Goal: Task Accomplishment & Management: Manage account settings

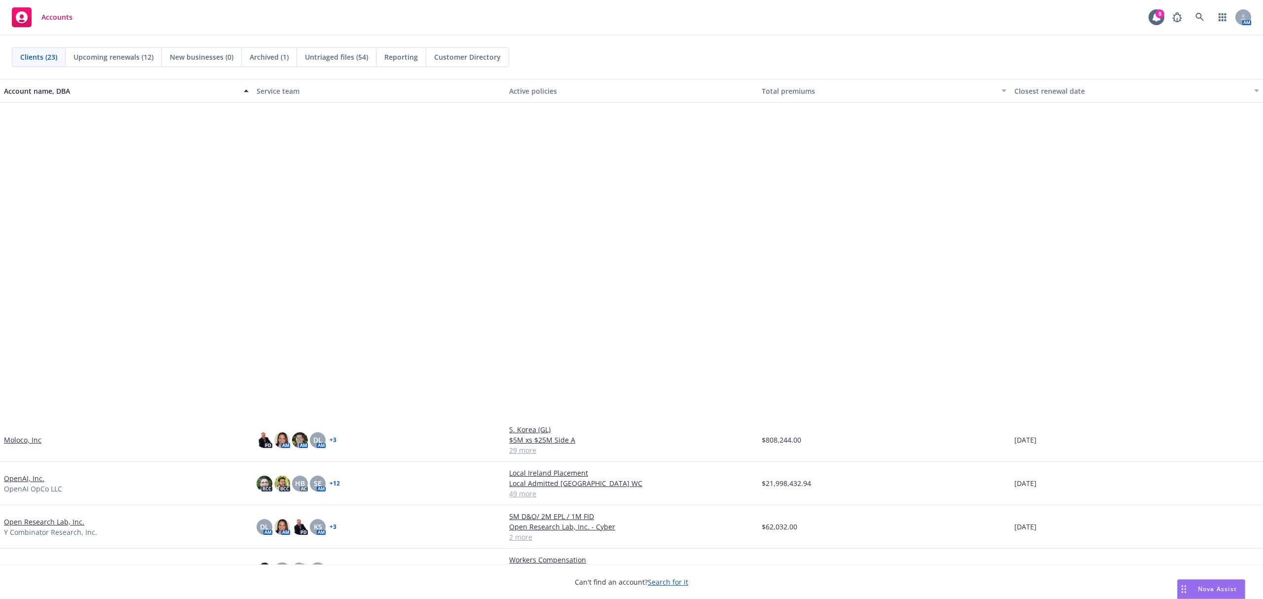
scroll to position [377, 0]
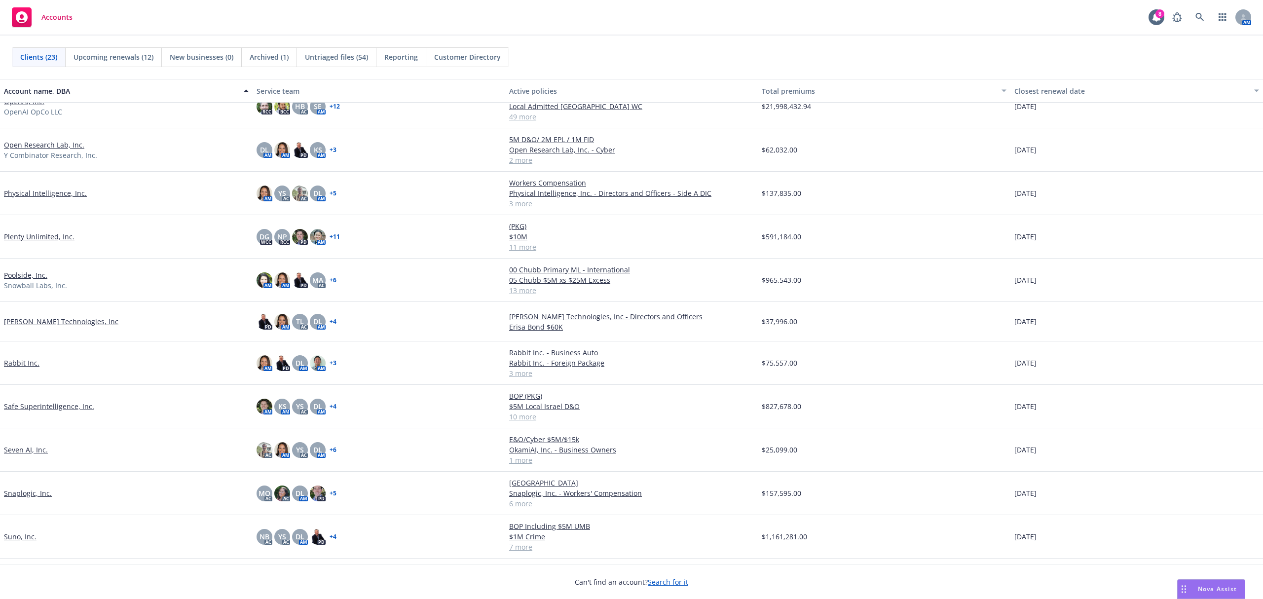
click at [28, 237] on link "Plenty Unlimited, Inc." at bounding box center [39, 236] width 71 height 10
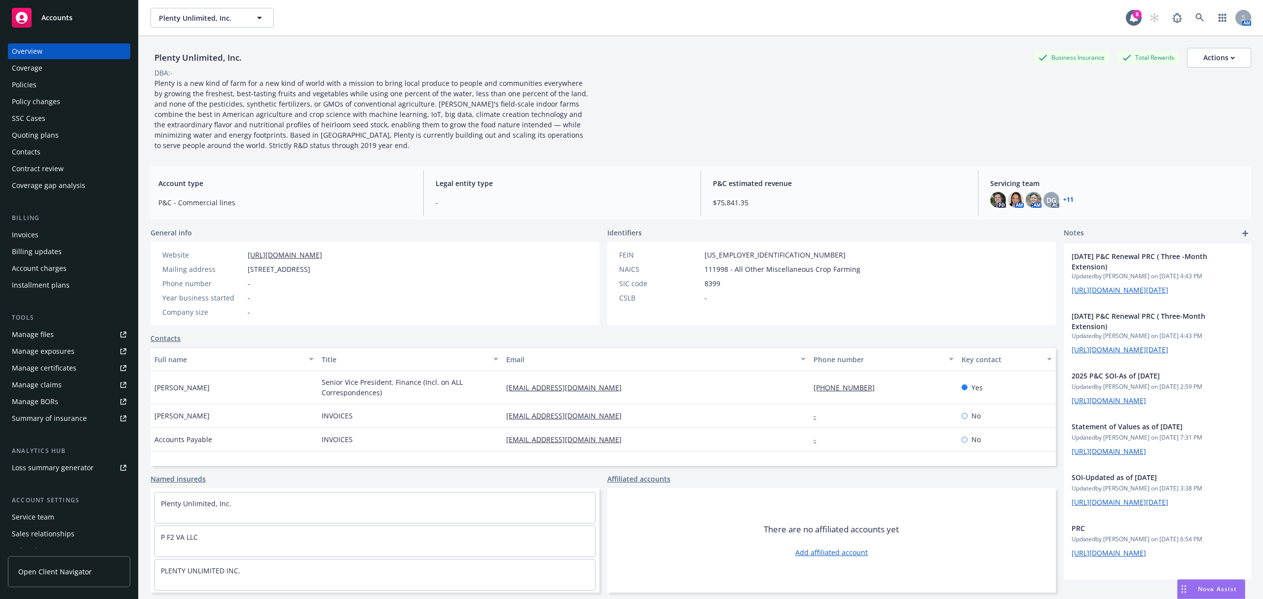
click at [77, 237] on div "Invoices" at bounding box center [69, 235] width 114 height 16
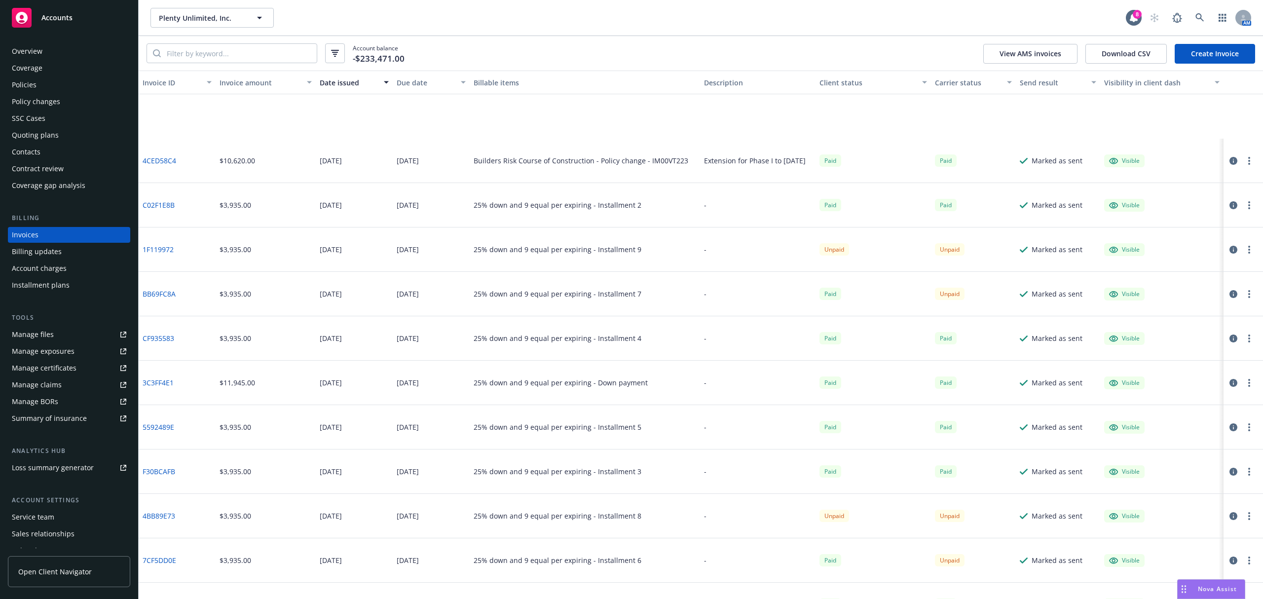
scroll to position [173, 0]
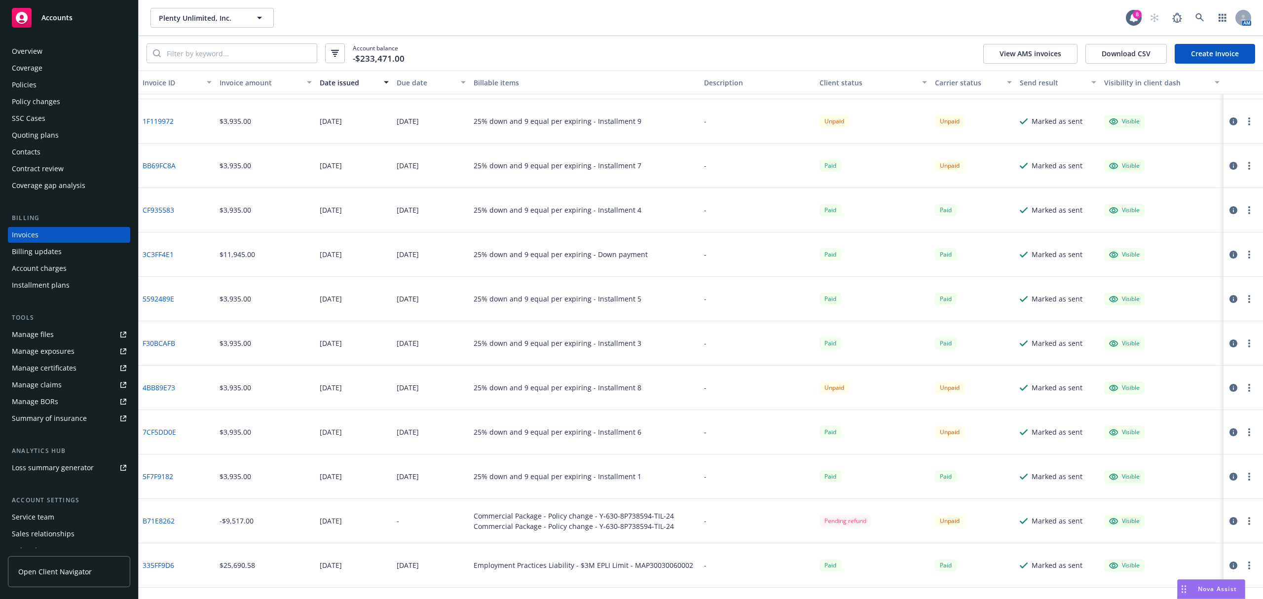
click at [1230, 431] on icon "button" at bounding box center [1234, 432] width 8 height 8
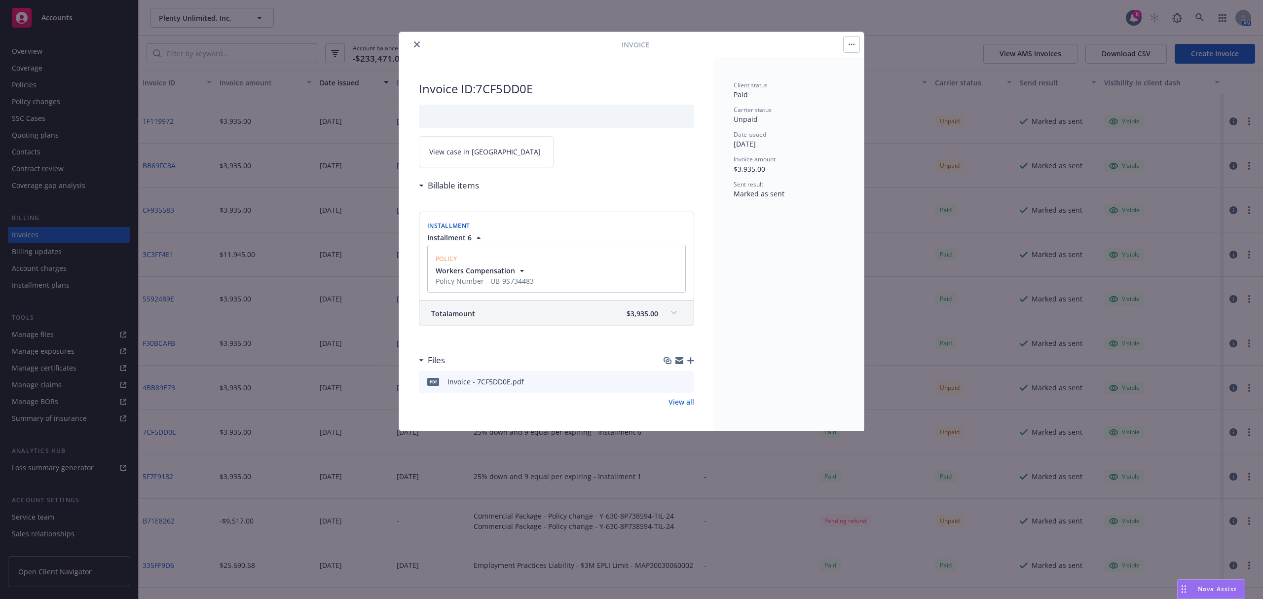
click at [465, 147] on link "View case in SSC" at bounding box center [486, 151] width 135 height 31
click at [411, 42] on button "close" at bounding box center [417, 44] width 12 height 12
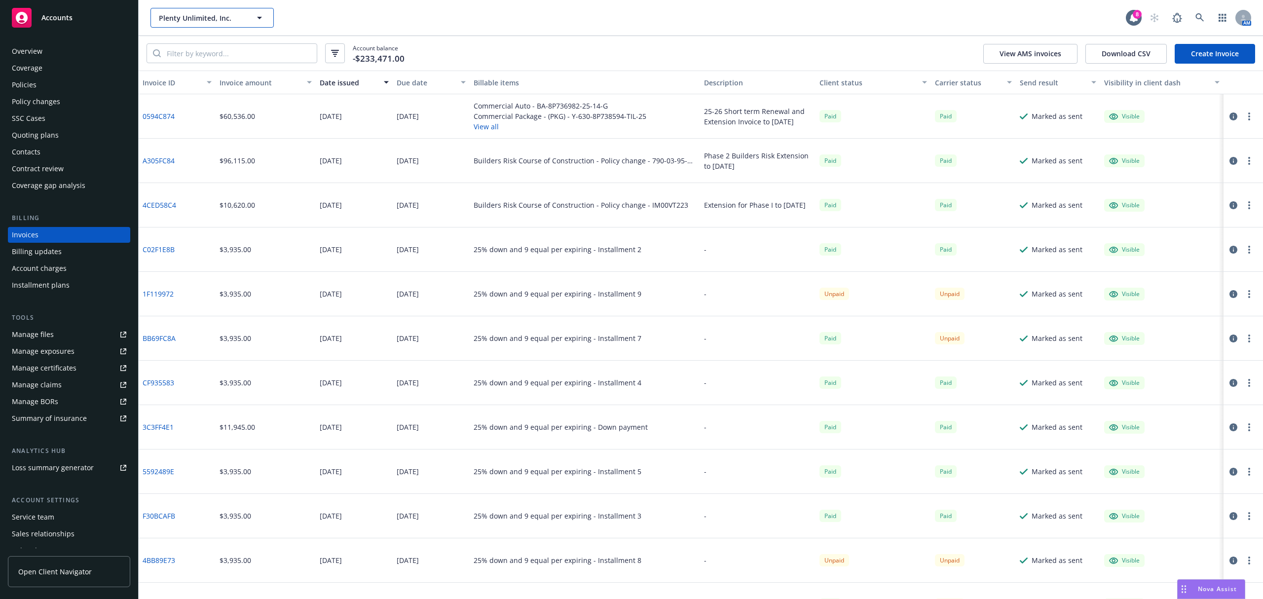
click at [241, 18] on span "Plenty Unlimited, Inc." at bounding box center [201, 18] width 85 height 10
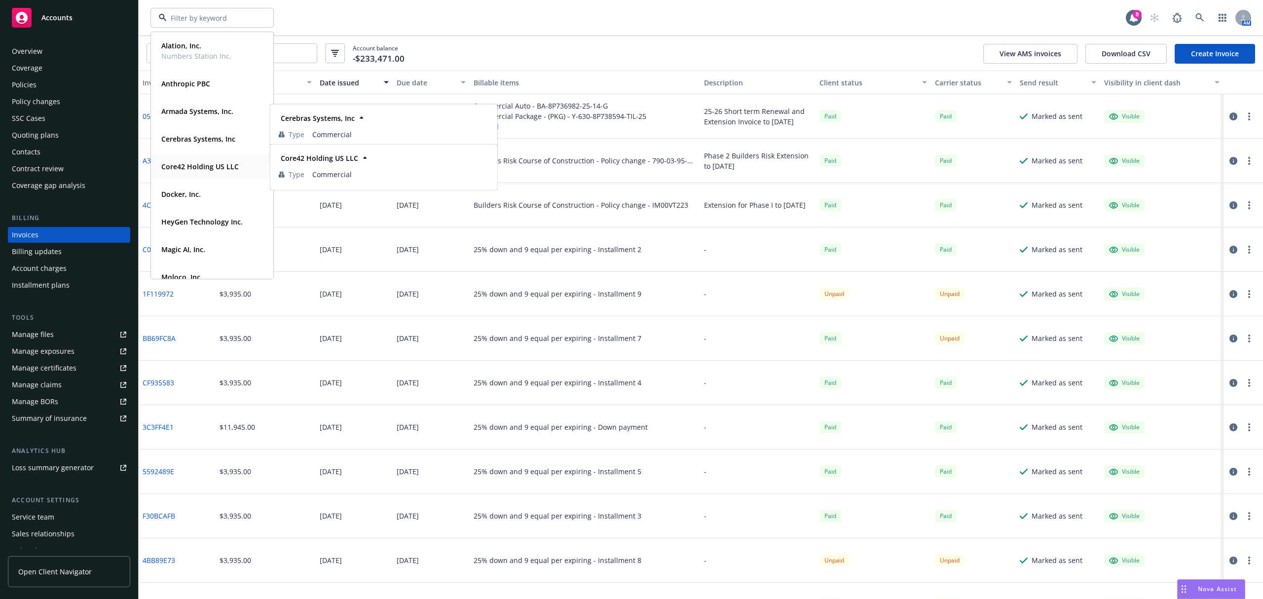
click at [203, 165] on strong "Core42 Holding US LLC" at bounding box center [199, 166] width 77 height 9
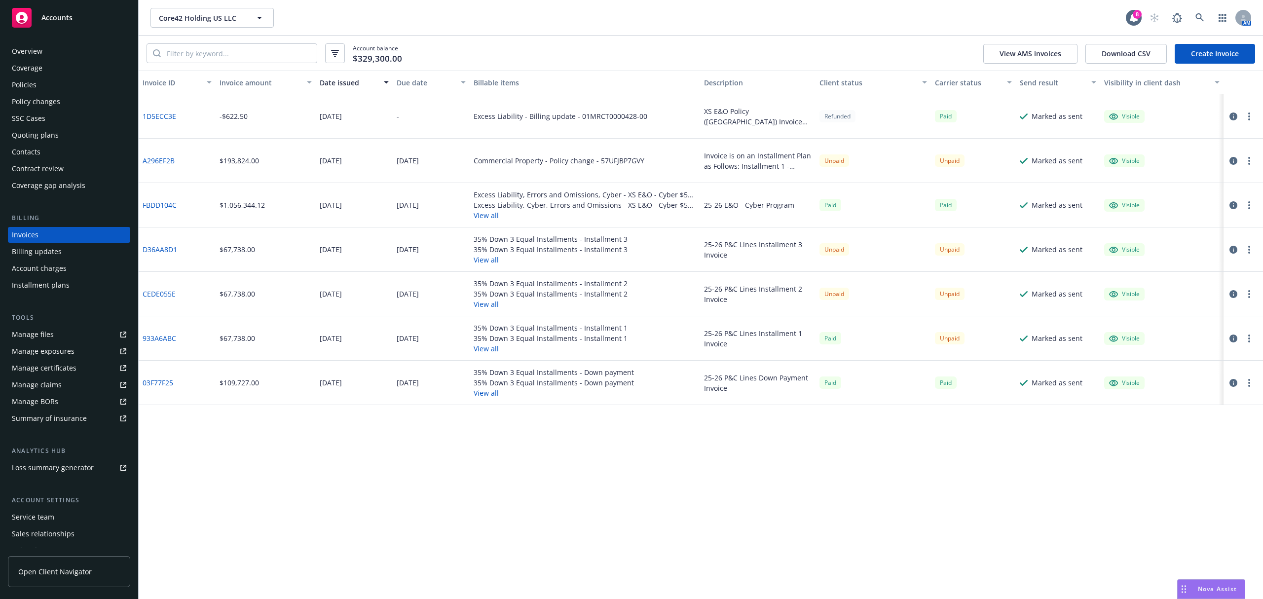
click at [57, 93] on div "Overview Coverage Policies Policy changes SSC Cases Quoting plans Contacts Cont…" at bounding box center [69, 118] width 122 height 150
click at [54, 90] on div "Policies" at bounding box center [69, 85] width 114 height 16
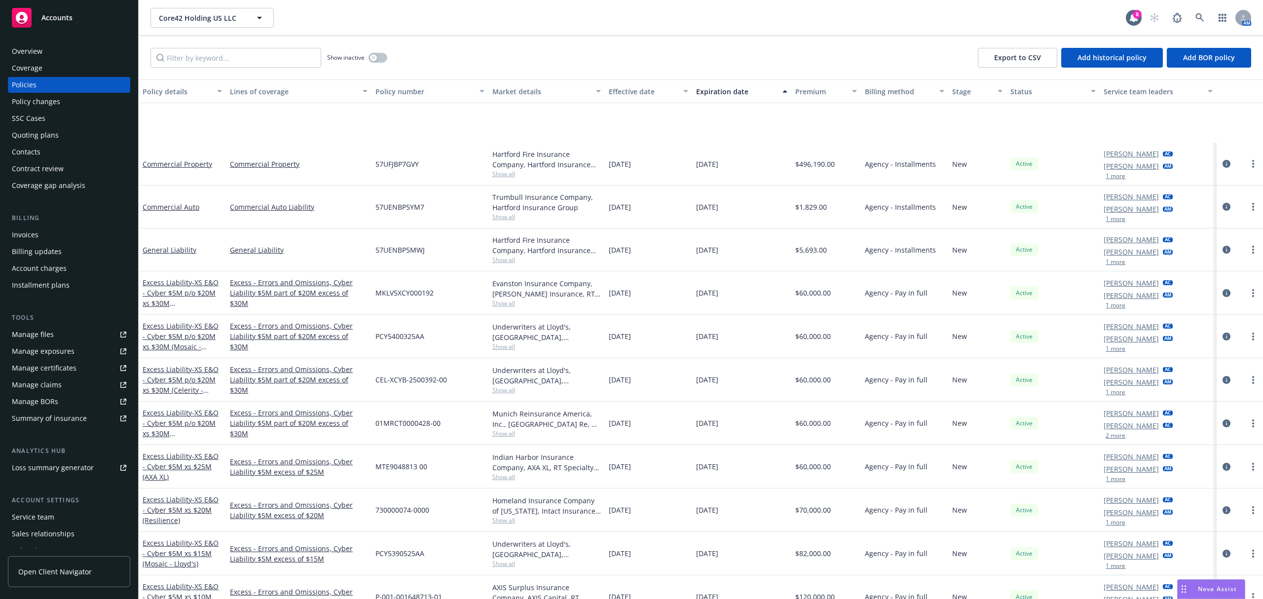
scroll to position [109, 0]
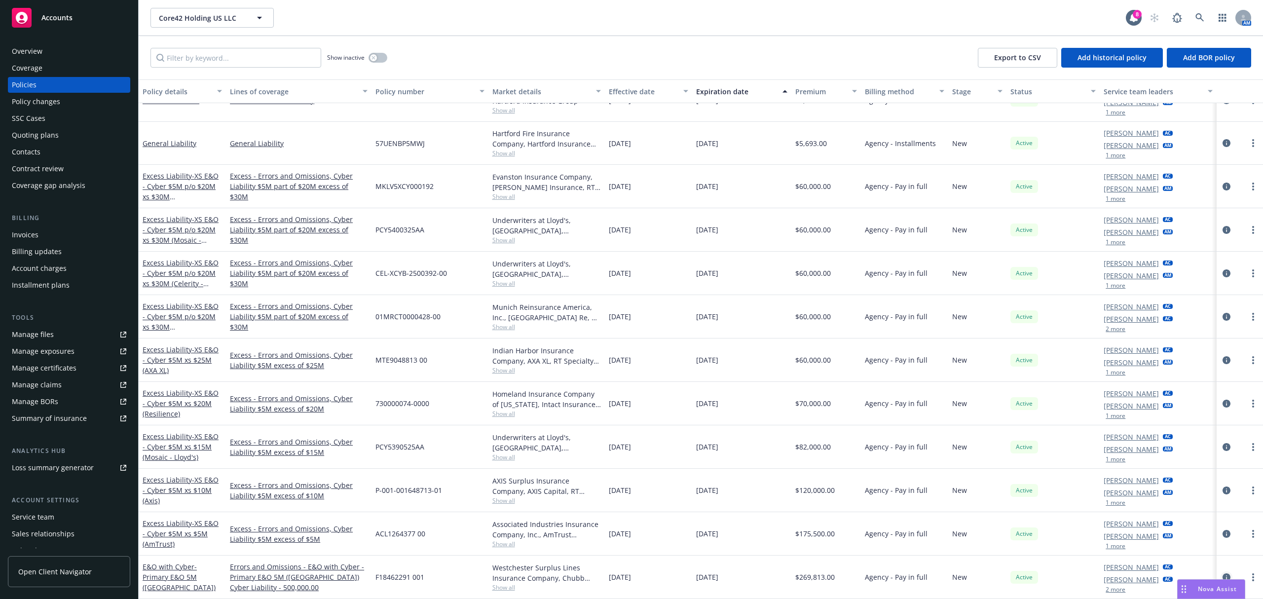
click at [1223, 577] on icon "circleInformation" at bounding box center [1227, 577] width 8 height 8
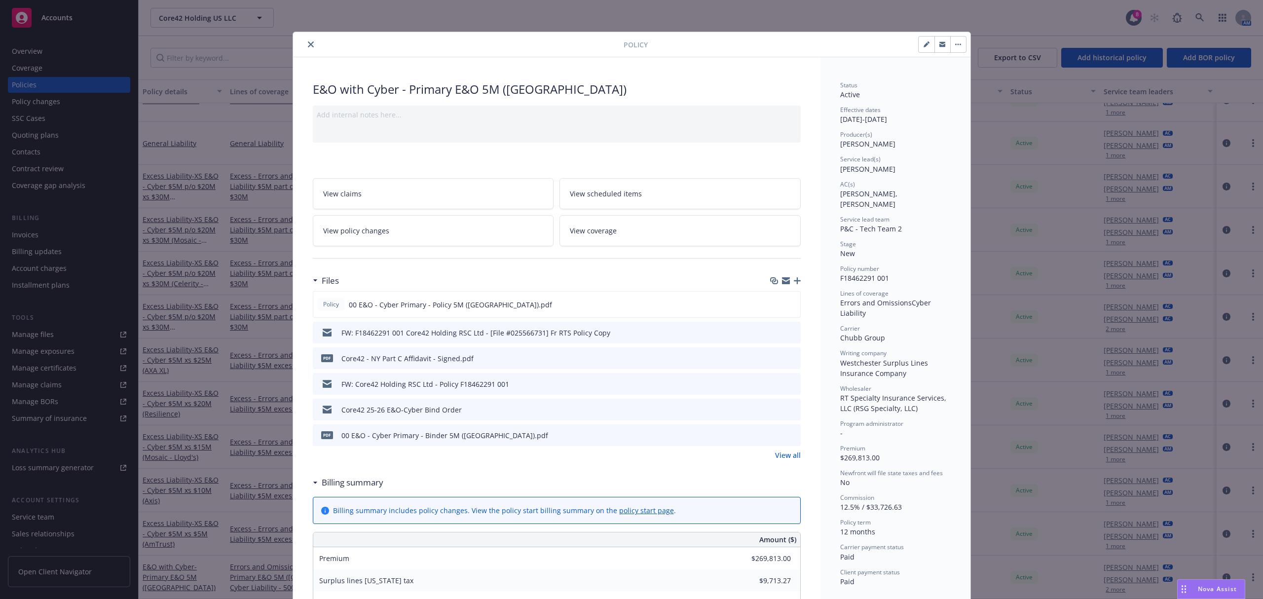
click at [782, 458] on link "View all" at bounding box center [788, 455] width 26 height 10
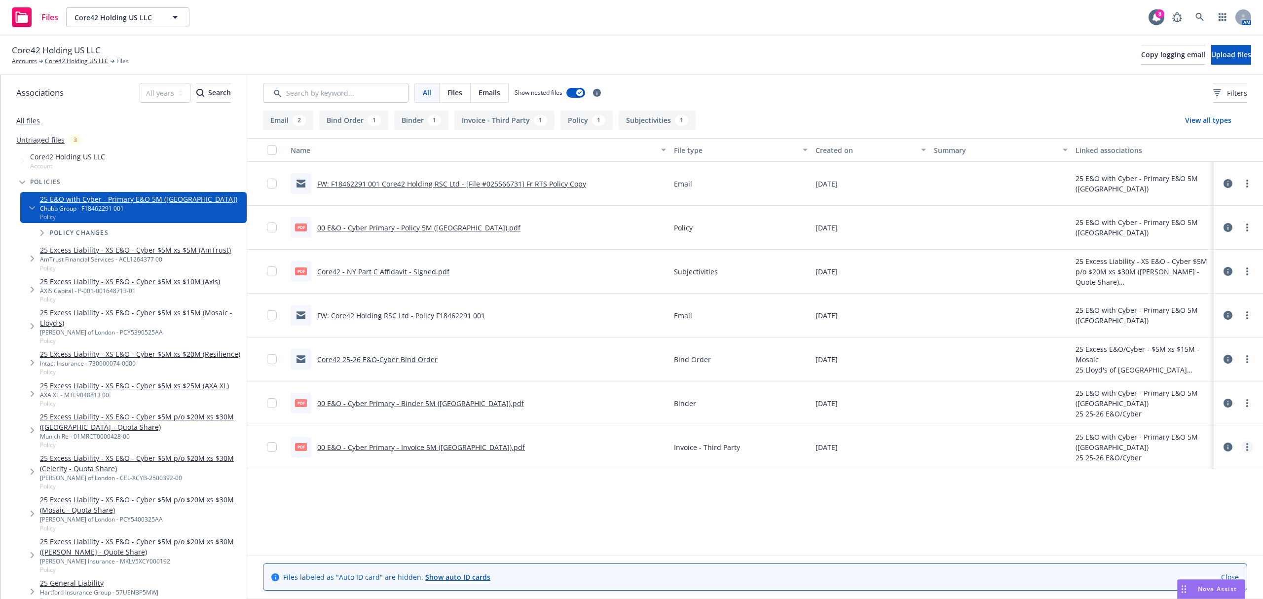
click at [1243, 449] on link "more" at bounding box center [1248, 447] width 12 height 12
click at [1193, 509] on link "Edit" at bounding box center [1204, 508] width 98 height 20
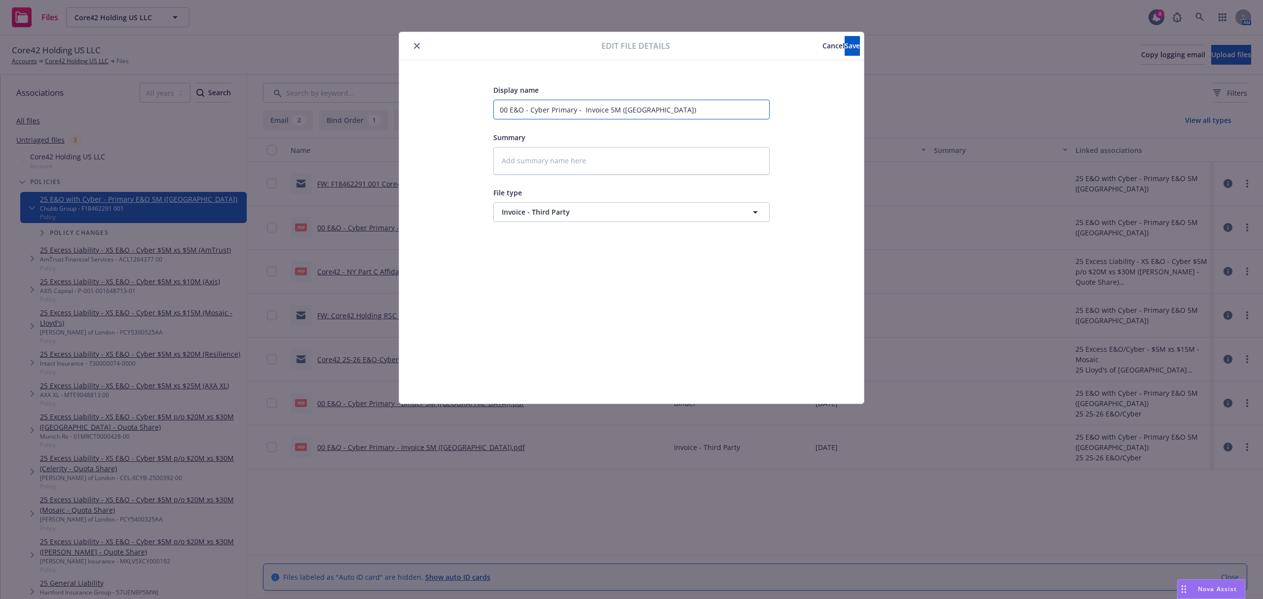
click at [509, 111] on input "00 E&O - Cyber Primary - Invoice 5M ([GEOGRAPHIC_DATA])" at bounding box center [632, 110] width 276 height 20
type textarea "x"
type input "00 5E&O - Cyber Primary - Invoice 5M ([GEOGRAPHIC_DATA])"
type textarea "x"
type input "00 5.E&O - Cyber Primary - Invoice 5M ([GEOGRAPHIC_DATA])"
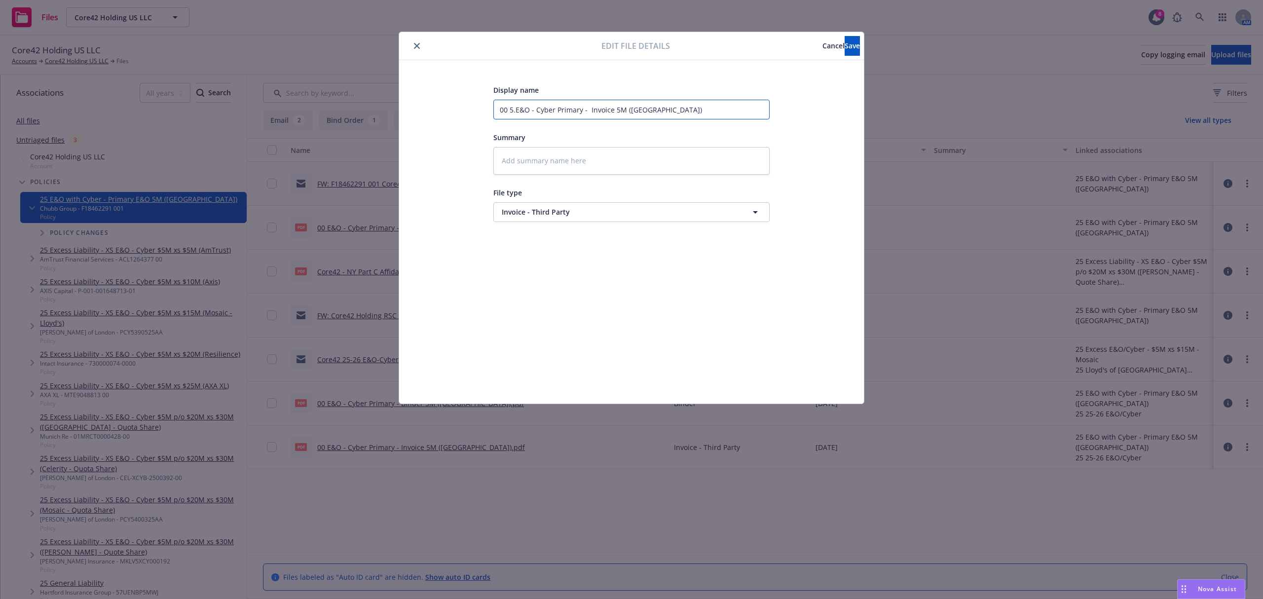
type textarea "x"
type input "00 5.2E&O - Cyber Primary - Invoice 5M ([GEOGRAPHIC_DATA])"
type textarea "x"
type input "00 5.26E&O - Cyber Primary - Invoice 5M (Westchester)"
type textarea "x"
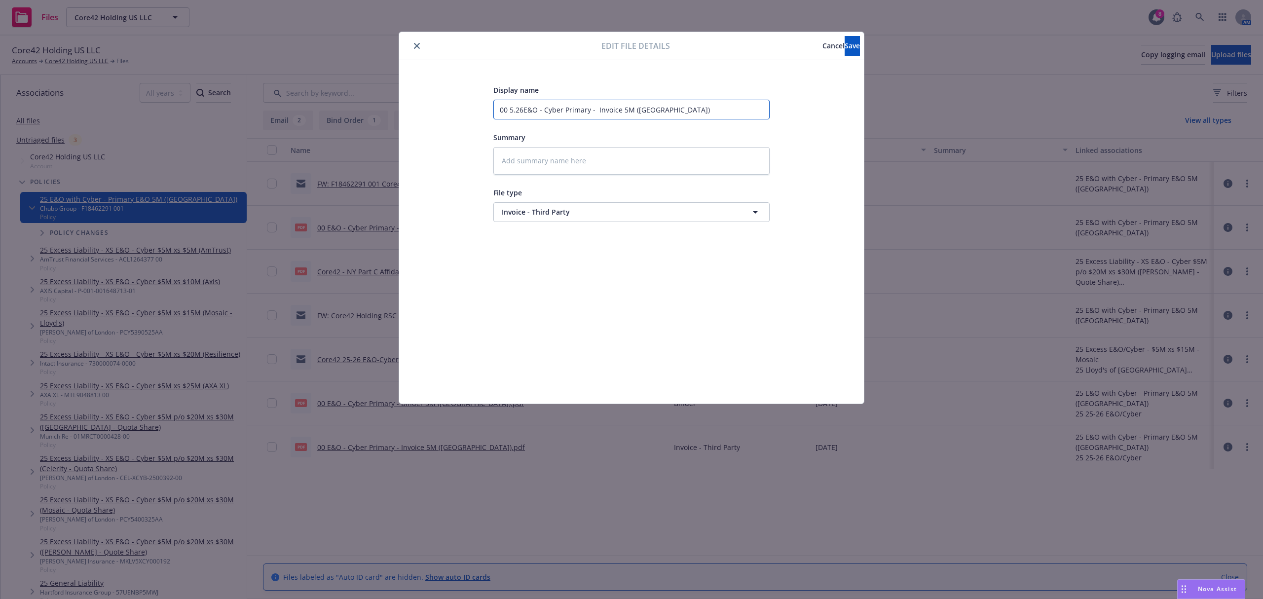
type input "00 5.26.E&O - Cyber Primary - Invoice 5M (Westchester)"
type textarea "x"
type input "00 5.26.2E&O - Cyber Primary - Invoice 5M (Westchester)"
type textarea "x"
type input "00 5.26.25E&O - Cyber Primary - Invoice 5M (Westchester)"
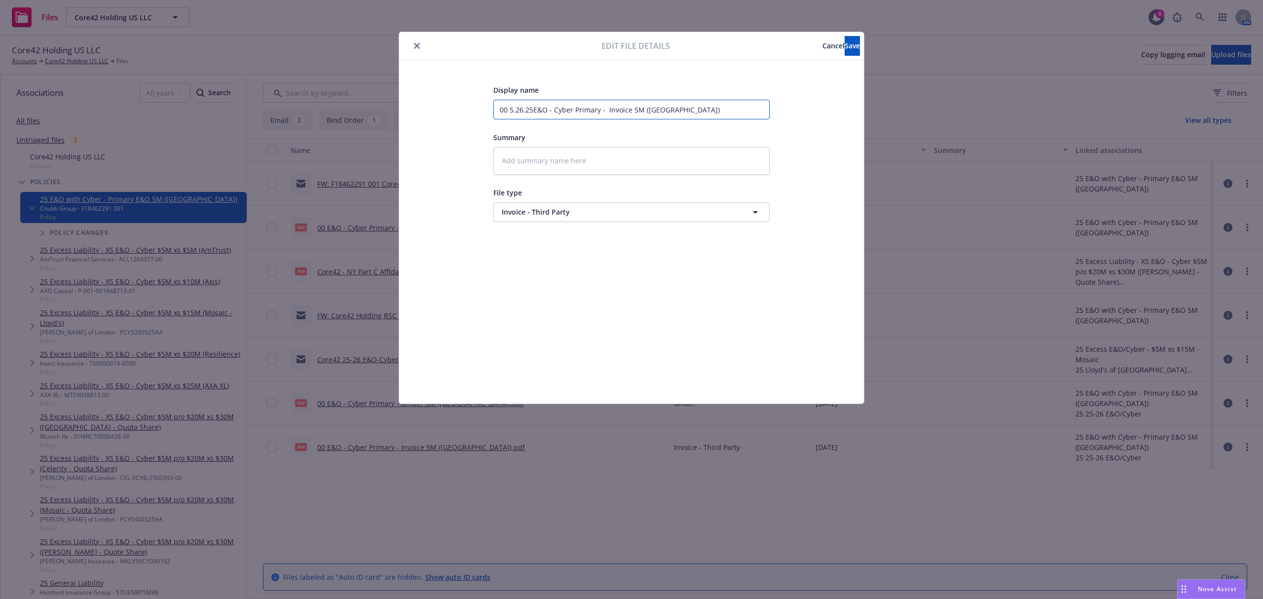
type textarea "x"
type input "00 5.26.25 E&O - Cyber Primary - Invoice 5M (Westchester)"
type textarea "x"
type input "00 5.26.25 -E&O - Cyber Primary - Invoice 5M (Westchester)"
type textarea "x"
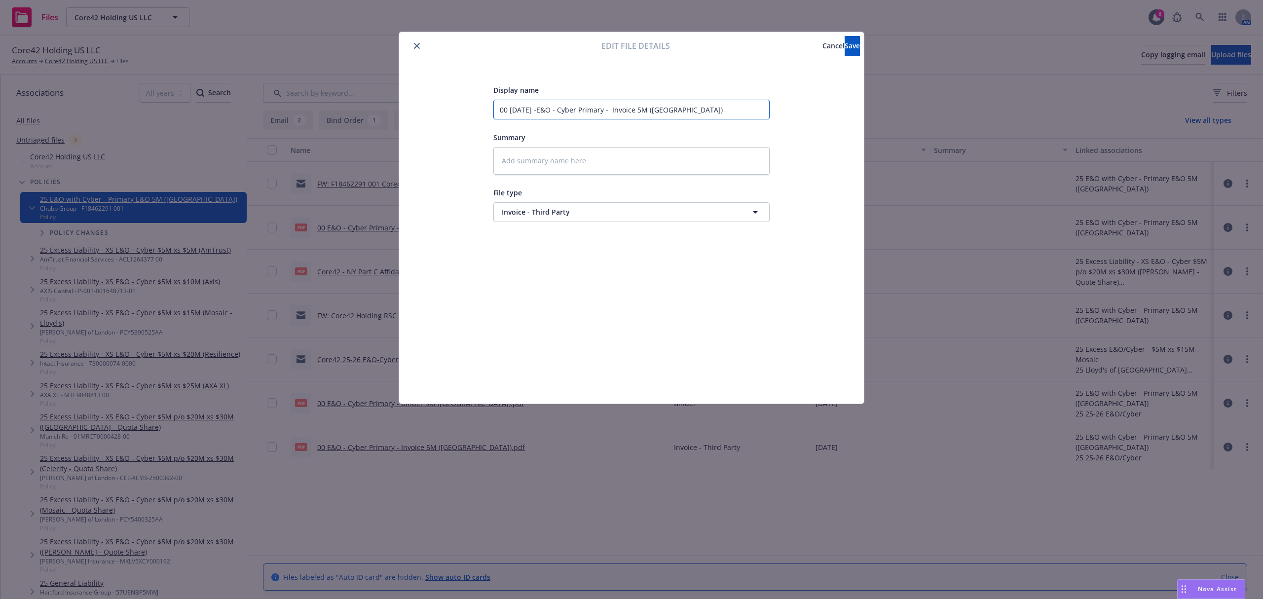
type input "00 5.26.25 - E&O - Cyber Primary - Invoice 5M (Westchester)"
type textarea "x"
type input "00 5.26.25 - 2E&O - Cyber Primary - Invoice 5M (Westchester)"
type textarea "x"
type input "00 5.26.25 - 26E&O - Cyber Primary - Invoice 5M (Westchester)"
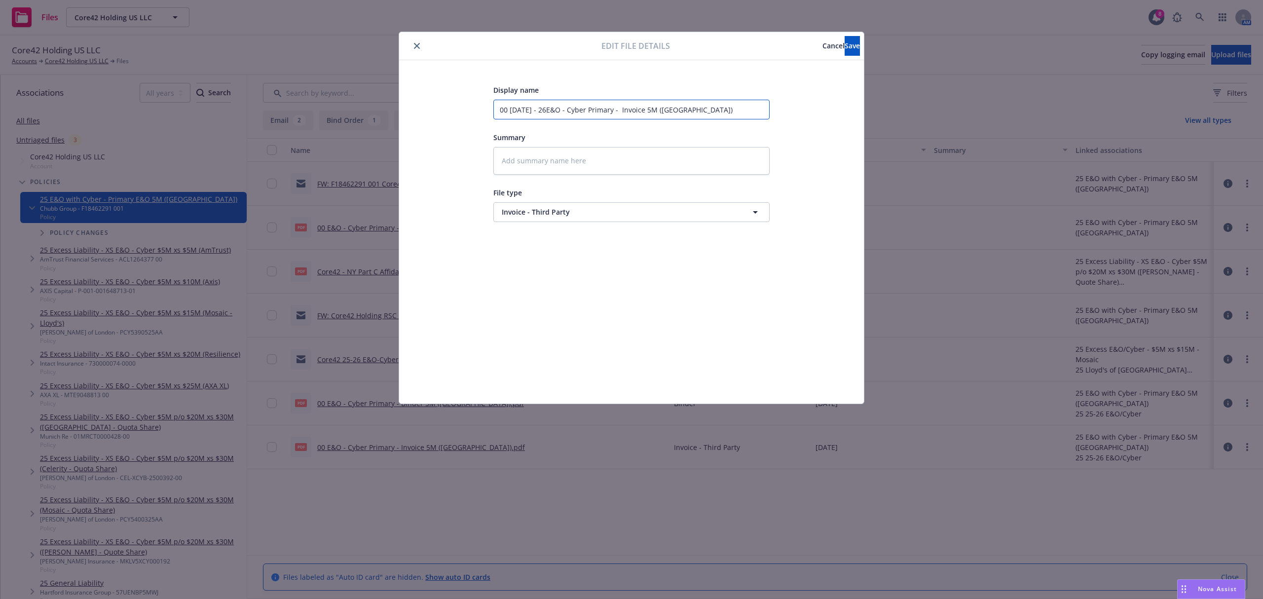
type textarea "x"
type input "00 5.26.25 - 26 E&O - Cyber Primary - Invoice 5M (Westchester)"
type textarea "x"
type input "00 5.26.25 - 26 CE&O - Cyber Primary - Invoice 5M (Westchester)"
type textarea "x"
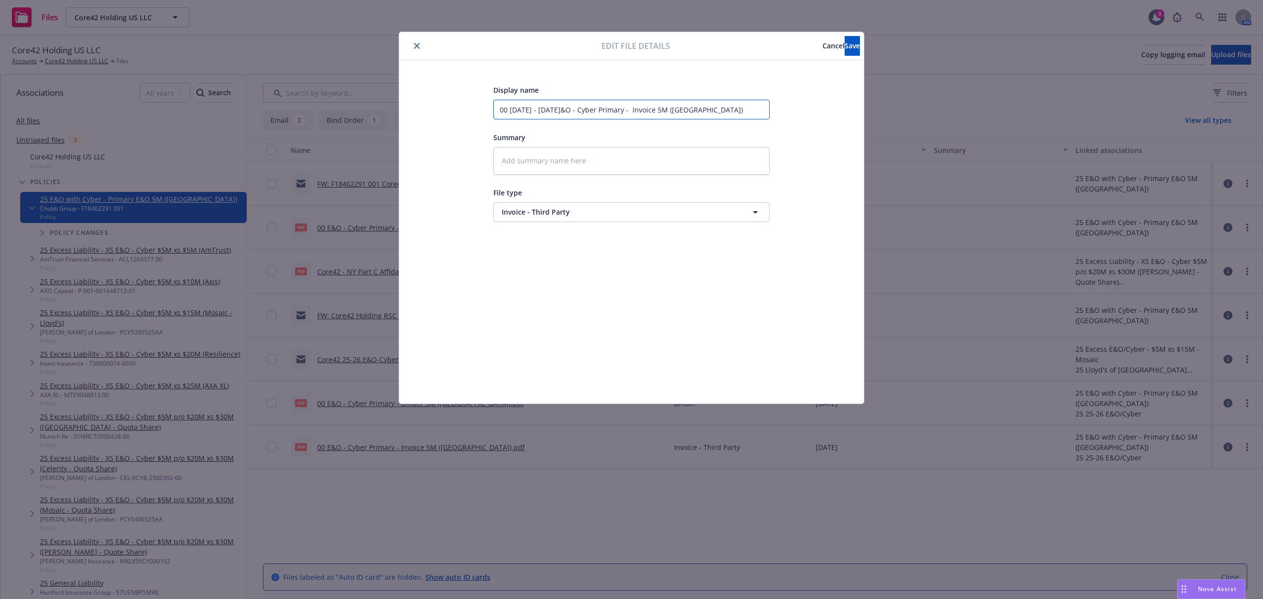
type input "00 5.26.25 - 26 CoE&O - Cyber Primary - Invoice 5M (Westchester)"
type textarea "x"
type input "00 5.26.25 - 26 CorE&O - Cyber Primary - Invoice 5M (Westchester)"
type textarea "x"
type input "00 5.26.25 - 26 CoreE&O - Cyber Primary - Invoice 5M (Westchester)"
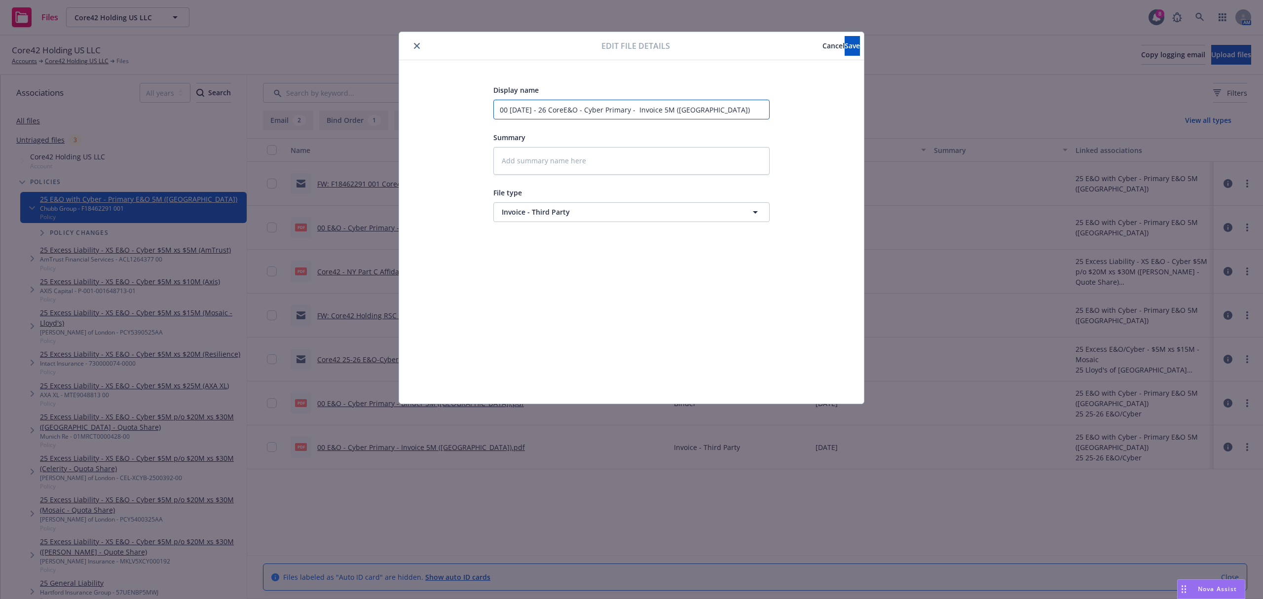
type textarea "x"
type input "00 5.26.25 - 26 Core4E&O - Cyber Primary - Invoice 5M (Westchester)"
type textarea "x"
type input "00 5.26.25 - 26 Core42E&O - Cyber Primary - Invoice 5M (Westchester)"
type textarea "x"
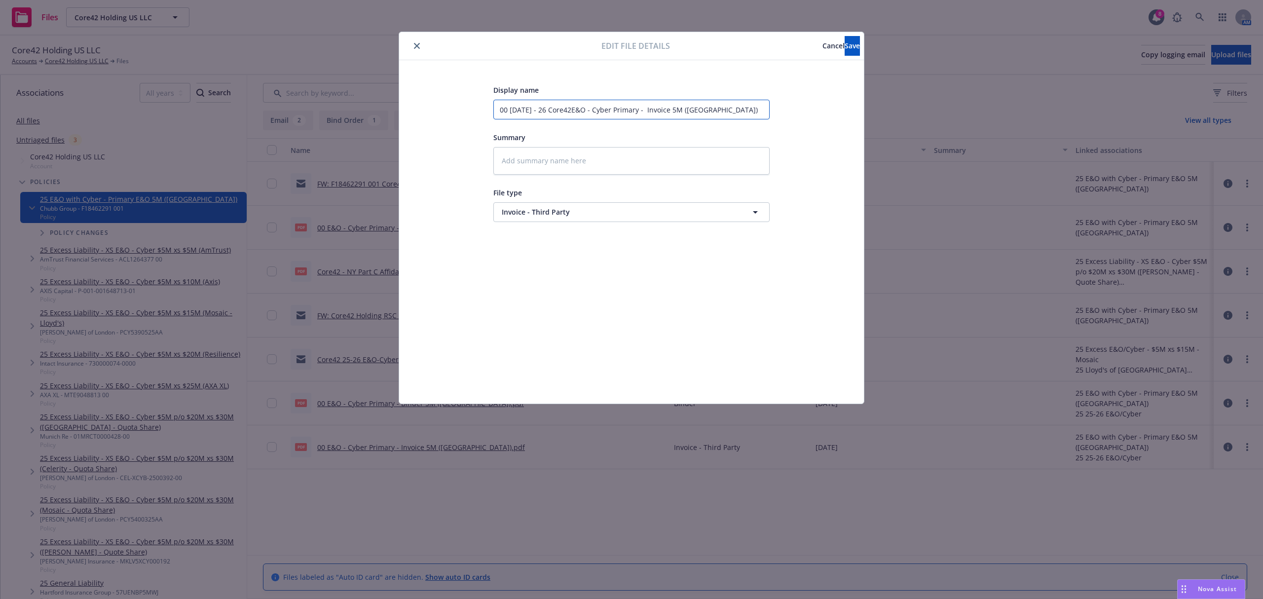
type input "00 5.26.25 - 26 Core42 E&O - Cyber Primary - Invoice 5M (Westchester)"
type textarea "x"
type input "00 5.26.25 - 26 Core42 HE&O - Cyber Primary - Invoice 5M (Westchester)"
type textarea "x"
type input "00 5.26.25 - 26 Core42 HoE&O - Cyber Primary - Invoice 5M (Westchester)"
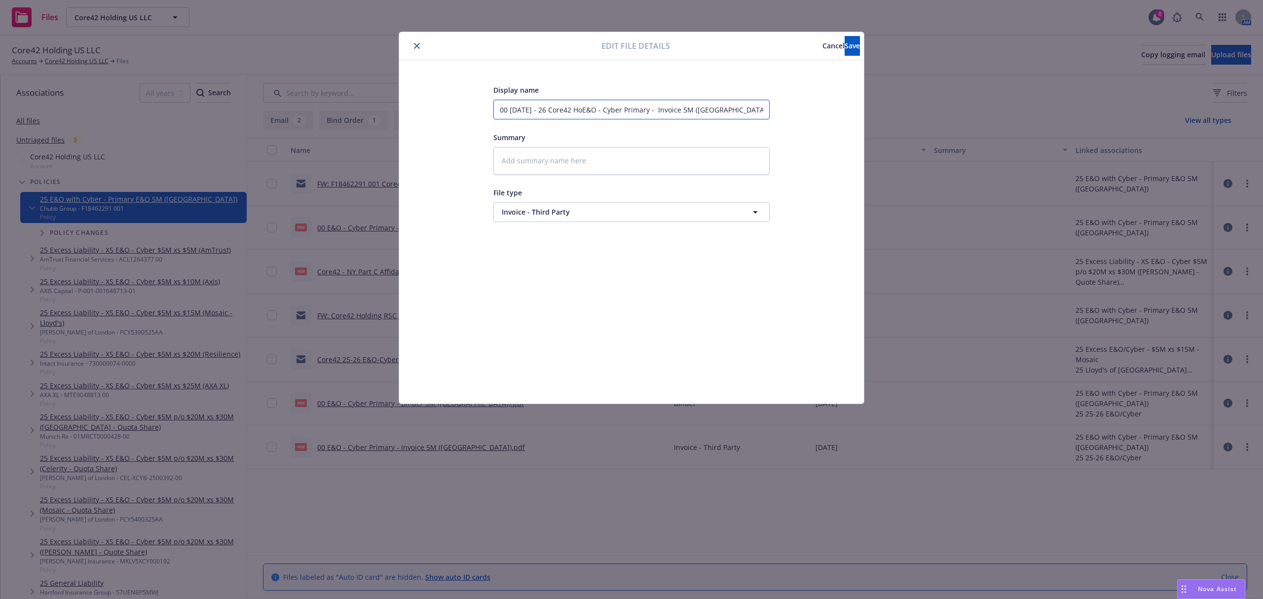
type textarea "x"
type input "00 5.26.25 - 26 Core42 HolE&O - Cyber Primary - Invoice 5M (Westchester)"
type textarea "x"
type input "00 5.26.25 - 26 Core42 HoldE&O - Cyber Primary - Invoice 5M (Westchester)"
type textarea "x"
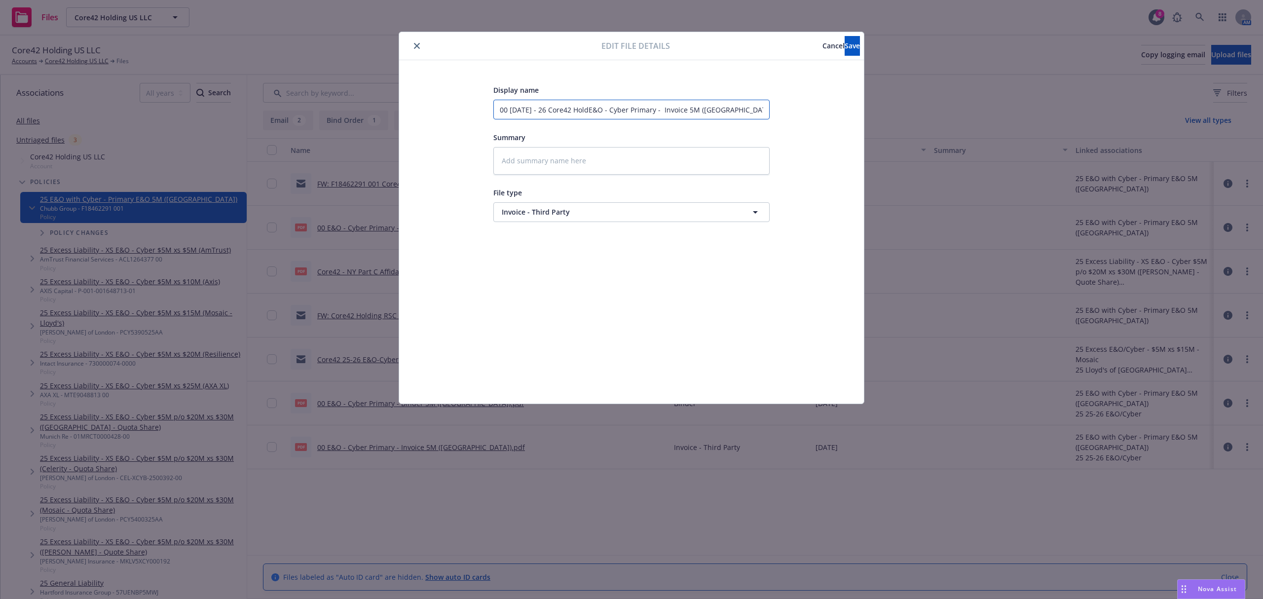
type input "00 5.26.25 - 26 Core42 HoldiE&O - Cyber Primary - Invoice 5M (Westchester)"
type textarea "x"
type input "00 5.26.25 - 26 Core42 HoldinE&O - Cyber Primary - Invoice 5M (Westchester)"
type textarea "x"
type input "00 5.26.25 - 26 Core42 HoldingE&O - Cyber Primary - Invoice 5M (Westchester)"
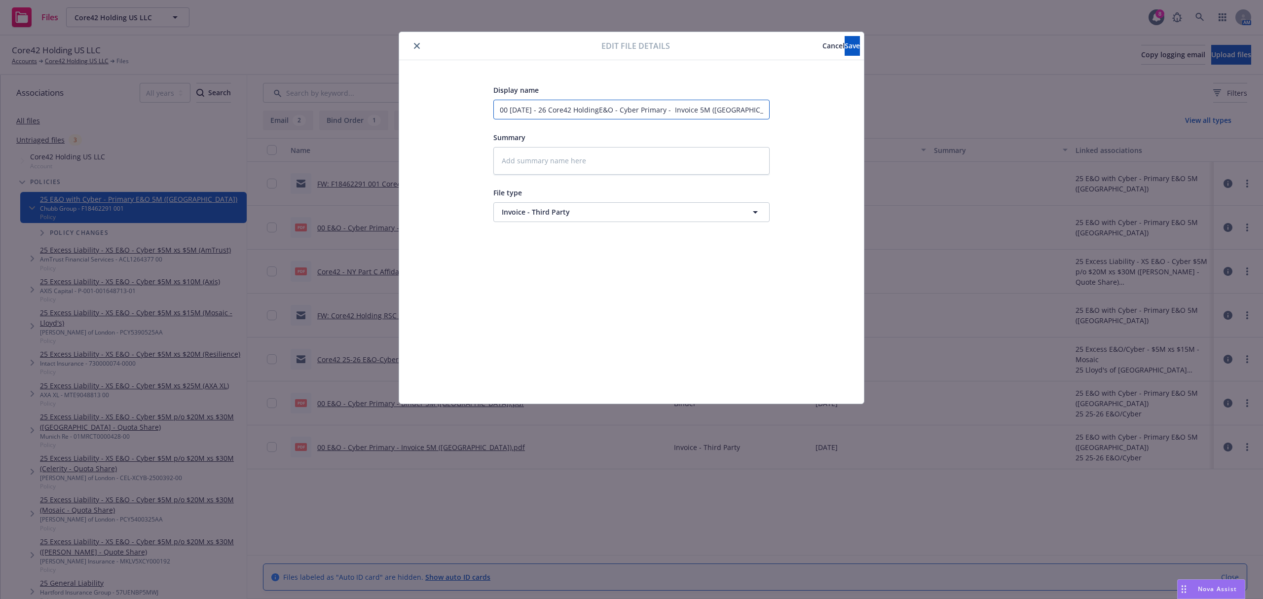
type textarea "x"
type input "00 5.26.25 - 26 Core42 Holding E&O - Cyber Primary - Invoice 5M (Westchester)"
type textarea "x"
type input "00 5.26.25 - 26 Core42 Holding UE&O - Cyber Primary - Invoice 5M (Westchester)"
type textarea "x"
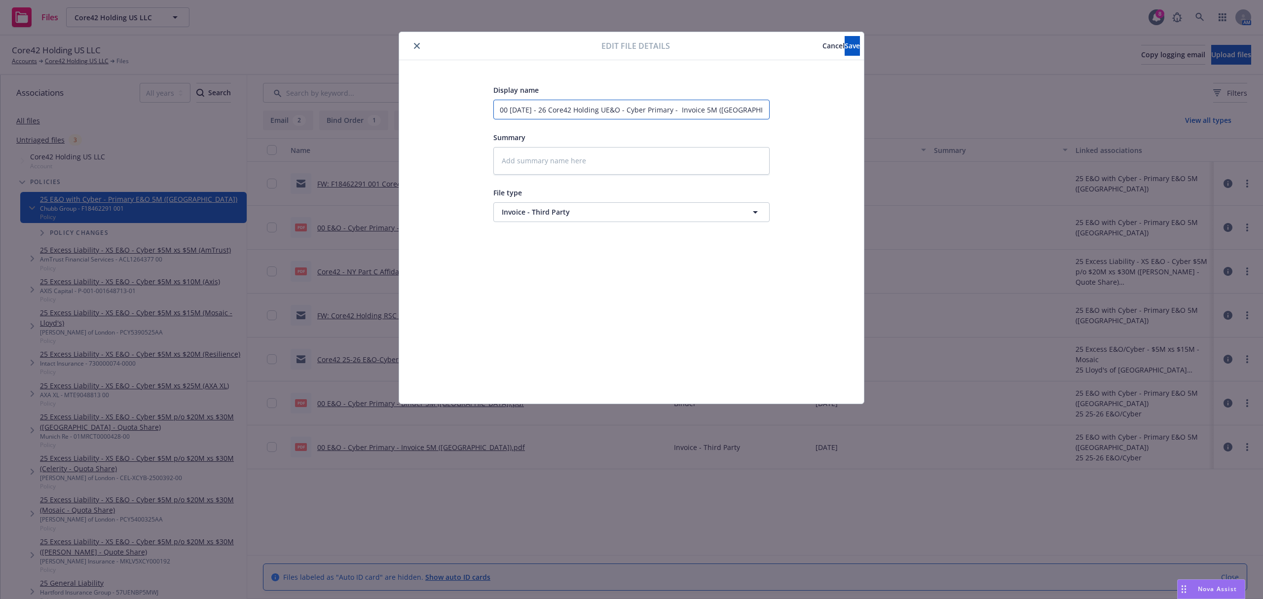
type input "00 5.26.25 - 26 Core42 Holding USE&O - Cyber Primary - Invoice 5M (Westchester)"
type textarea "x"
type input "00 5.26.25 - 26 Core42 Holding US E&O - Cyber Primary - Invoice 5M (Westchester)"
type textarea "x"
type input "00 5.26.25 - 26 Core42 Holding US LE&O - Cyber Primary - Invoice 5M (Westcheste…"
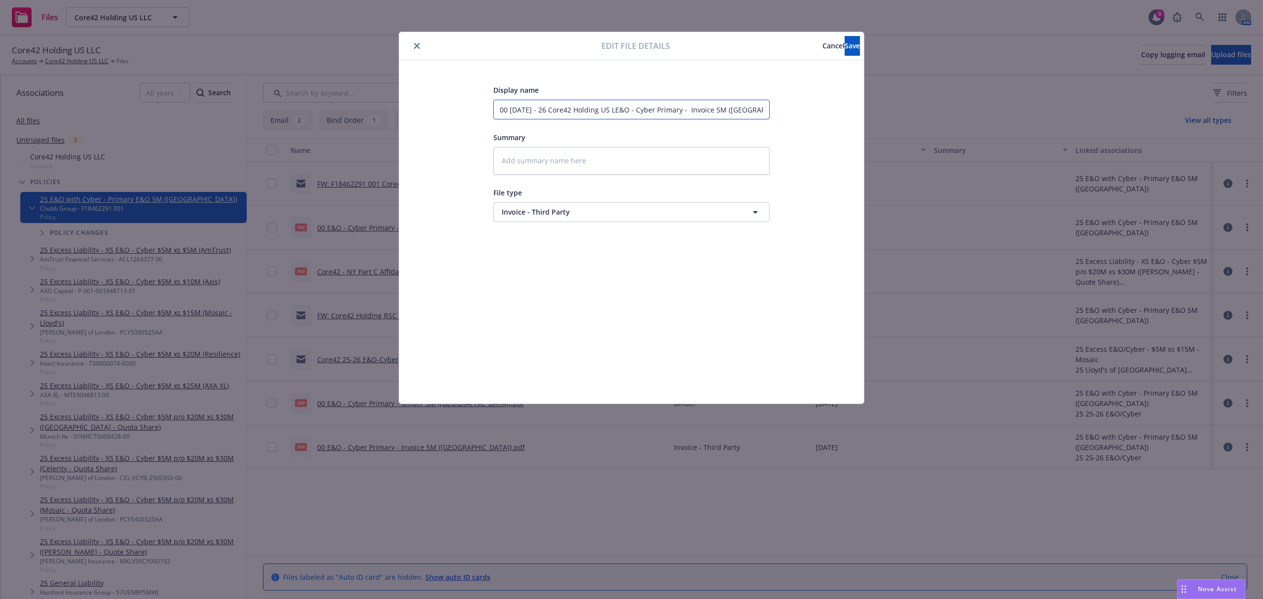
type textarea "x"
type input "00 5.26.25 - 26 Core42 Holding US LLE&O - Cyber Primary - Invoice 5M (Westchest…"
type textarea "x"
type input "00 5.26.25 - 26 Core42 Holding US LLCE&O - Cyber Primary - Invoice 5M (Westches…"
type textarea "x"
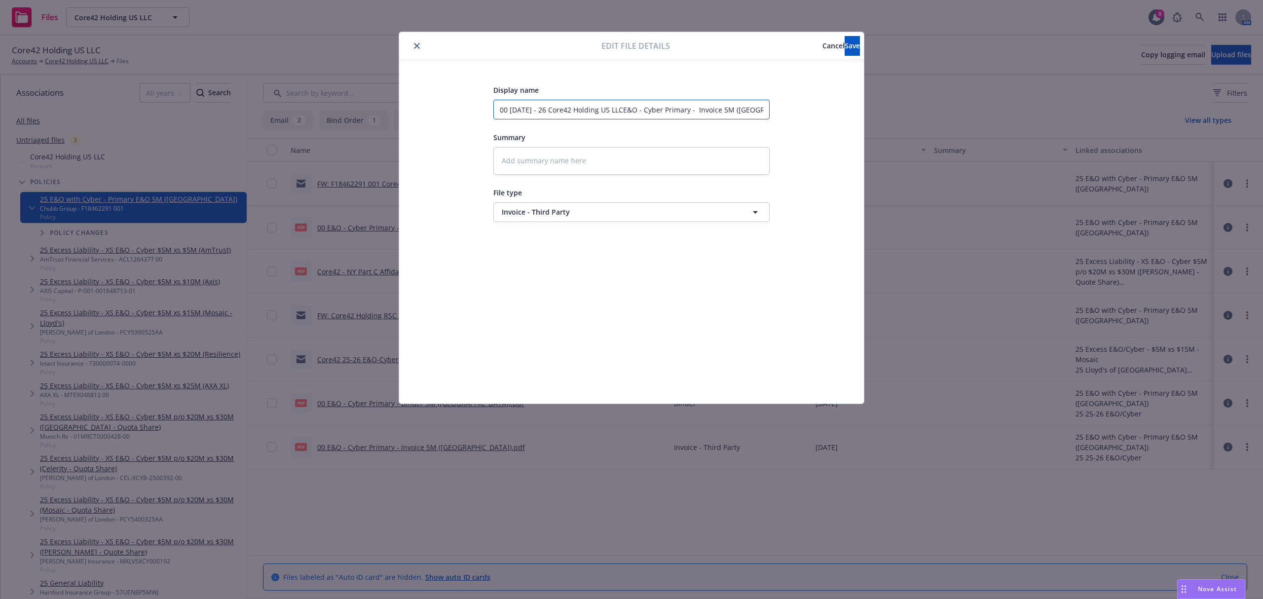
type input "00 5.26.25 - 26 Core42 Holding US LLC E&O - Cyber Primary - Invoice 5M (Westche…"
click at [639, 113] on input "00 5.26.25 - 26 Core42 Holding US LLC E&O - Cyber Primary - Invoice 5M (Westche…" at bounding box center [632, 110] width 276 height 20
type textarea "x"
type input "00 5.26.25 - 26 Core42 Holding US LLC E&O- Cyber Primary - Invoice 5M (Westches…"
type textarea "x"
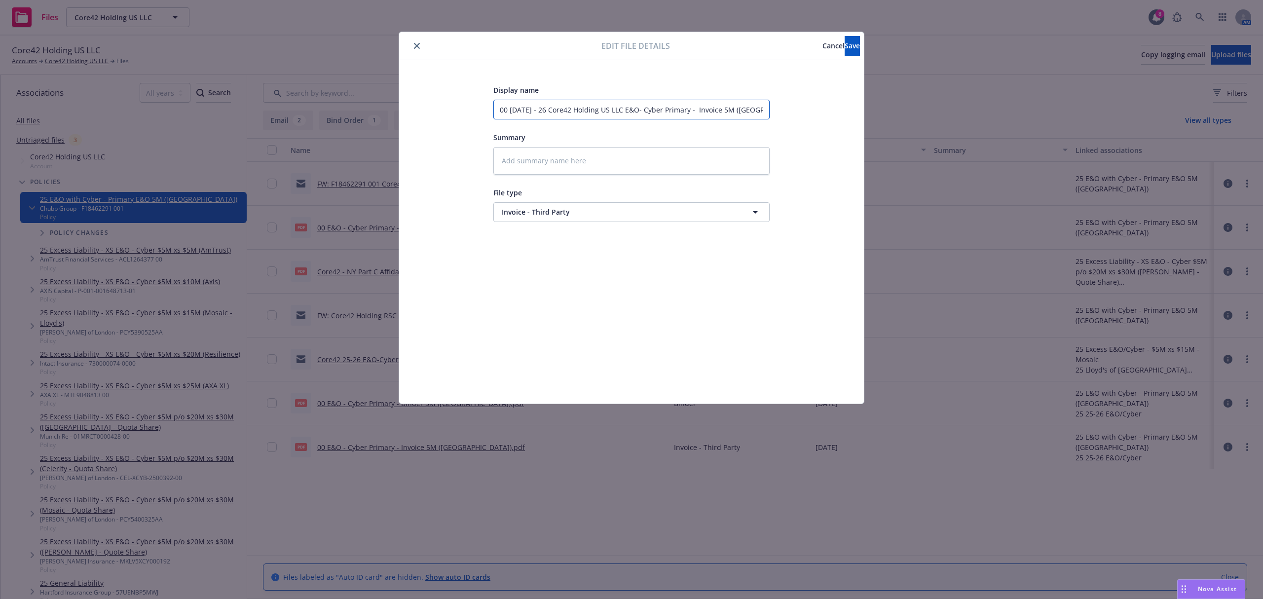
type input "00 5.26.25 - 26 Core42 Holding US LLC E&O-Cyber Primary - Invoice 5M (Westchest…"
click at [667, 108] on input "00 5.26.25 - 26 Core42 Holding US LLC E&O-Cyber Primary - Invoice 5M (Westchest…" at bounding box center [632, 110] width 276 height 20
type textarea "x"
type input "00 5.26.25 - 26 Core42 Holding US LLC E&O-Cyber - Invoice 5M (Westchester)"
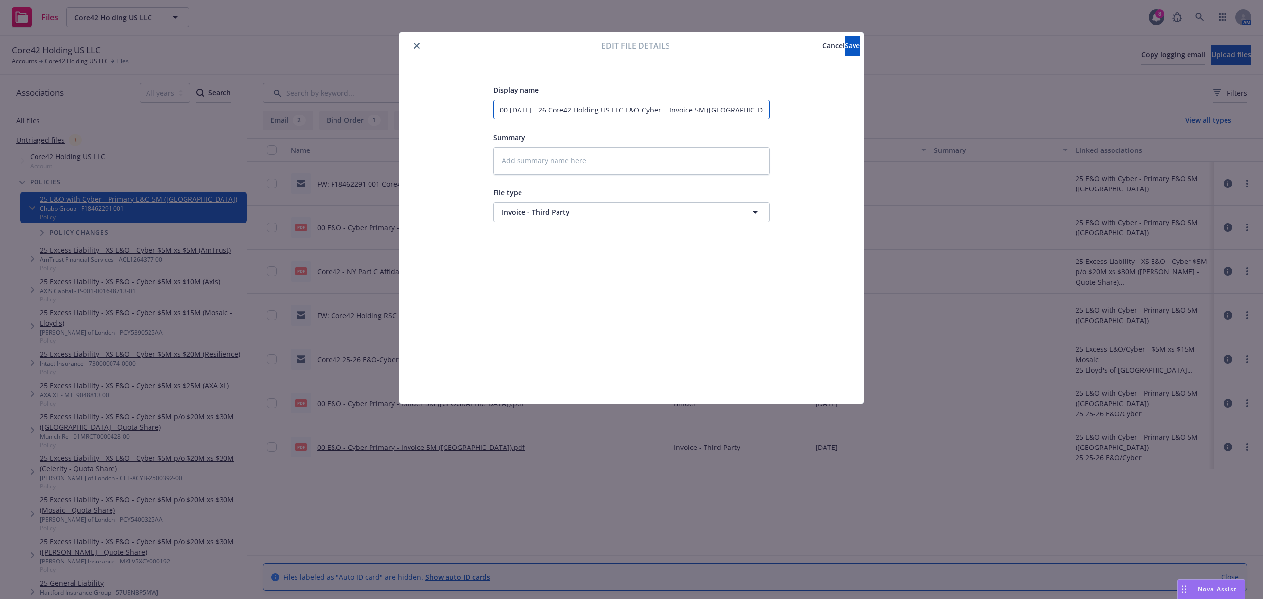
click at [726, 111] on input "00 5.26.25 - 26 Core42 Holding US LLC E&O-Cyber - Invoice 5M (Westchester)" at bounding box center [632, 110] width 276 height 20
type textarea "x"
type input "00 5.26.25 - 26 Core42 Holding US LLC E&O-Cyber - Invoice 5M ()"
type textarea "x"
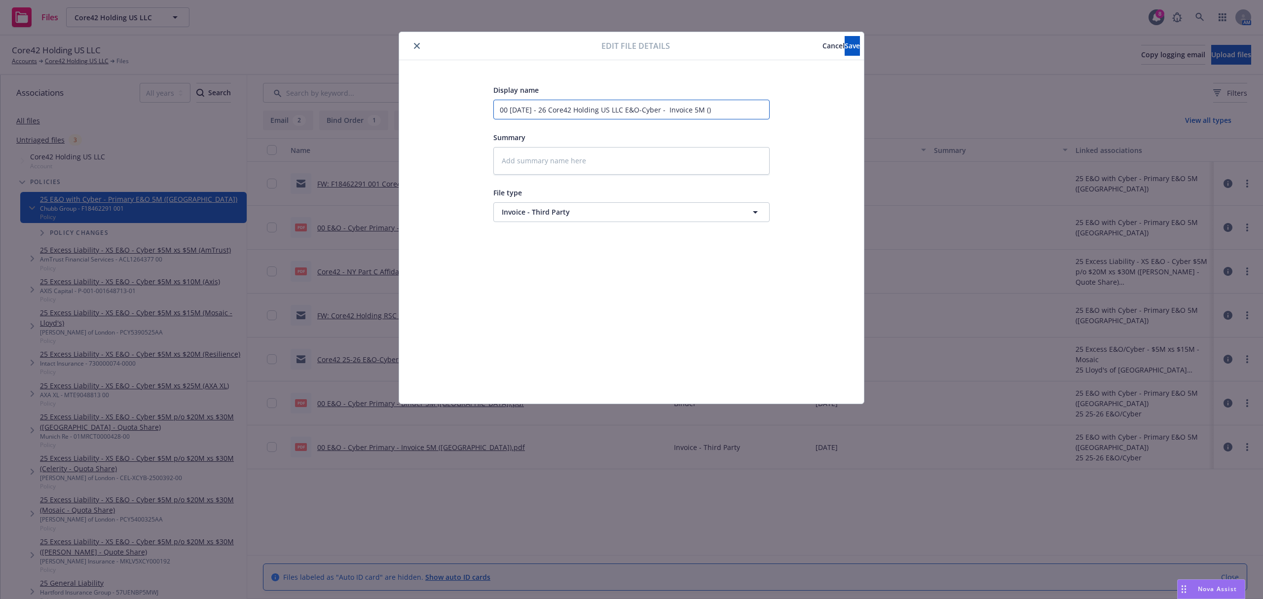
type input "00 5.26.25 - 26 Core42 Holding US LLC E&O-Cyber - Invoice 5M ("
type textarea "x"
type input "00 5.26.25 - 26 Core42 Holding US LLC E&O-Cyber - Invoice 5M"
click at [664, 112] on input "00 5.26.25 - 26 Core42 Holding US LLC E&O-Cyber - Invoice 5M" at bounding box center [632, 110] width 276 height 20
paste input "Westchester"
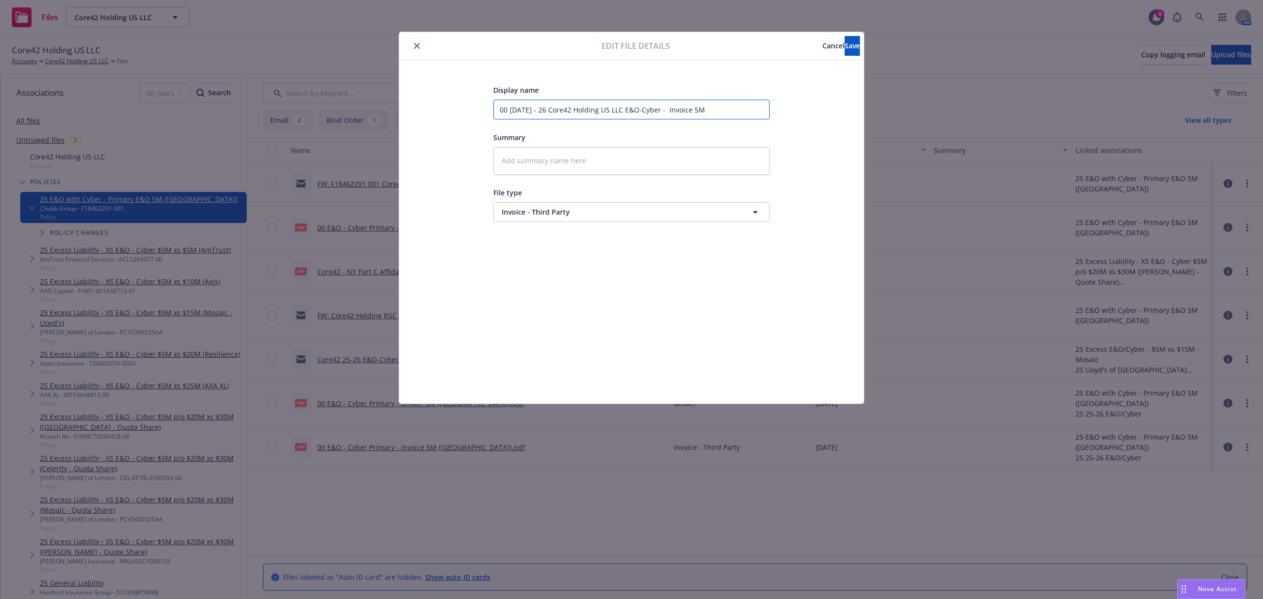
type textarea "x"
type input "00 5.26.25 - 26 Core42 Holding US LLC E&O-Cyber - Westchester Invoice 5M"
click at [745, 113] on input "00 5.26.25 - 26 Core42 Holding US LLC E&O-Cyber - Westchester Invoice 5M" at bounding box center [632, 110] width 276 height 20
type textarea "x"
type input "00 5.26.25 - 26 Core42 Holding US LLC E&O-Cyber - Westchester Invoice 5M"
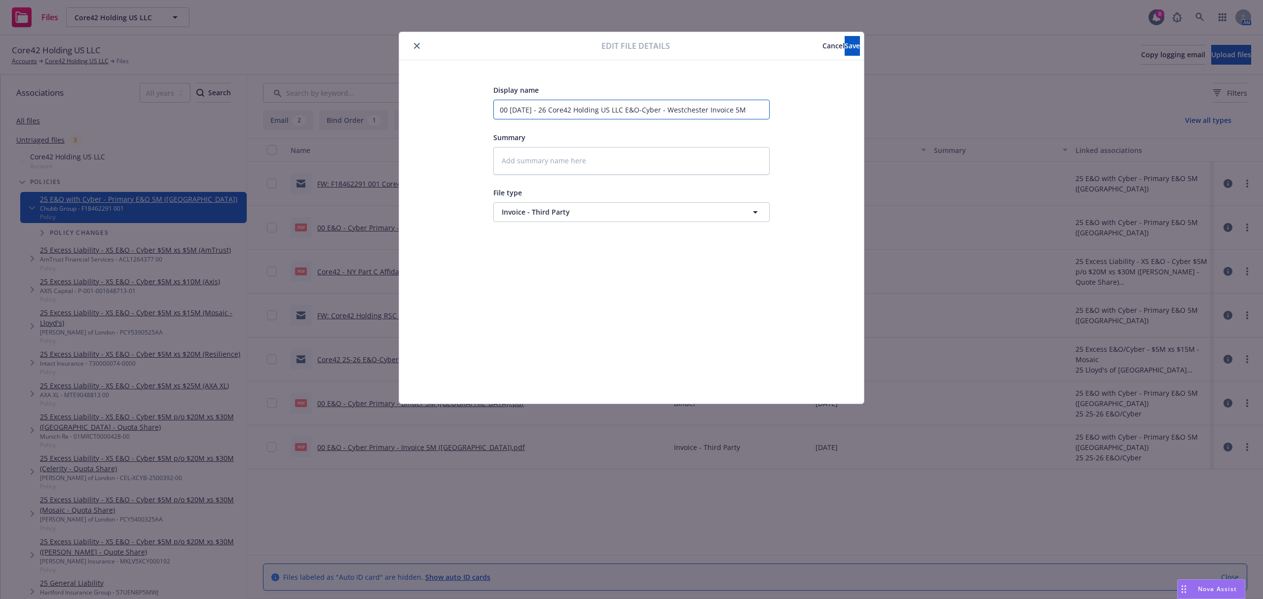
type textarea "x"
type input "00 5.26.25 - 26 Core42 Holding US LLC E&O-Cyber - Westchester Invoice 5"
type textarea "x"
type input "00 5.26.25 - 26 Core42 Holding US LLC E&O-Cyber - Westchester Invoice"
click at [845, 48] on span "Save" at bounding box center [852, 45] width 15 height 9
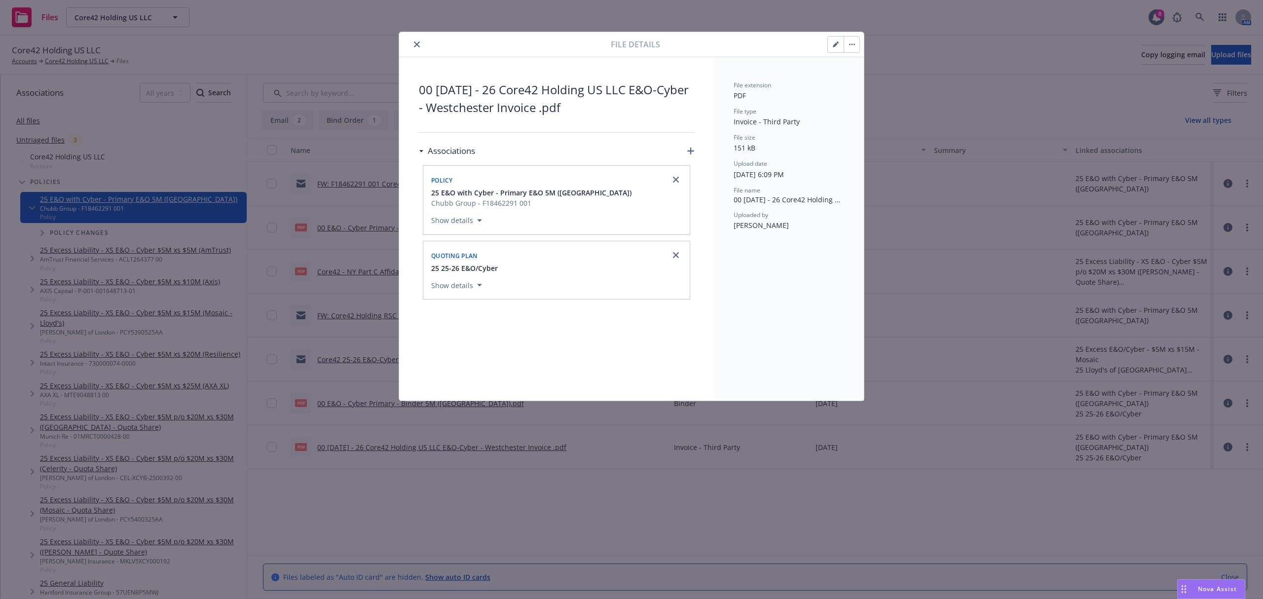
click at [418, 45] on icon "close" at bounding box center [417, 44] width 6 height 6
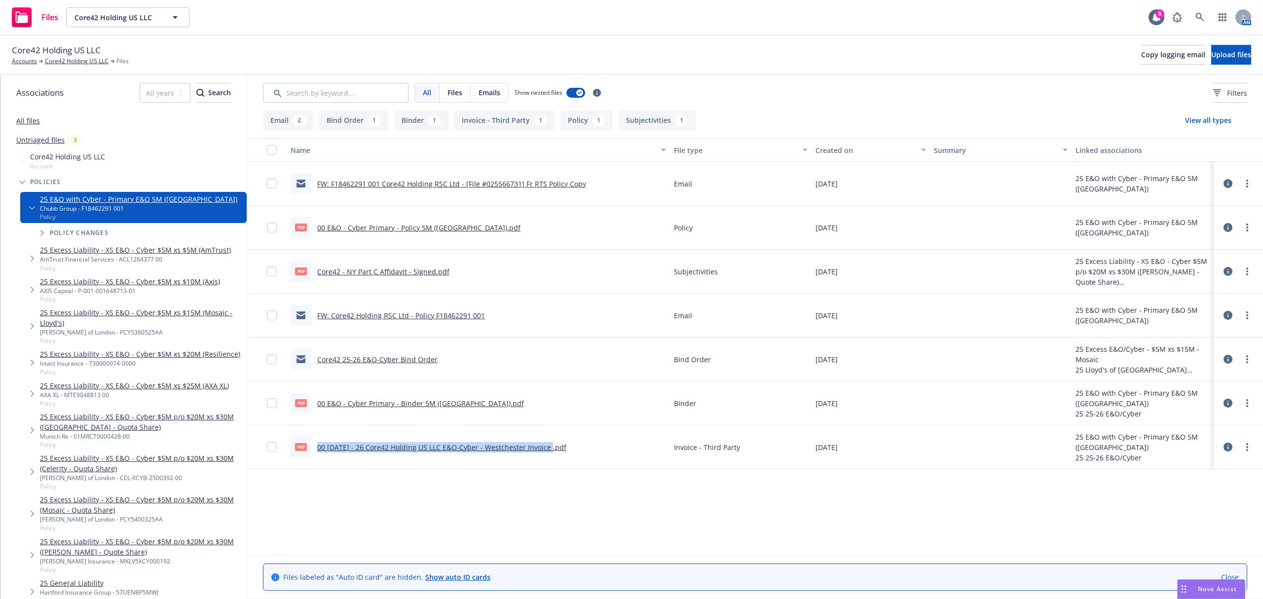
drag, startPoint x: 318, startPoint y: 449, endPoint x: 546, endPoint y: 455, distance: 228.1
click at [546, 455] on div "pdf 00 5.26.25 - 26 Core42 Holding US LLC E&O-Cyber - Westchester Invoice .pdf" at bounding box center [429, 447] width 276 height 21
copy link "00 5.26.25 - 26 Core42 Holding US LLC E&O-Cyber - Westchester Invoice"
click at [1229, 404] on icon at bounding box center [1228, 403] width 9 height 9
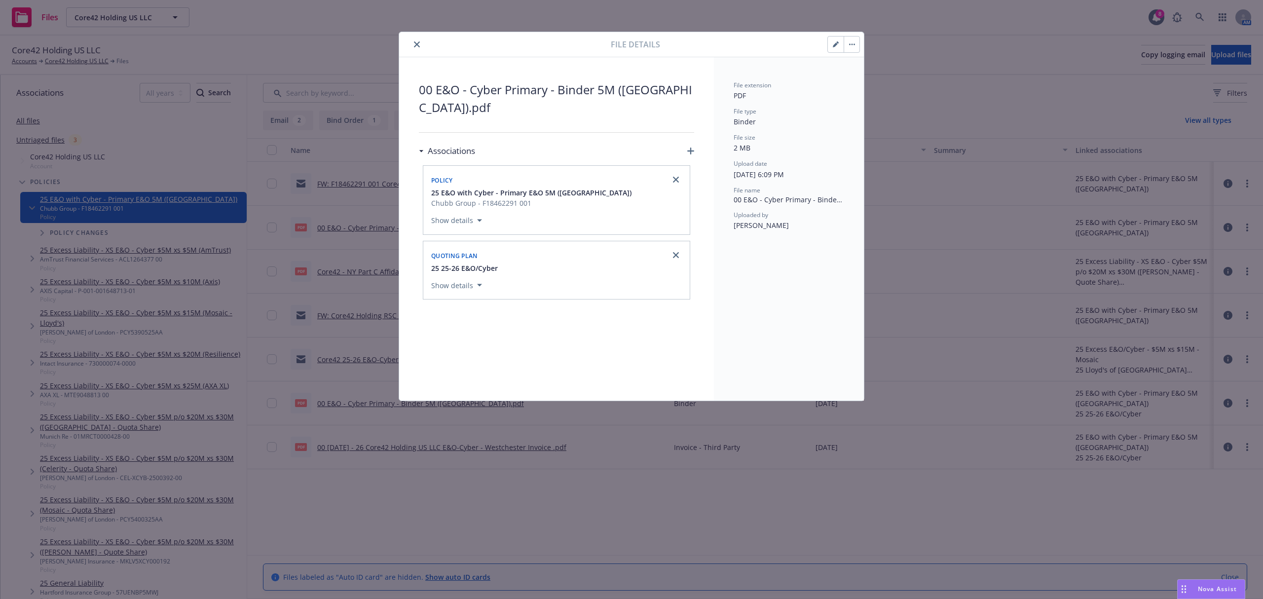
click at [830, 46] on button "button" at bounding box center [836, 45] width 16 height 16
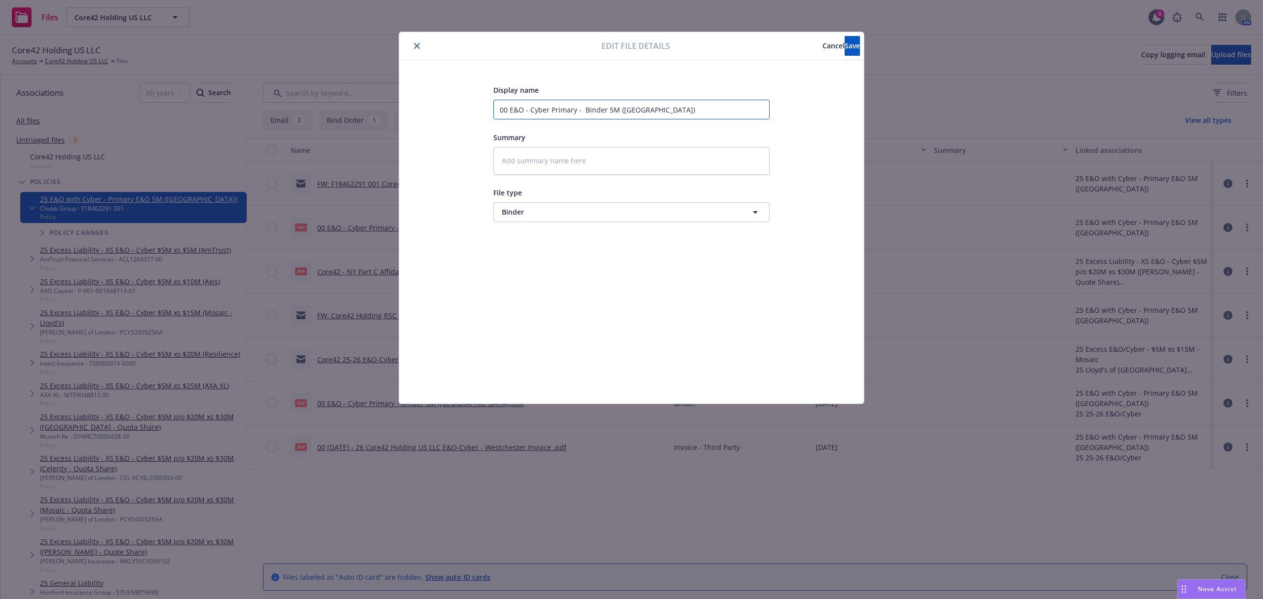
drag, startPoint x: 653, startPoint y: 113, endPoint x: 374, endPoint y: 103, distance: 280.0
click at [374, 103] on div "Edit file details Cancel Save Display name 00 E&O - Cyber Primary - Binder 5M (…" at bounding box center [631, 299] width 1263 height 599
paste input "5.26.25 - 26 Core42 Holding US LLC E&O-Cyber - Westchester Invoice"
type textarea "x"
type input "00 5.26.25 - 26 Core42 Holding US LLC E&O-Cyber - Westchester Invoice"
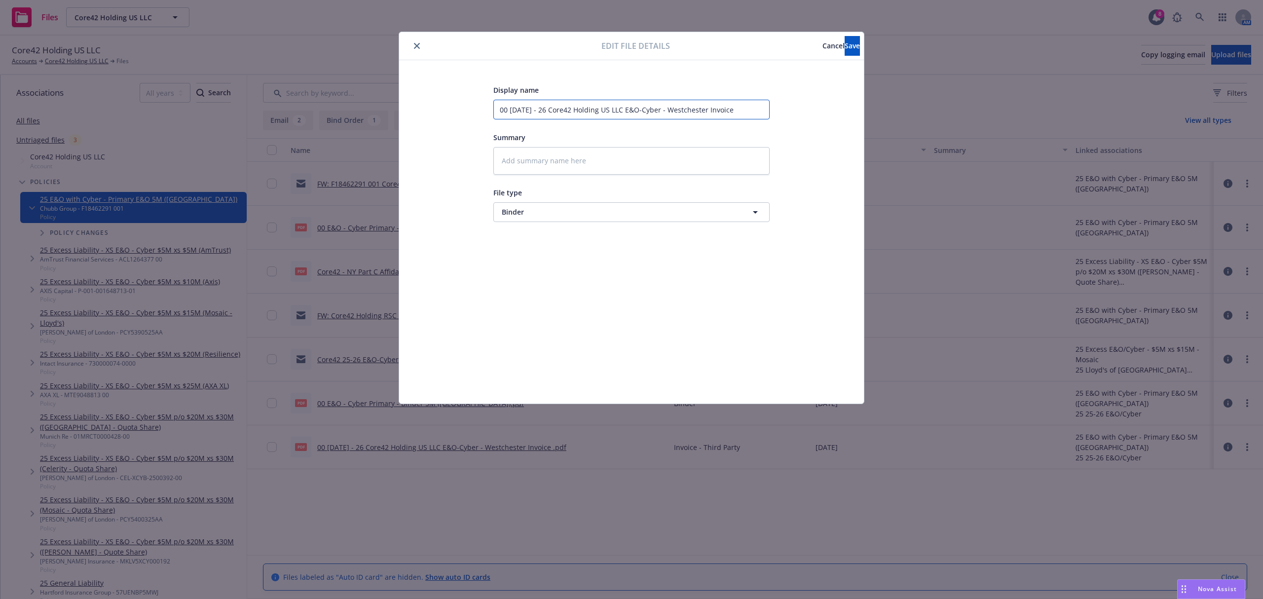
click at [723, 112] on input "00 5.26.25 - 26 Core42 Holding US LLC E&O-Cyber - Westchester Invoice" at bounding box center [632, 110] width 276 height 20
type textarea "x"
type input "00 5.26.25 - 26 Core42 Holding US LLC E&O-Cyber - Westchester B"
type textarea "x"
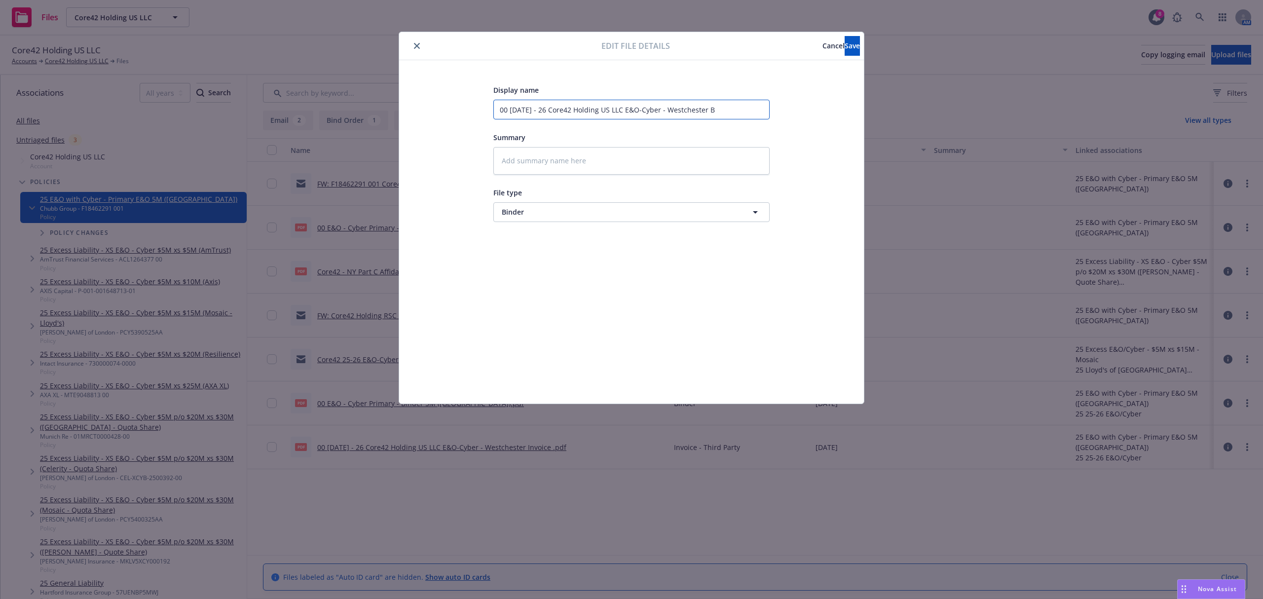
type input "00 5.26.25 - 26 Core42 Holding US LLC E&O-Cyber - Westchester Bi"
type textarea "x"
type input "00 5.26.25 - 26 Core42 Holding US LLC E&O-Cyber - Westchester Bind"
type textarea "x"
type input "00 5.26.25 - 26 Core42 Holding US LLC E&O-Cyber - Westchester Binde"
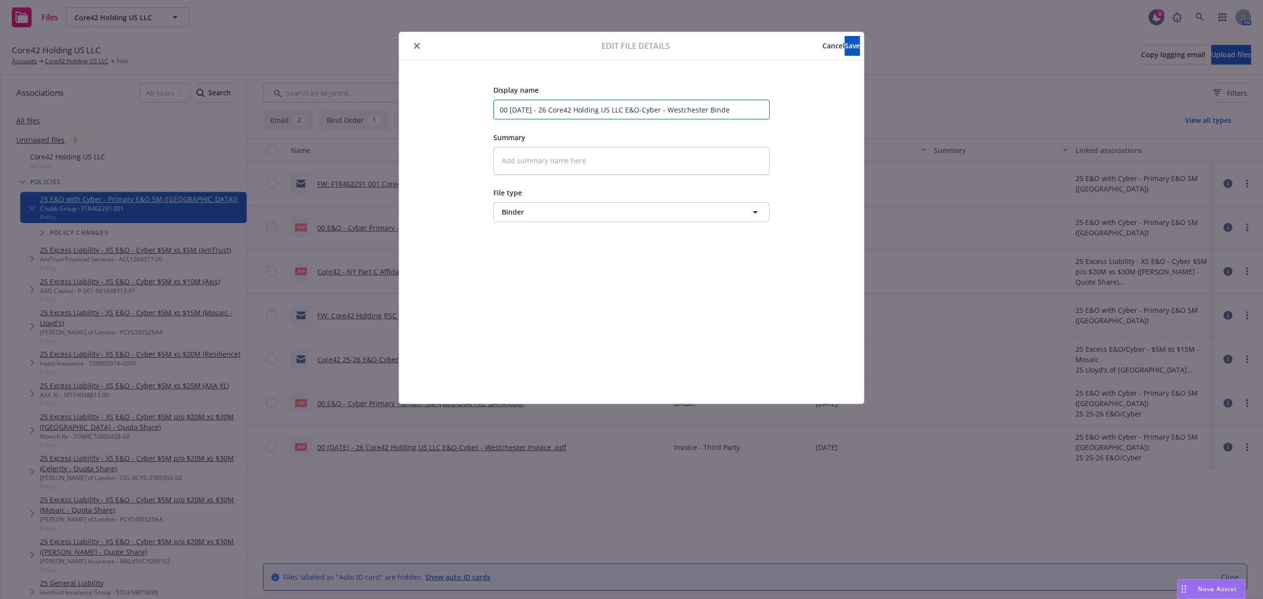
type textarea "x"
type input "00 5.26.25 - 26 Core42 Holding US LLC E&O-Cyber - Westchester Binder"
click at [845, 45] on span "Save" at bounding box center [852, 45] width 15 height 9
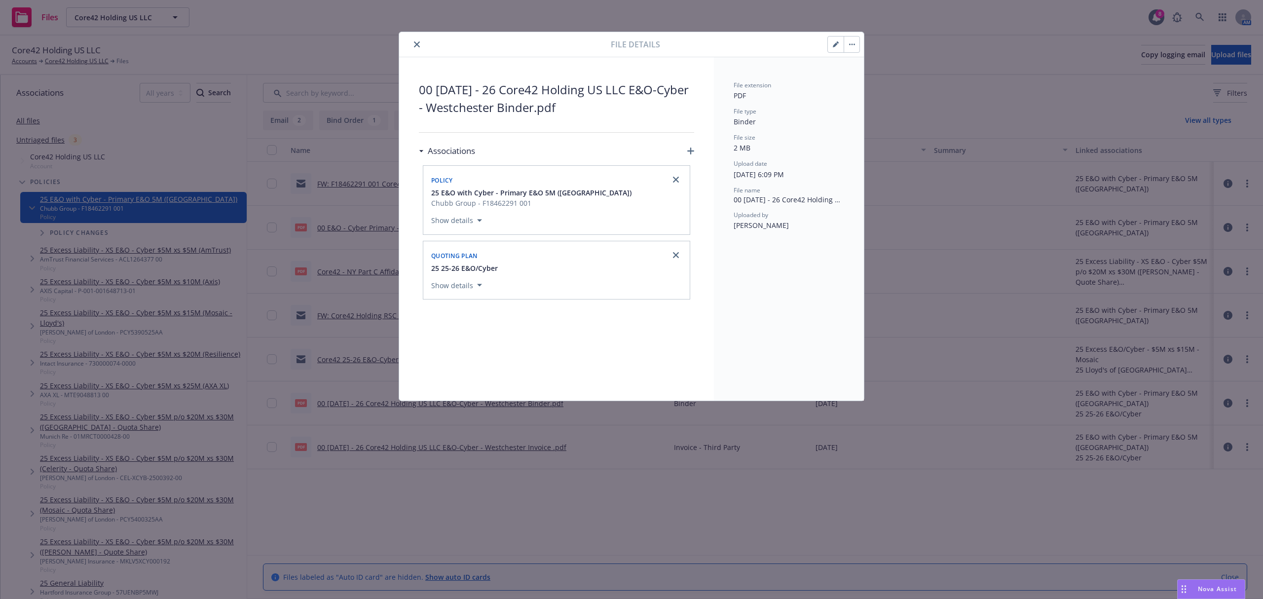
click at [416, 44] on icon "close" at bounding box center [417, 44] width 6 height 6
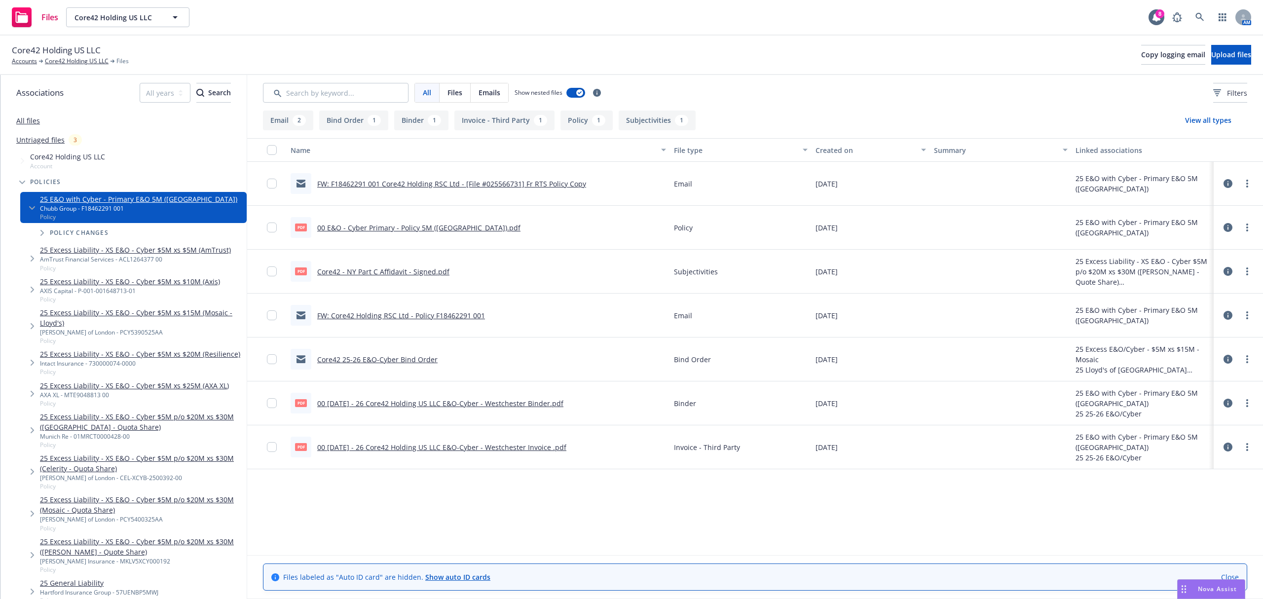
click at [1228, 269] on icon at bounding box center [1228, 271] width 9 height 9
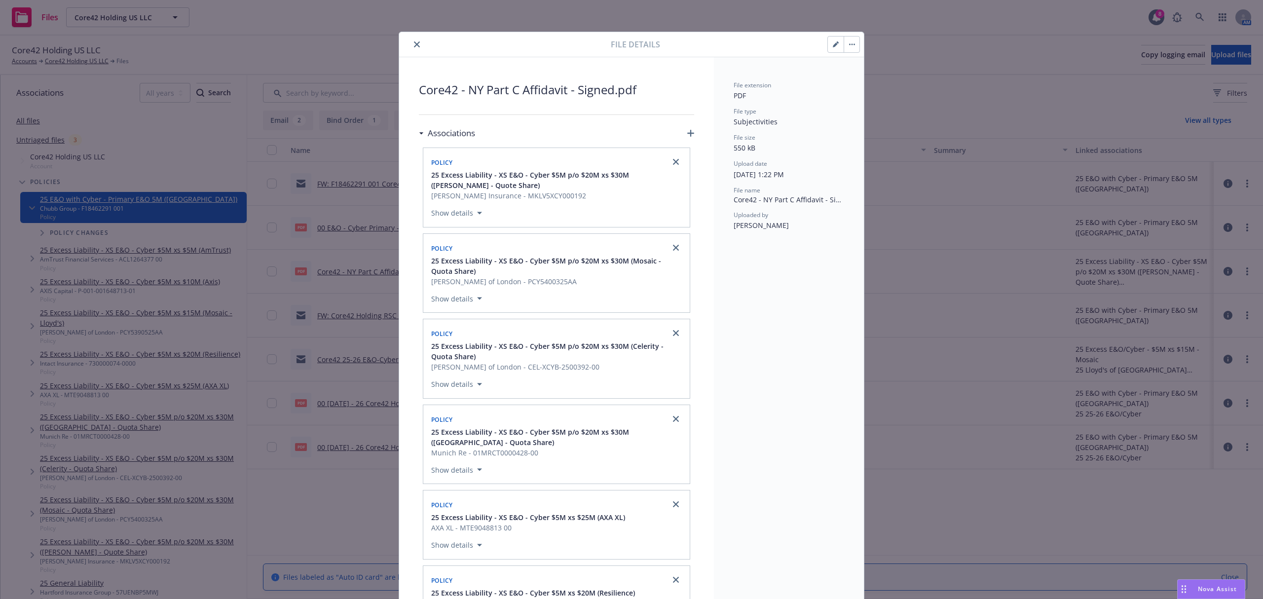
click at [828, 46] on button "button" at bounding box center [836, 45] width 16 height 16
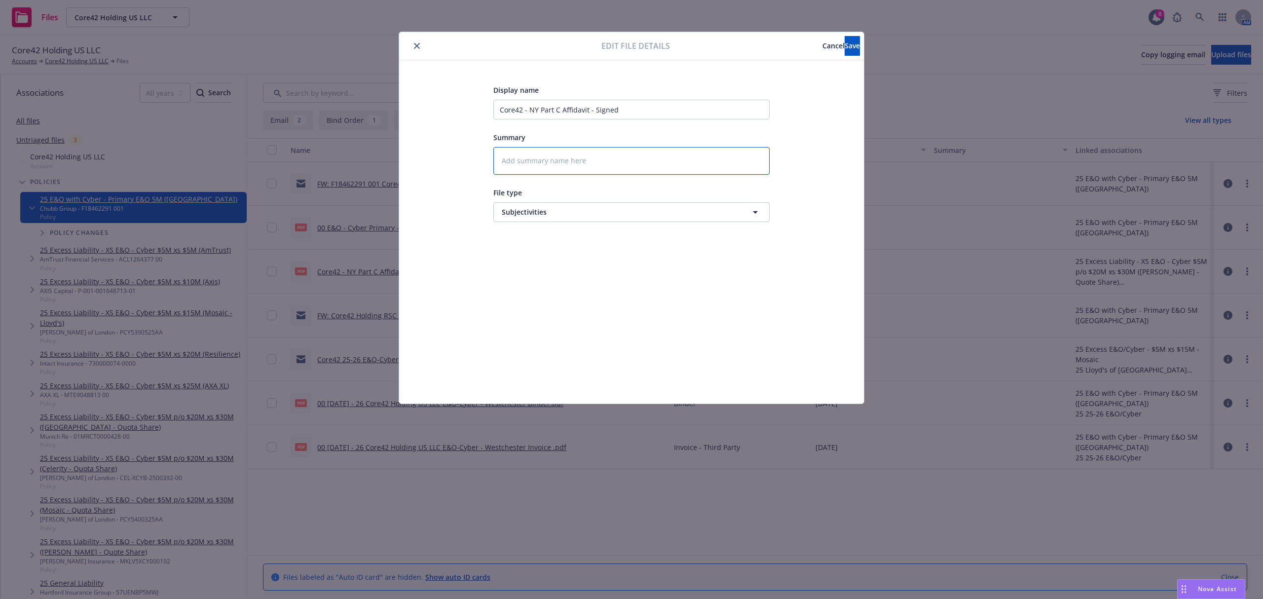
click at [563, 153] on textarea at bounding box center [632, 161] width 276 height 28
paste textarea "00 5.26.25 - 26 Core42 Holding US LLC E&O-Cyber - Westchester Invoice"
type textarea "x"
type textarea "00 5.26.25 - 26 Core42 Holding US LLC E&O-Cyber - Westchester Invoice"
drag, startPoint x: 632, startPoint y: 109, endPoint x: 528, endPoint y: 122, distance: 104.6
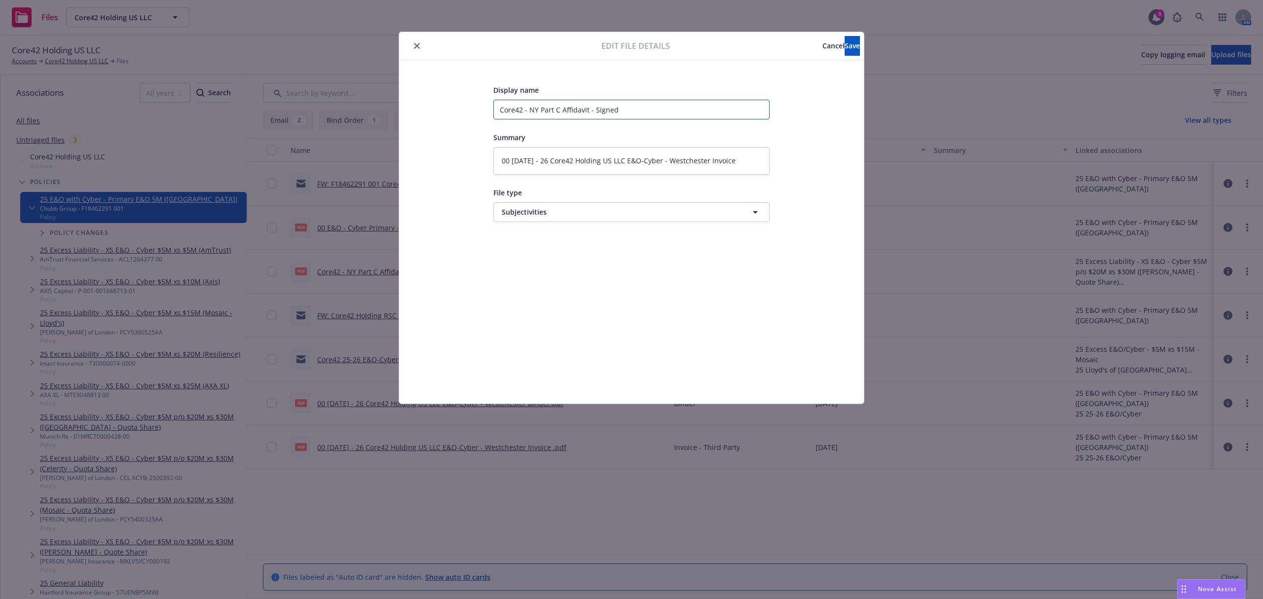
click at [528, 122] on div "Display name Core42 - NY Part C Affidavit - Signed Summary 00 5.26.25 - 26 Core…" at bounding box center [632, 153] width 276 height 138
drag, startPoint x: 737, startPoint y: 164, endPoint x: 664, endPoint y: 165, distance: 73.5
click at [664, 165] on textarea "00 5.26.25 - 26 Core42 Holding US LLC E&O-Cyber - Westchester Invoice" at bounding box center [632, 161] width 276 height 28
type textarea "x"
type textarea "00 5.26.25 - 26 Core42 Holding US LLC E&O-Cyber"
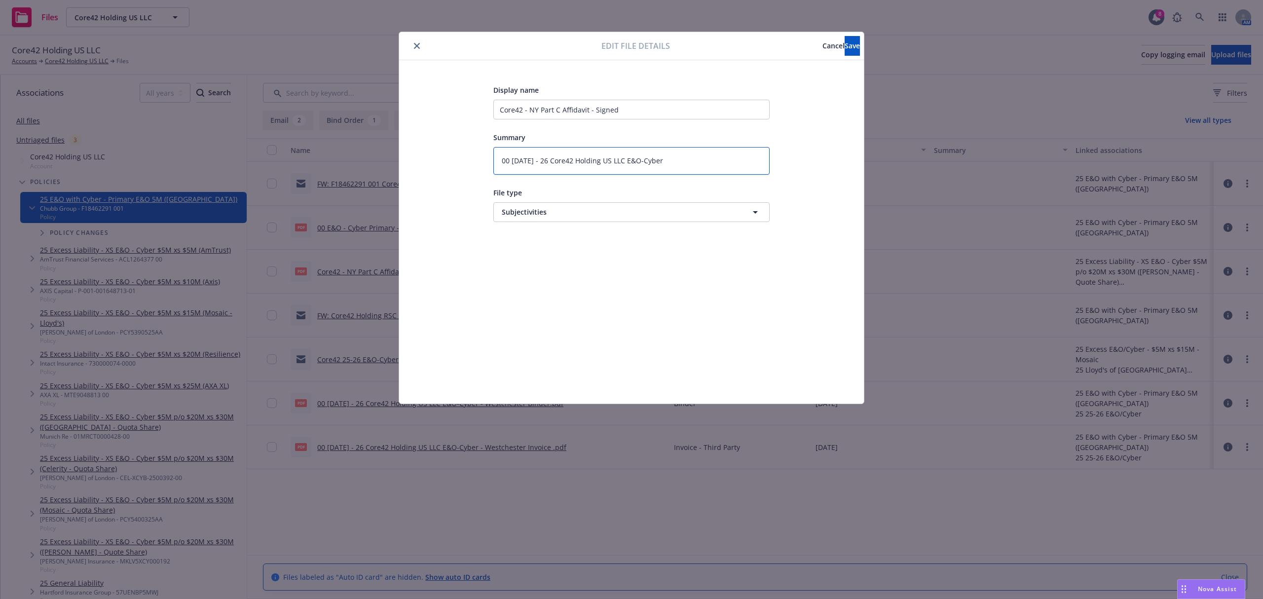
type textarea "x"
type textarea "00 5.26.25 - 26 Core42 Holding US LLC E&O-Cyber - Westchester Invoice"
click at [734, 161] on textarea "00 5.26.25 - 26 Core42 Holding US LLC E&O-Cyber - Westchester Invoice" at bounding box center [632, 161] width 276 height 28
drag, startPoint x: 734, startPoint y: 161, endPoint x: 706, endPoint y: 163, distance: 28.7
click at [706, 163] on textarea "00 5.26.25 - 26 Core42 Holding US LLC E&O-Cyber - Westchester Invoice" at bounding box center [632, 161] width 276 height 28
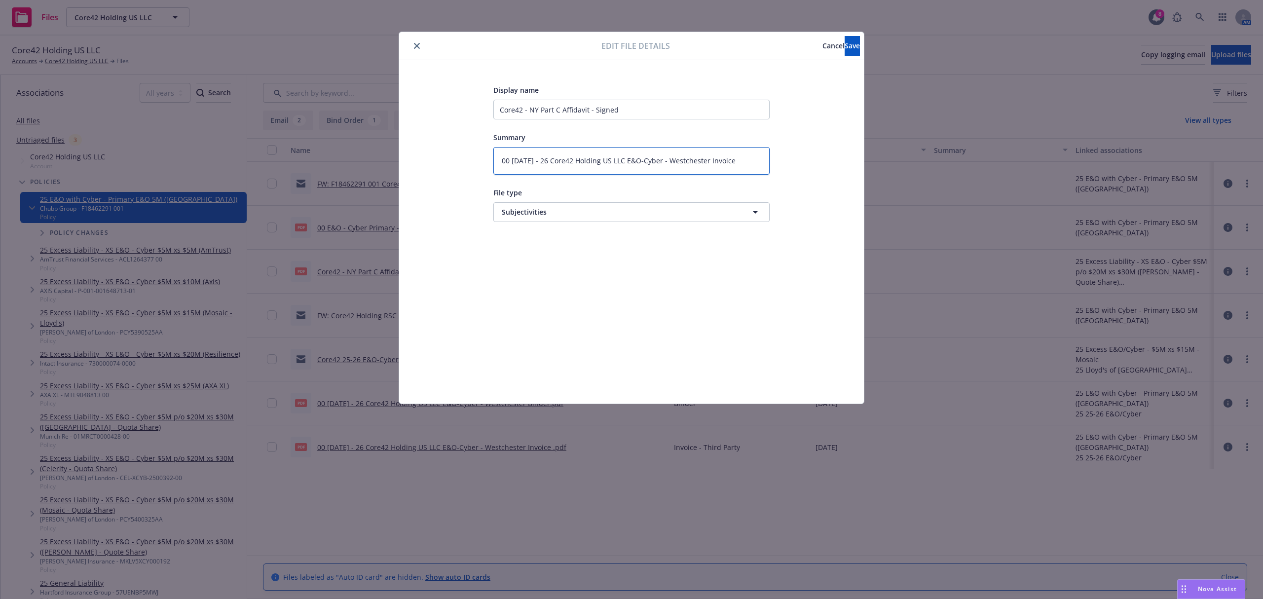
type textarea "x"
drag, startPoint x: 710, startPoint y: 163, endPoint x: 461, endPoint y: 158, distance: 248.8
click at [461, 158] on div "Display name Core42 - NY Part C Affidavit - Signed Summary 00 5.26.25 - 26 Core…" at bounding box center [631, 232] width 425 height 296
type textarea "00 5.26.25 - 26 Core42 Holding US LLC E&O-Cyber - Westchester"
click at [498, 108] on input "Core42 - NY Part C Affidavit - Signed" at bounding box center [632, 110] width 276 height 20
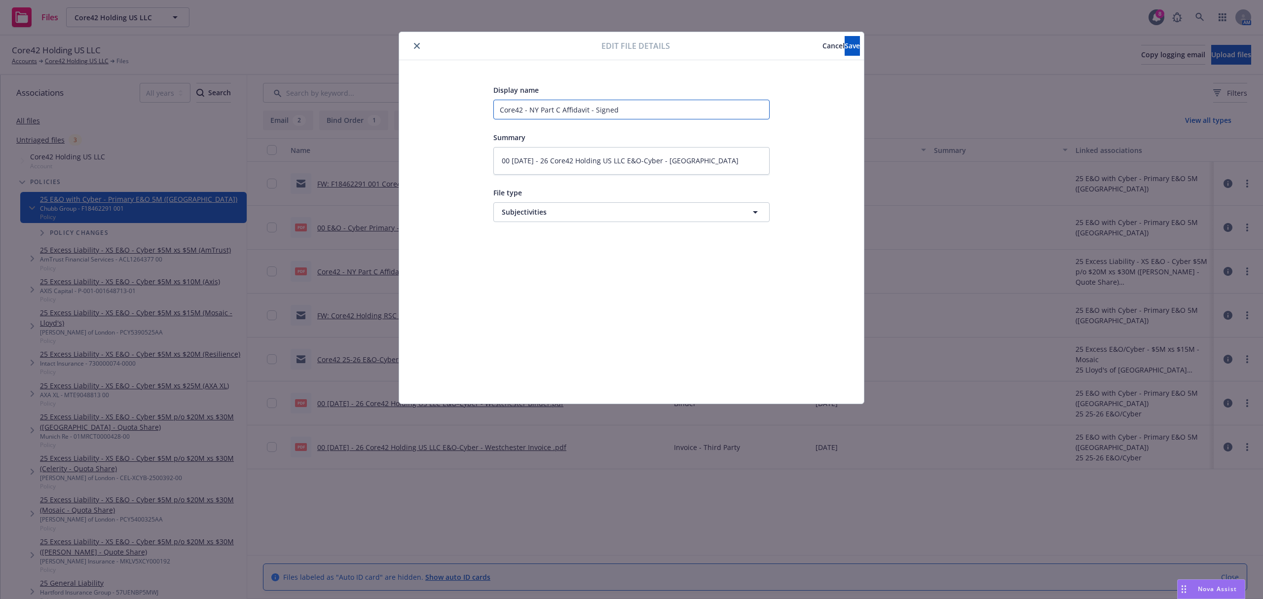
drag, startPoint x: 528, startPoint y: 109, endPoint x: 448, endPoint y: 108, distance: 79.5
click at [448, 108] on div "Display name Core42 - NY Part C Affidavit - Signed Summary 00 5.26.25 - 26 Core…" at bounding box center [631, 232] width 425 height 296
paste input "00 5.26.25 - 26 Core42 Holding US LLC E&O-Cyber - Westchester"
type textarea "x"
type input "00 5.26.25 - 26 Core42 Holding US LLC E&O-Cyber - Westchester NY Part C Affidav…"
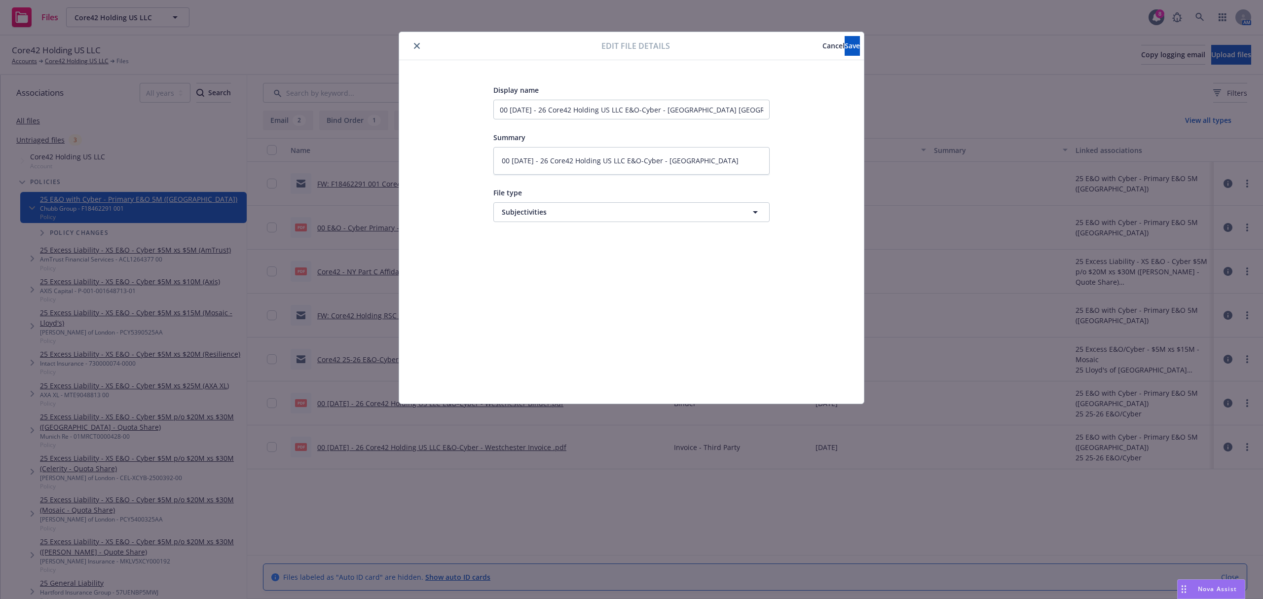
click at [447, 108] on div "Display name 00 5.26.25 - 26 Core42 Holding US LLC E&O-Cyber - Westchester NY P…" at bounding box center [631, 232] width 425 height 296
drag, startPoint x: 755, startPoint y: 113, endPoint x: 810, endPoint y: 121, distance: 55.9
click at [810, 121] on div "Display name 00 5.26.25 - 26 Core42 Holding US LLC E&O-Cyber - Westchester NY P…" at bounding box center [631, 232] width 425 height 296
click at [713, 115] on input "00 5.26.25 - 26 Core42 Holding US LLC E&O-Cyber - Westchester NY Part C Affidav…" at bounding box center [632, 110] width 276 height 20
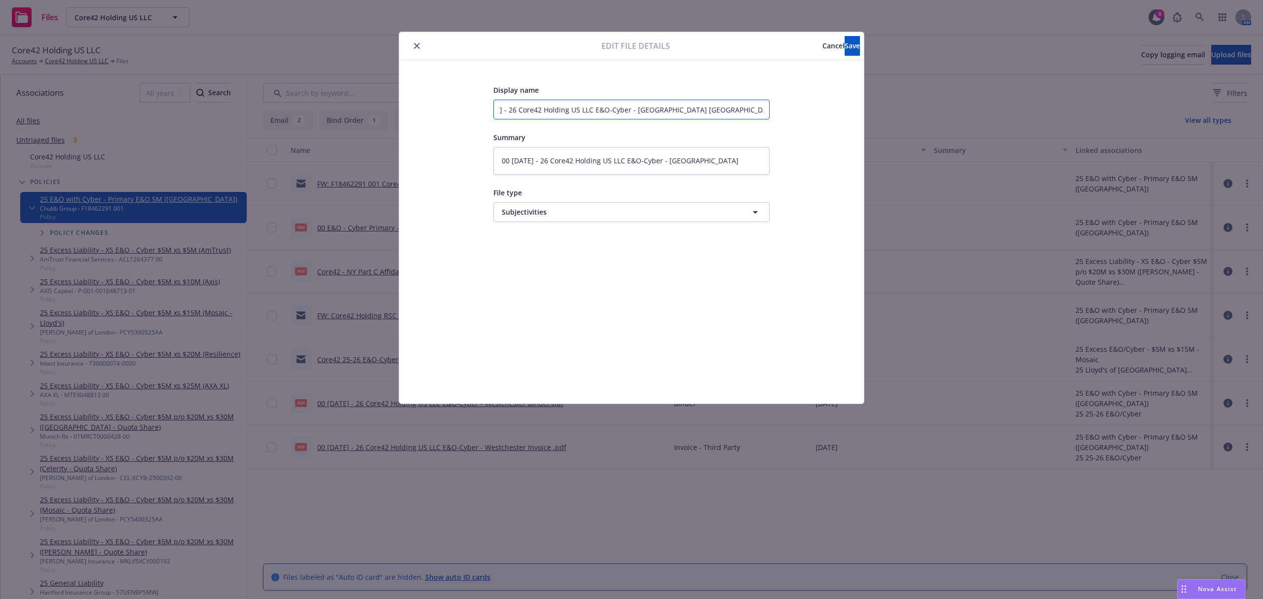
click at [741, 113] on input "00 5.26.25 - 26 Core42 Holding US LLC E&O-Cyber - Westchester NY Part C Affidav…" at bounding box center [632, 110] width 276 height 20
type textarea "x"
type input "00 5.26.25 - 26 Core42 Holding US LLC E&O-Cyber - Westchester NY Part C Affidav…"
type textarea "x"
type input "00 5.26.25 - 26 Core42 Holding US LLC E&O-Cyber - Westchester NY Part C Affidav…"
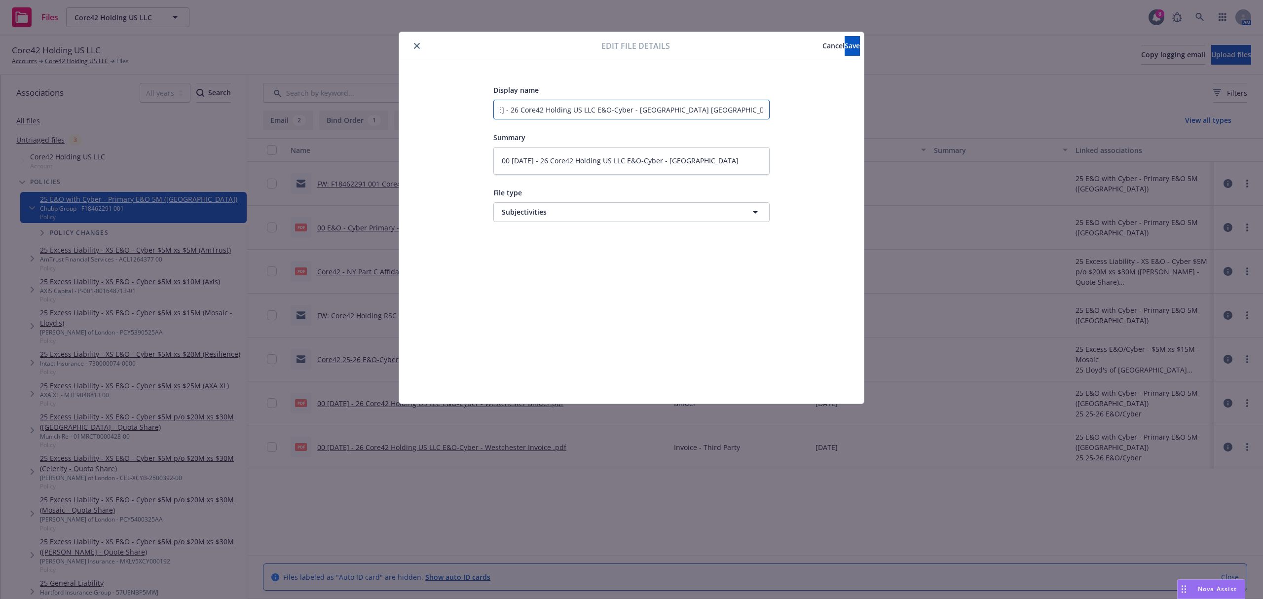
scroll to position [0, 26]
type textarea "x"
type input "00 5.26.25 - 26 Core42 Holding US LLC E&O-Cyber - Westchester NY Part C Affidav…"
type textarea "x"
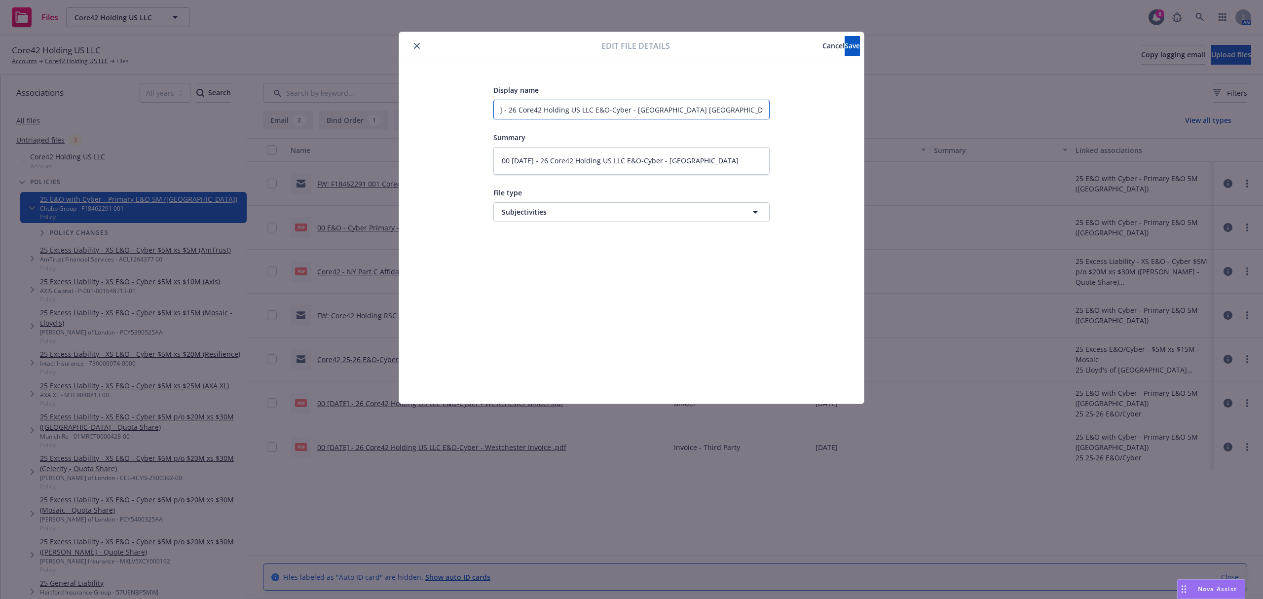
scroll to position [0, 0]
drag, startPoint x: 741, startPoint y: 113, endPoint x: 401, endPoint y: 104, distance: 340.1
click at [401, 104] on div "Display name 00 5.26.25 - 26 Core42 Holding US LLC E&O-Cyber - Westchester NY P…" at bounding box center [631, 231] width 465 height 343
type input "00 5.26.25 - 26 Core42 Holding US LLC E&O-Cyber - Westchester NY Part C Affidav…"
drag, startPoint x: 738, startPoint y: 166, endPoint x: 439, endPoint y: 141, distance: 300.2
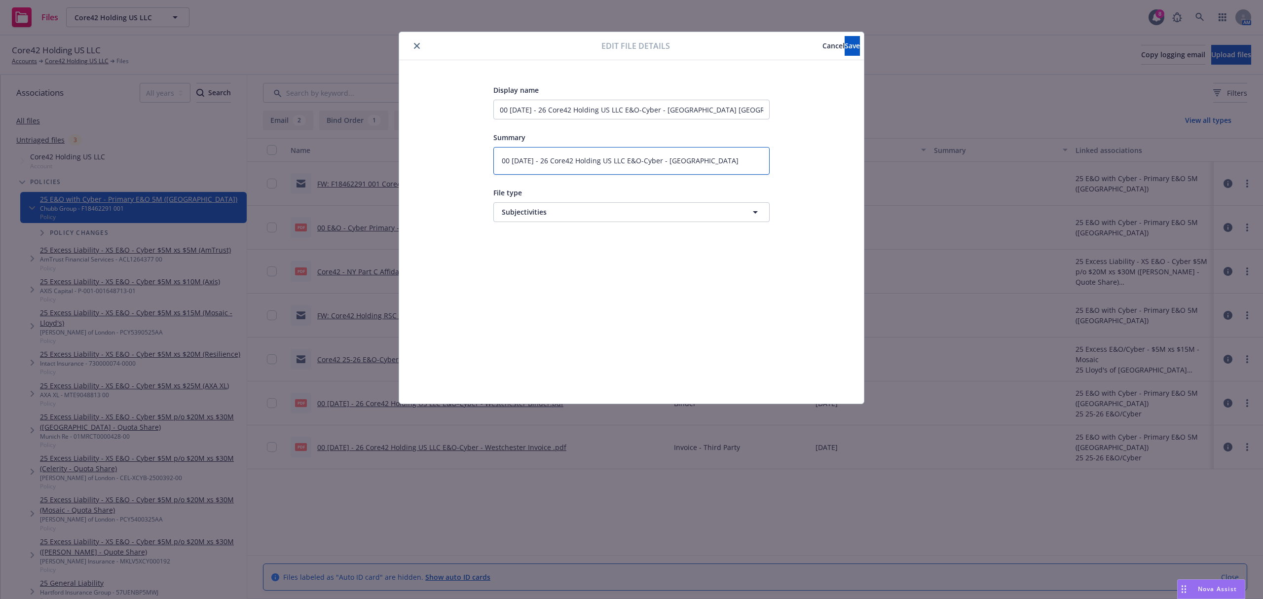
click at [439, 141] on div "Display name 00 5.26.25 - 26 Core42 Holding US LLC E&O-Cyber - Westchester NY P…" at bounding box center [631, 232] width 425 height 296
type textarea "x"
click at [845, 50] on span "Save" at bounding box center [852, 45] width 15 height 9
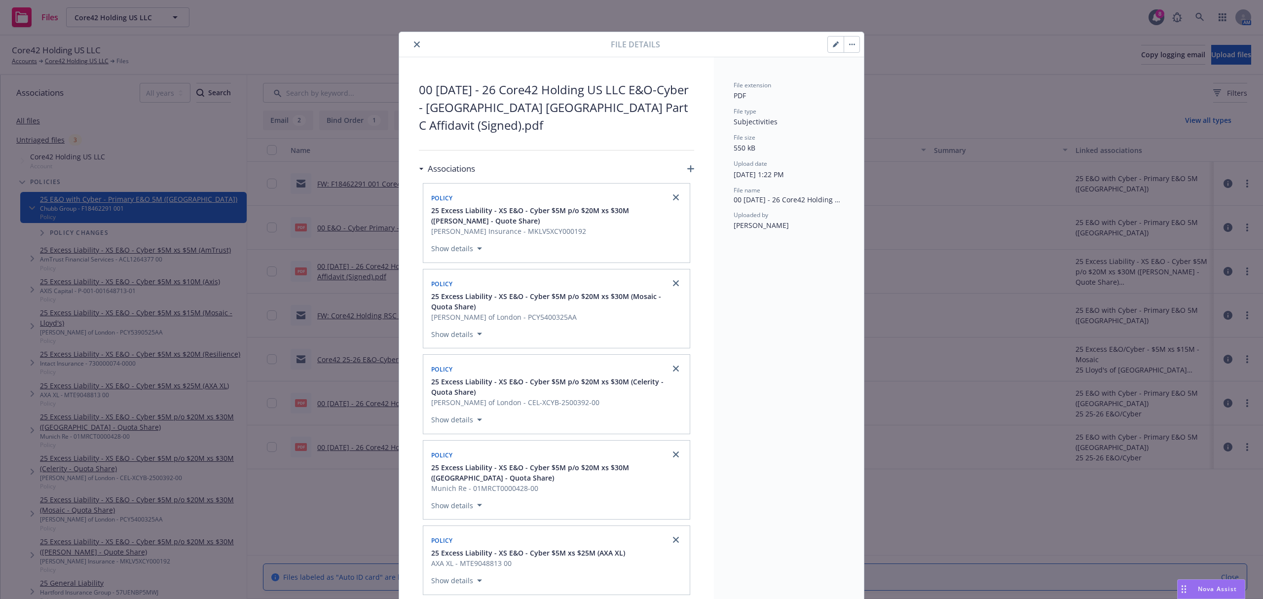
click at [414, 45] on icon "close" at bounding box center [417, 44] width 6 height 6
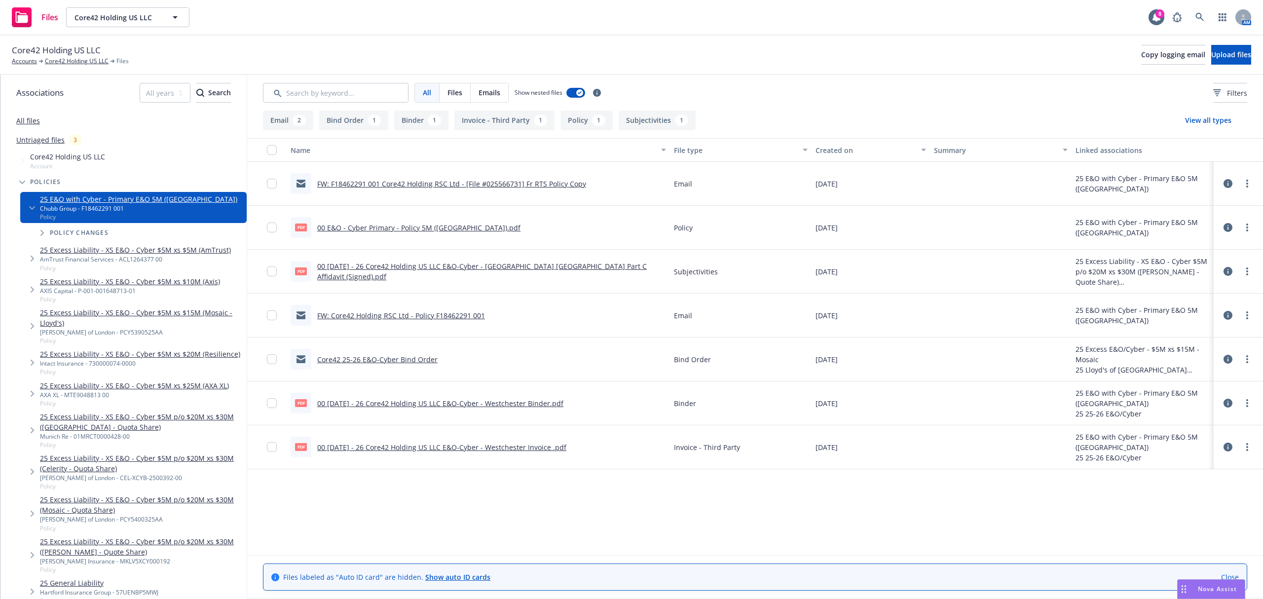
click at [1230, 226] on icon at bounding box center [1228, 227] width 9 height 9
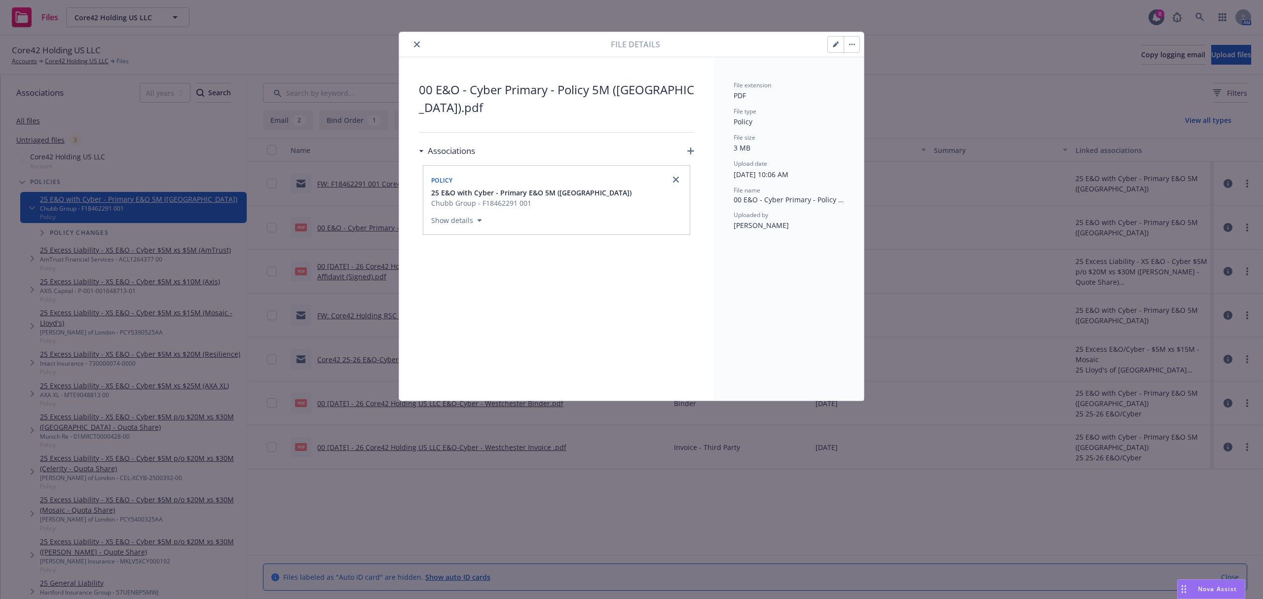
click at [836, 49] on button "button" at bounding box center [836, 45] width 16 height 16
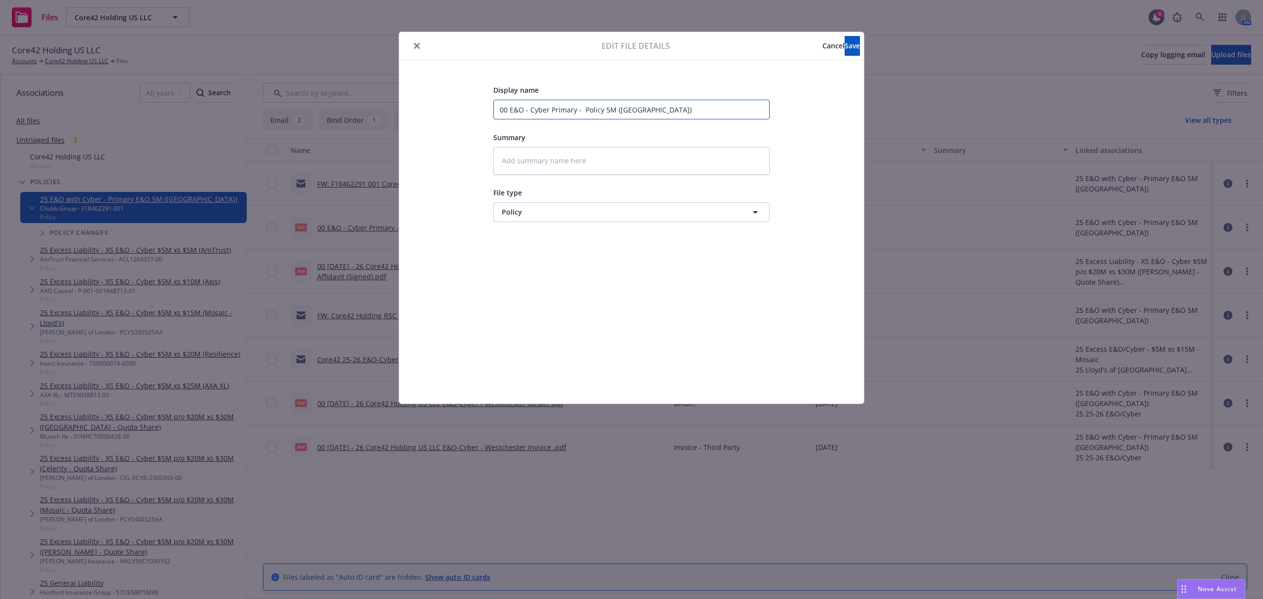
drag, startPoint x: 682, startPoint y: 112, endPoint x: 340, endPoint y: 120, distance: 341.6
click at [340, 120] on div "Edit file details Cancel Save Display name 00 E&O - Cyber Primary - Policy 5M (…" at bounding box center [631, 299] width 1263 height 599
paste input "5.26.25 - 26 Core42 Holding US LLC E&O-Cyber - Westchester"
type textarea "x"
type input "00 5.26.25 - 26 Core42 Holding US LLC E&O-Cyber - Westchester"
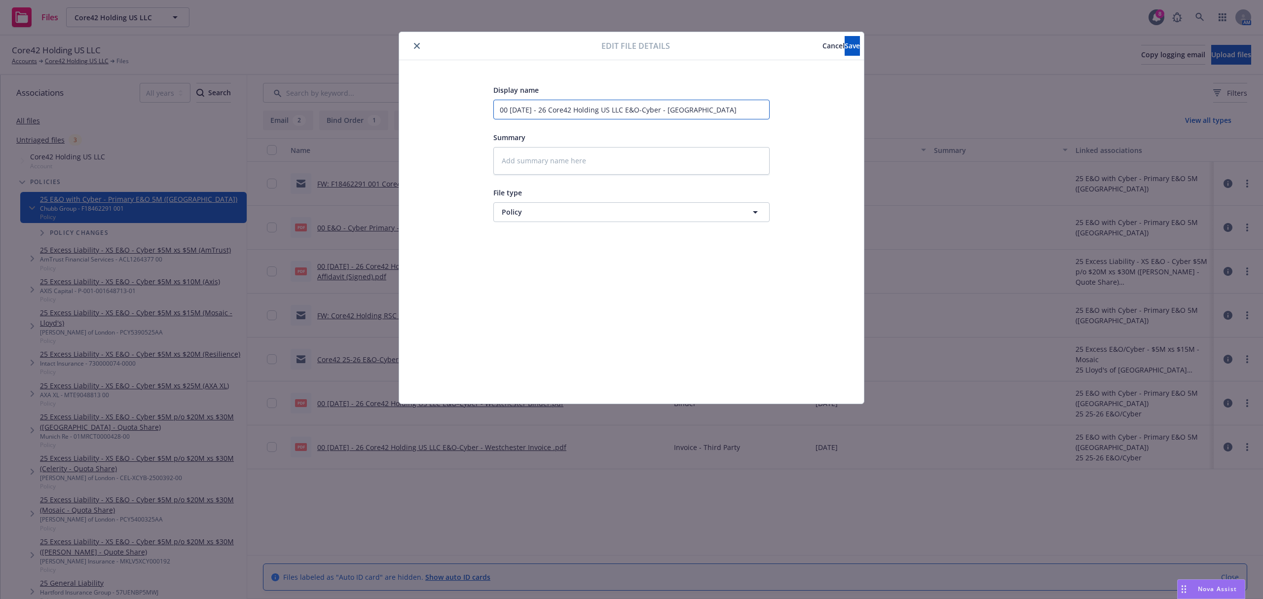
type textarea "x"
type input "00 5.26.25 - 26 Core42 Holding US LLC E&O-Cyber - Westchester P"
type textarea "x"
type input "00 5.26.25 - 26 Core42 Holding US LLC E&O-Cyber - Westchester Po"
type textarea "x"
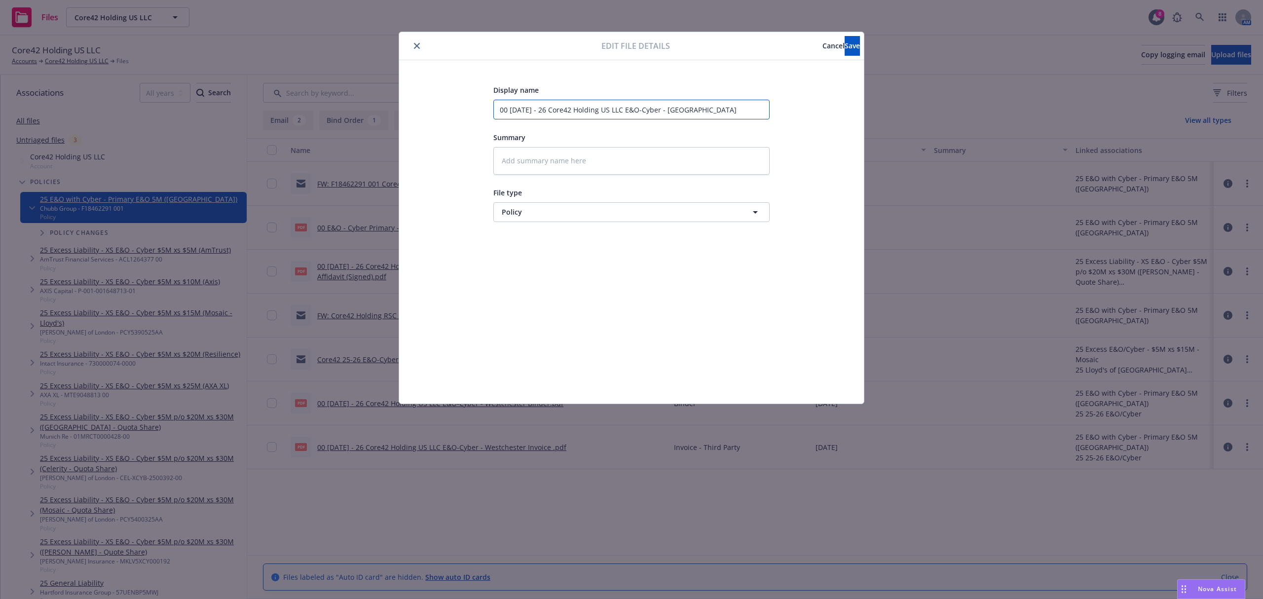
type input "00 5.26.25 - 26 Core42 Holding US LLC E&O-Cyber - Westchester Pol"
type textarea "x"
type input "00 5.26.25 - 26 Core42 Holding US LLC E&O-Cyber - Westchester Poli"
type textarea "x"
type input "00 5.26.25 - 26 Core42 Holding US LLC E&O-Cyber - Westchester Polic"
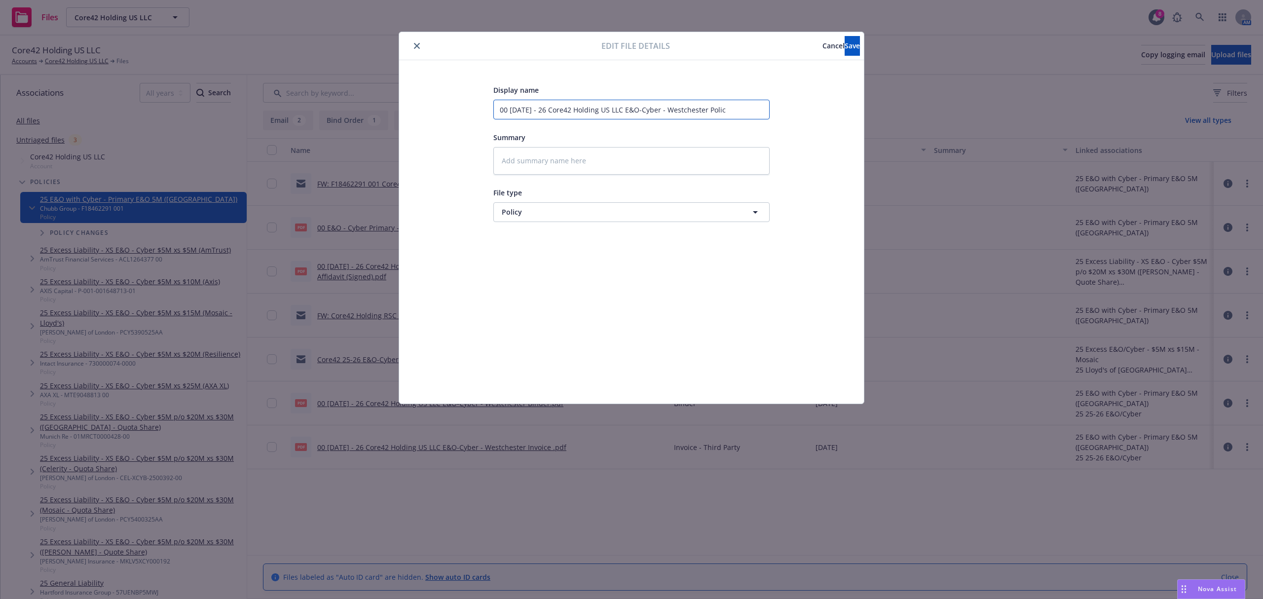
type textarea "x"
type input "00 5.26.25 - 26 Core42 Holding US LLC E&O-Cyber - Westchester Policy"
click at [845, 48] on span "Save" at bounding box center [852, 45] width 15 height 9
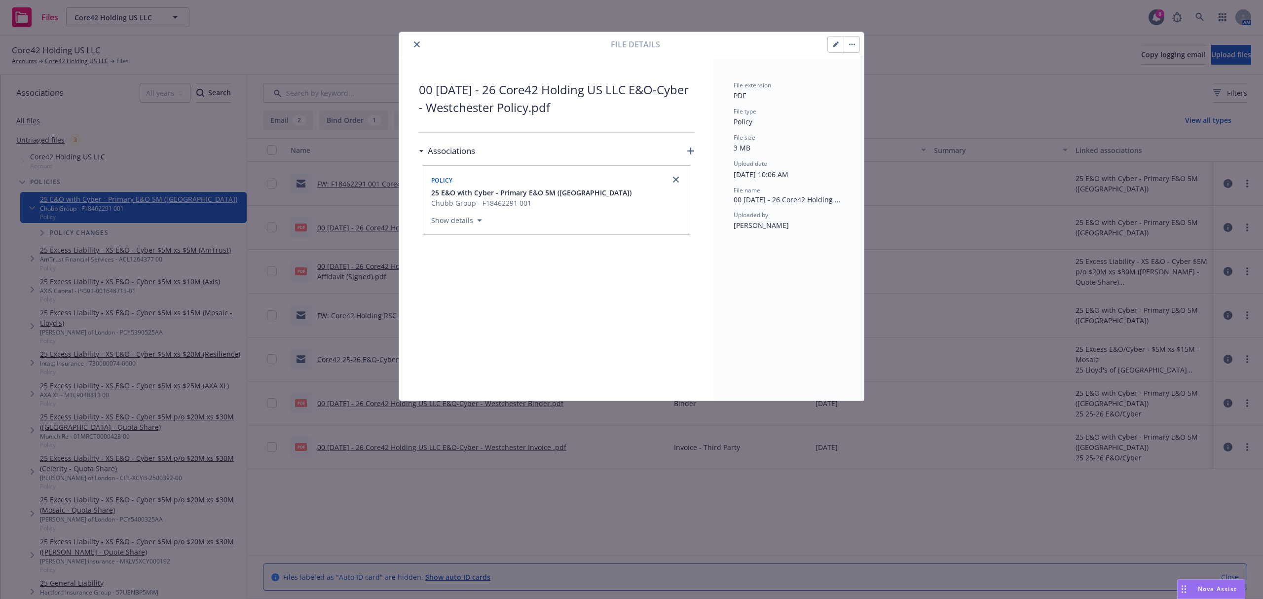
click at [862, 44] on div "File details" at bounding box center [631, 44] width 465 height 25
click at [416, 42] on icon "close" at bounding box center [417, 44] width 6 height 6
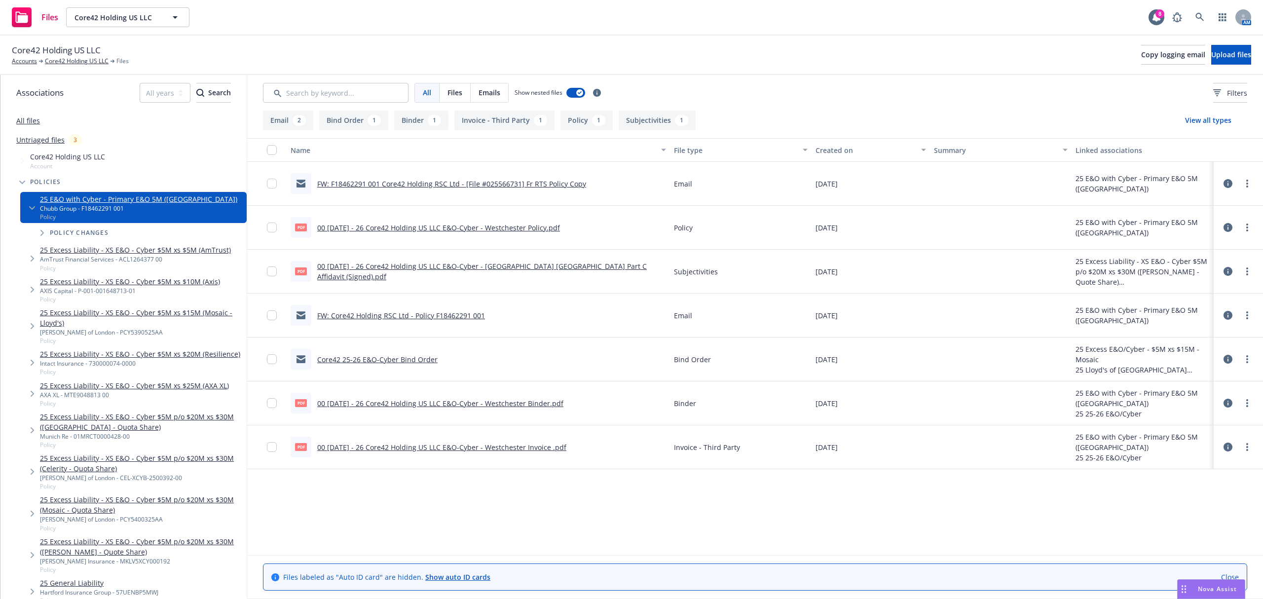
click at [369, 221] on div "pdf 00 5.26.25 - 26 Core42 Holding US LLC E&O-Cyber - Westchester Policy.pdf" at bounding box center [425, 227] width 269 height 21
click at [364, 228] on link "00 5.26.25 - 26 Core42 Holding US LLC E&O-Cyber - Westchester Policy.pdf" at bounding box center [438, 227] width 243 height 9
click at [29, 206] on icon "Tree Example" at bounding box center [32, 208] width 6 height 4
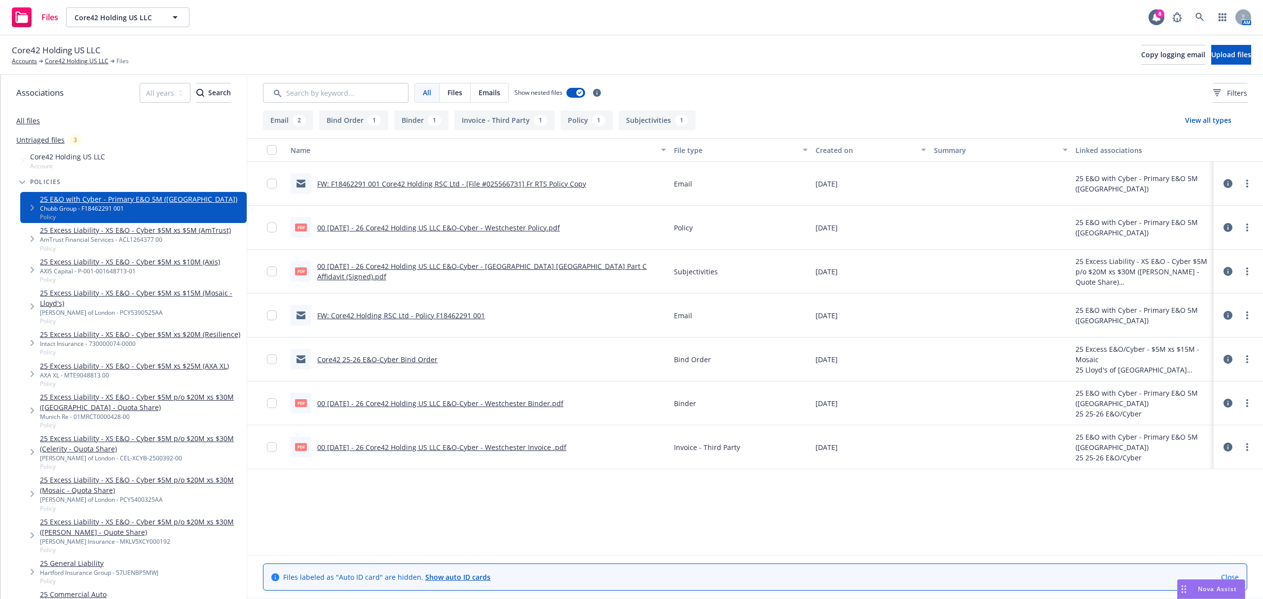
click at [117, 232] on link "25 Excess Liability - XS E&O - Cyber $5M xs $5M (AmTrust)" at bounding box center [135, 230] width 191 height 10
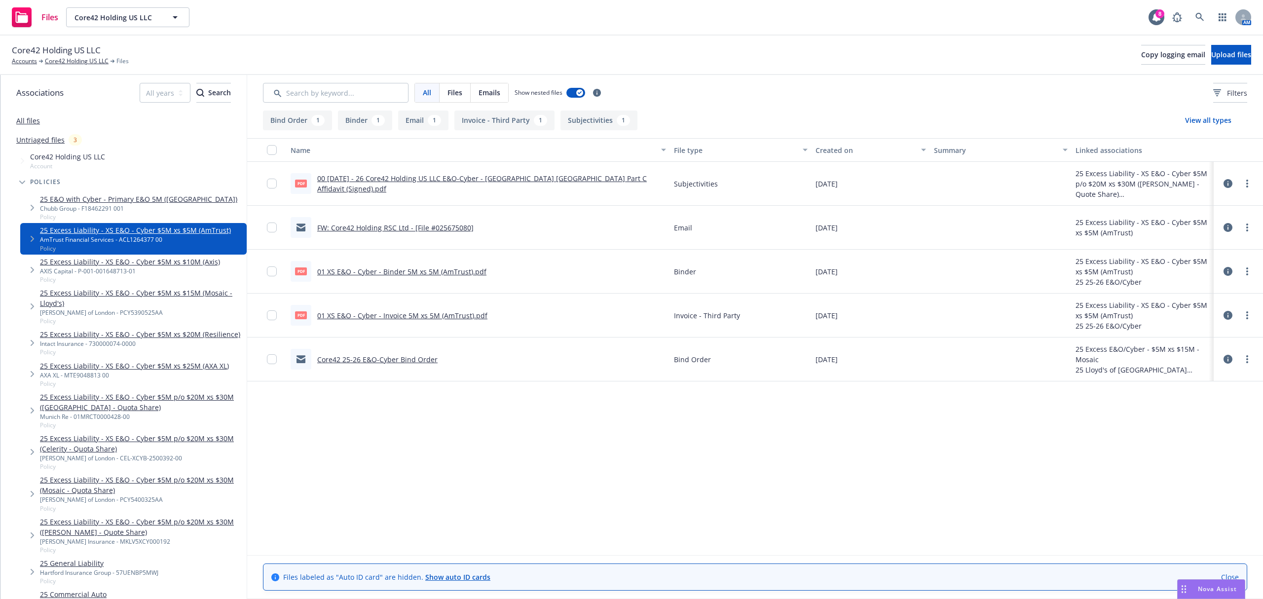
click at [1231, 314] on icon at bounding box center [1228, 315] width 9 height 9
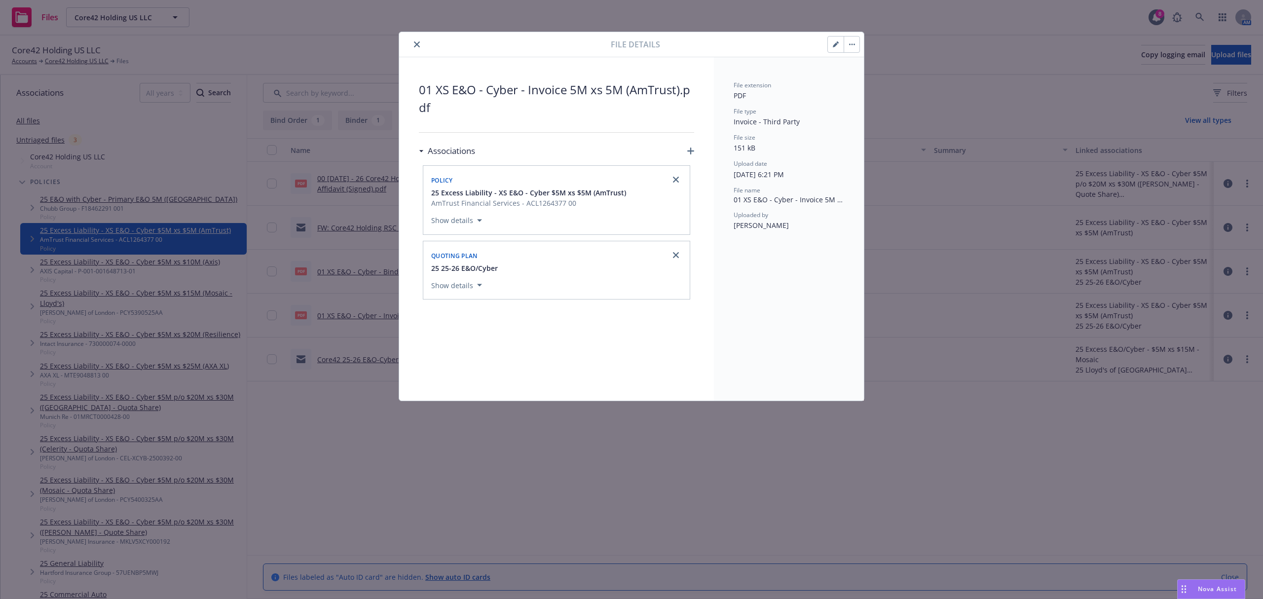
click at [834, 39] on button "button" at bounding box center [836, 45] width 16 height 16
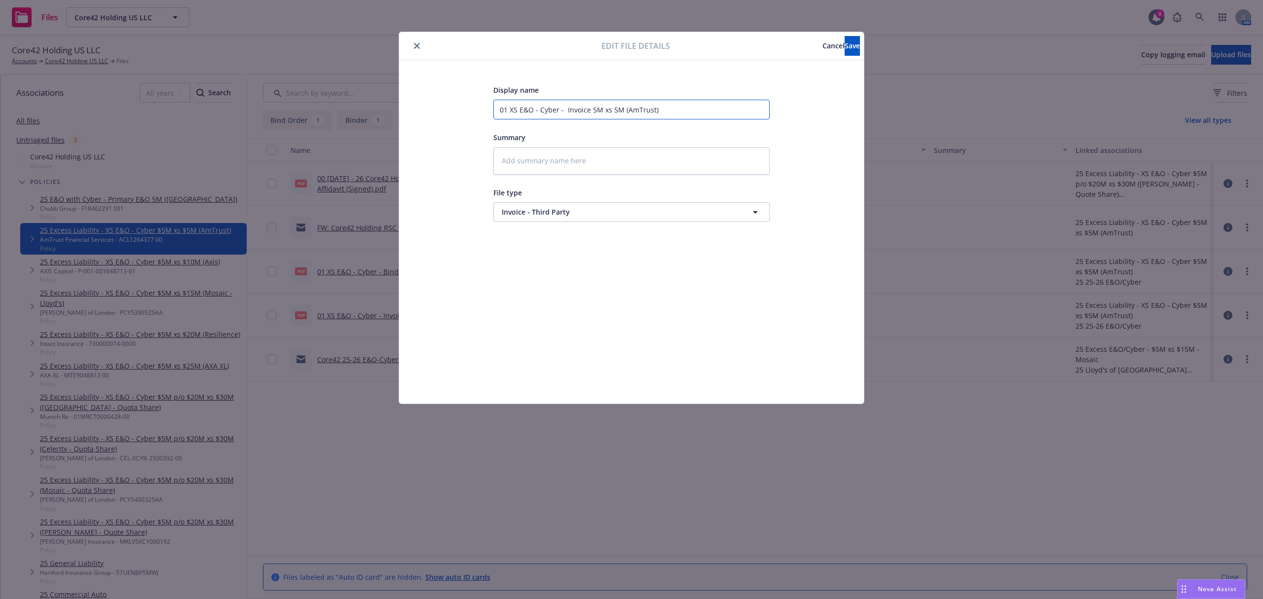
click at [510, 111] on input "01 XS E&O - Cyber - Invoice 5M xs 5M (AmTrust)" at bounding box center [632, 110] width 276 height 20
type textarea "x"
type input "01 CoXS E&O - Cyber - Invoice 5M xs 5M (AmTrust)"
type textarea "x"
type input "01 CorXS E&O - Cyber - Invoice 5M xs 5M (AmTrust)"
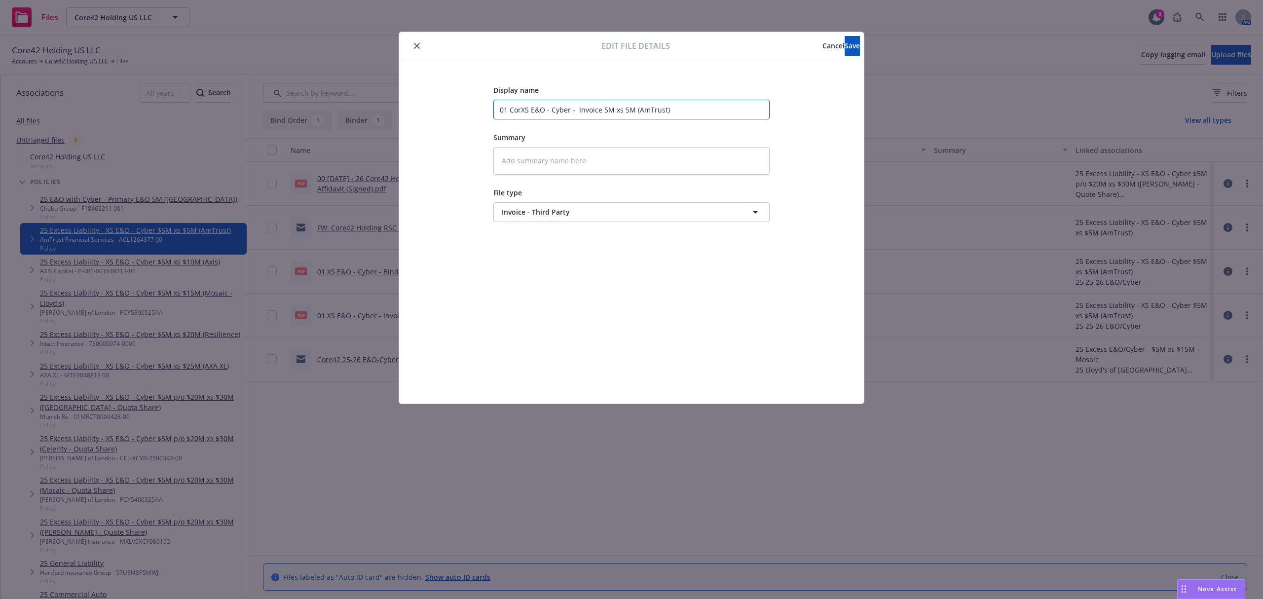
type textarea "x"
type input "01 CoreXS E&O - Cyber - Invoice 5M xs 5M (AmTrust)"
type textarea "x"
type input "01 CorXS E&O - Cyber - Invoice 5M xs 5M (AmTrust)"
type textarea "x"
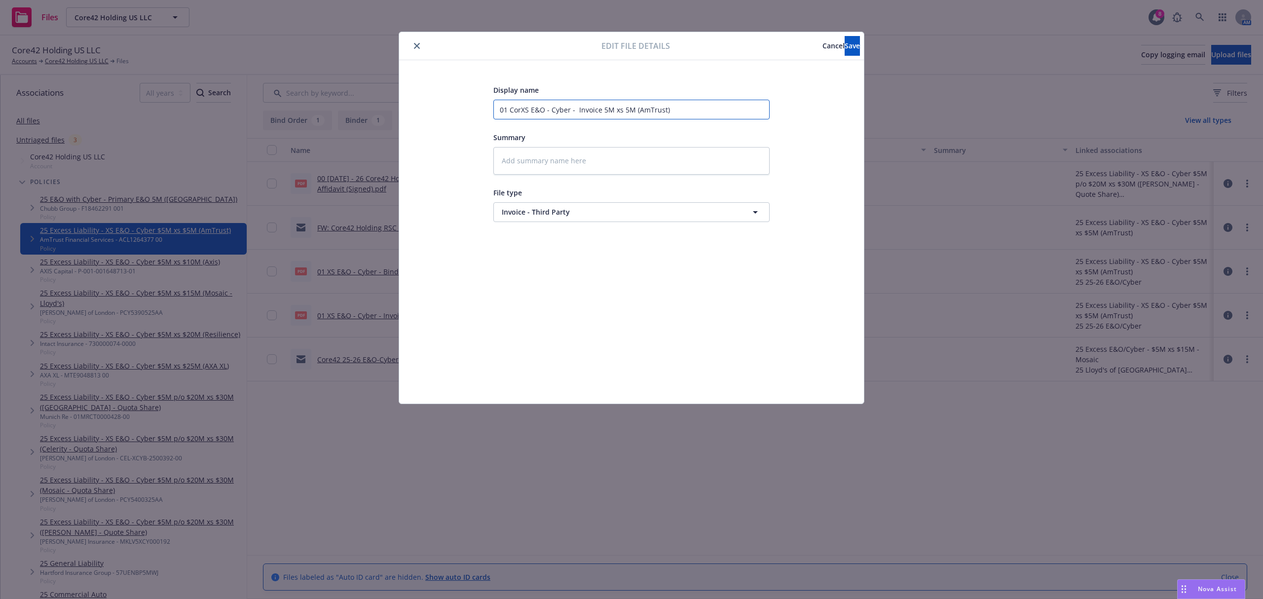
type input "01 CoXS E&O - Cyber - Invoice 5M xs 5M (AmTrust)"
type textarea "x"
type input "01 CXS E&O - Cyber - Invoice 5M xs 5M (AmTrust)"
type textarea "x"
type input "01 XS E&O - Cyber - Invoice 5M xs 5M (AmTrust)"
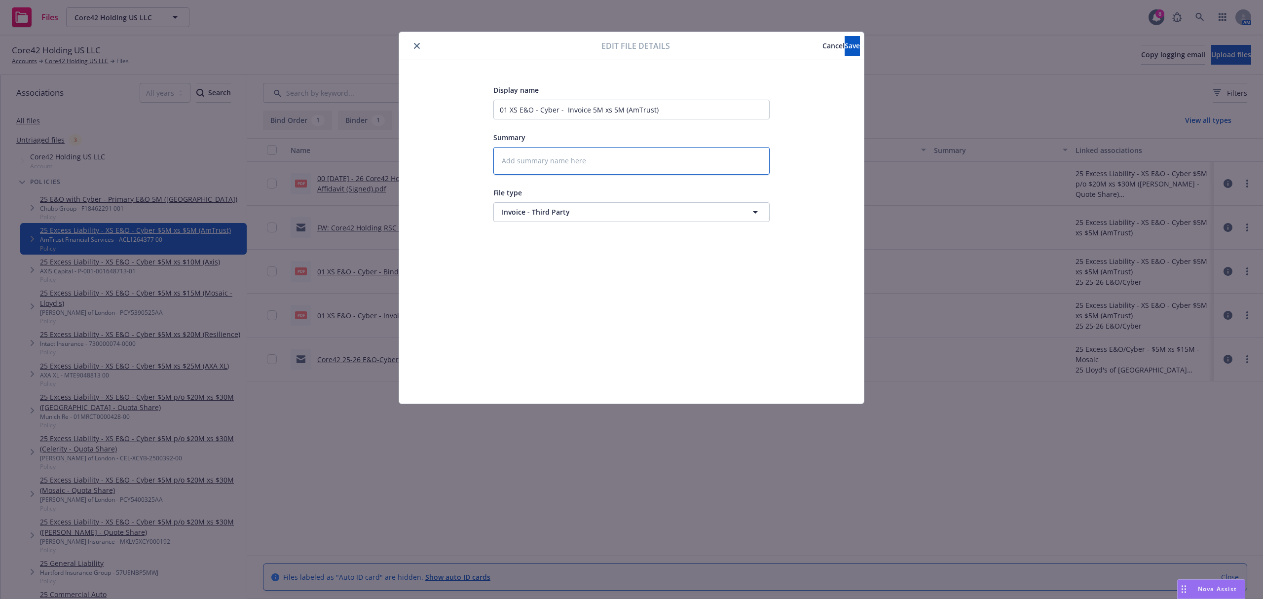
click at [555, 166] on textarea at bounding box center [632, 161] width 276 height 28
paste textarea "00 5.26.25 - 26 Core42 Holding US LLC E&O-Cyber - Westchester"
type textarea "x"
drag, startPoint x: 624, startPoint y: 161, endPoint x: 589, endPoint y: 162, distance: 34.6
click at [589, 162] on textarea "00 5.26.25 - 26 Core42 Holding US LLC E&O-Cyber - Westchester" at bounding box center [632, 161] width 276 height 28
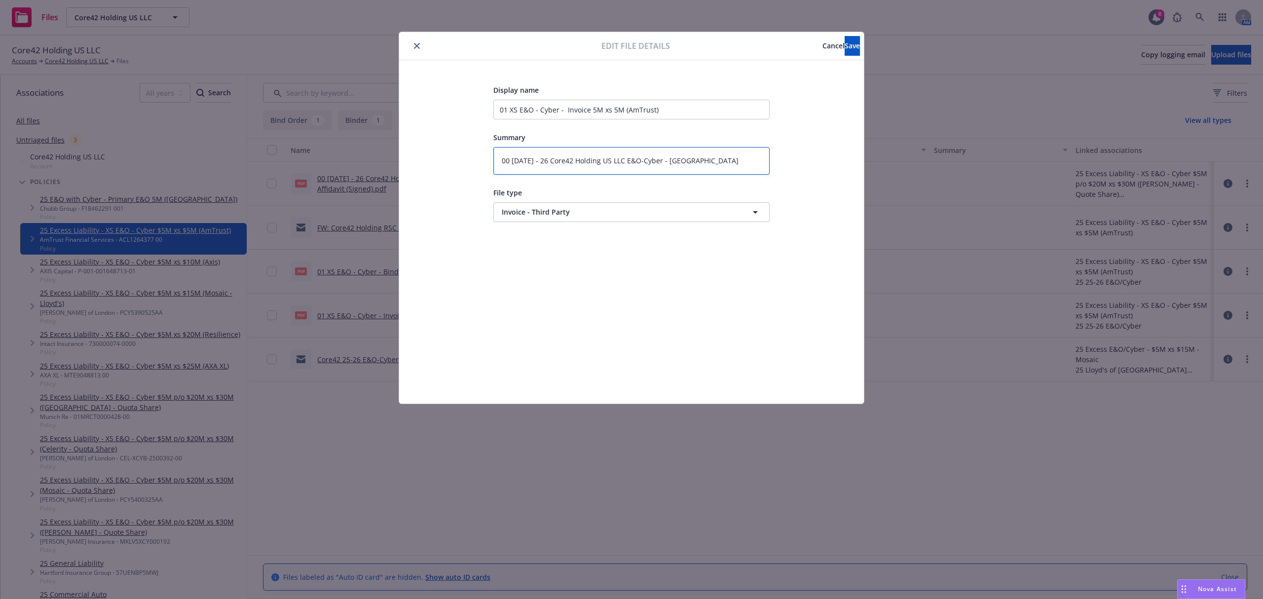
drag, startPoint x: 658, startPoint y: 162, endPoint x: 512, endPoint y: 152, distance: 146.9
click at [512, 152] on textarea "00 5.26.25 - 26 Core42 Holding US LLC E&O-Cyber - Westchester" at bounding box center [632, 161] width 276 height 28
drag, startPoint x: 662, startPoint y: 162, endPoint x: 457, endPoint y: 148, distance: 205.3
click at [457, 148] on div "Display name 01 XS E&O - Cyber - Invoice 5M xs 5M (AmTrust) Summary 00 5.26.25 …" at bounding box center [631, 232] width 425 height 296
type textarea "00 5.26.25 - 26 Core42 Holding US LLC E&O-Cyber - Westchester"
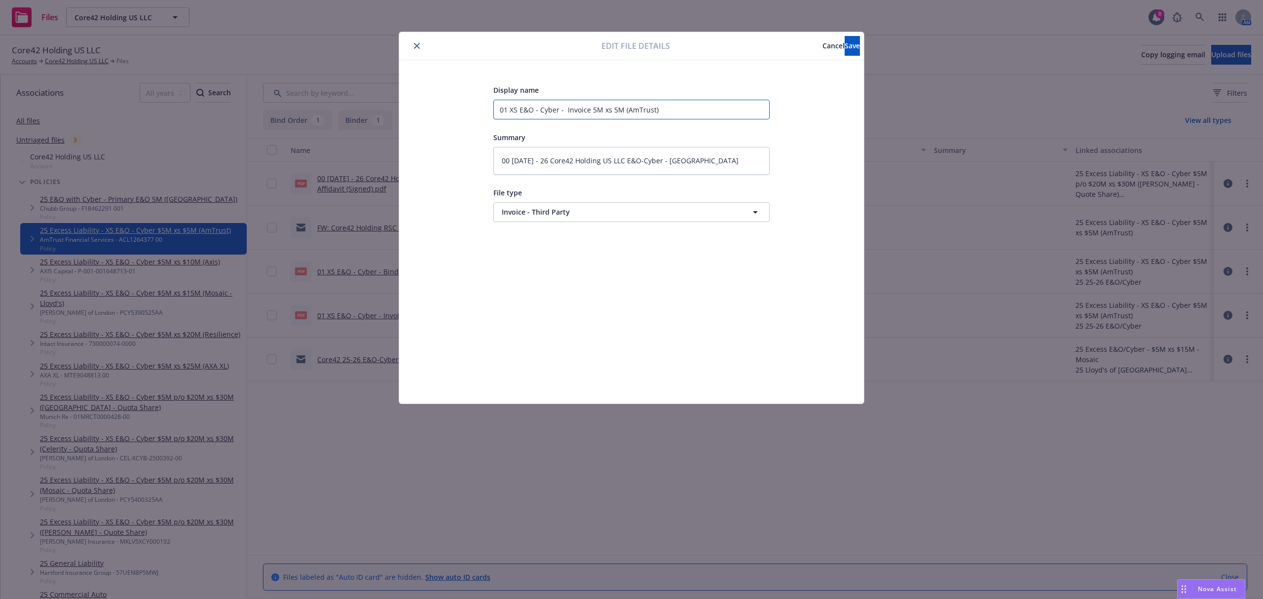
drag, startPoint x: 551, startPoint y: 113, endPoint x: 433, endPoint y: 109, distance: 118.0
click at [433, 109] on div "Display name 01 XS E&O - Cyber - Invoice 5M xs 5M (AmTrust) Summary 00 5.26.25 …" at bounding box center [631, 232] width 425 height 296
paste input "0 5.26.25 - 26 Core42 Holding US LLC E&O-Cyber"
type input "00 5.26.25 - 26 Core42 Holding US LLC E&O-Cyber Invoice 5M xs 5M (AmTrust)"
click at [433, 109] on div "Display name 00 5.26.25 - 26 Core42 Holding US LLC E&O-Cyber Invoice 5M xs 5M (…" at bounding box center [631, 232] width 425 height 296
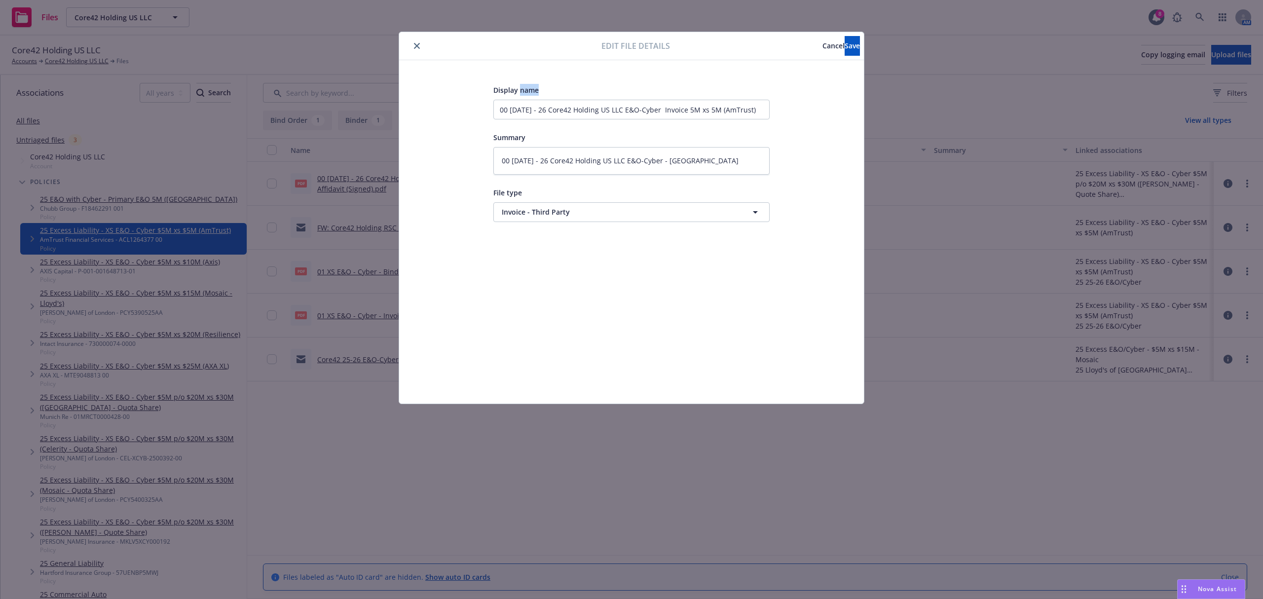
click at [434, 109] on div "Display name 00 5.26.25 - 26 Core42 Holding US LLC E&O-Cyber Invoice 5M xs 5M (…" at bounding box center [631, 232] width 425 height 296
click at [645, 125] on div "Display name 00 5.26.25 - 26 Core42 Holding US LLC E&O-Cyber Invoice 5M xs 5M (…" at bounding box center [632, 153] width 276 height 138
click at [662, 109] on input "00 5.26.25 - 26 Core42 Holding US LLC E&O-Cyber Invoice 5M xs 5M (AmTrust)" at bounding box center [632, 110] width 276 height 20
type textarea "x"
type input "00 5.26.25 - 26 Core42 Holding US LLC E&O-Cyber 5 Invoice 5M xs 5M (AmTrust)"
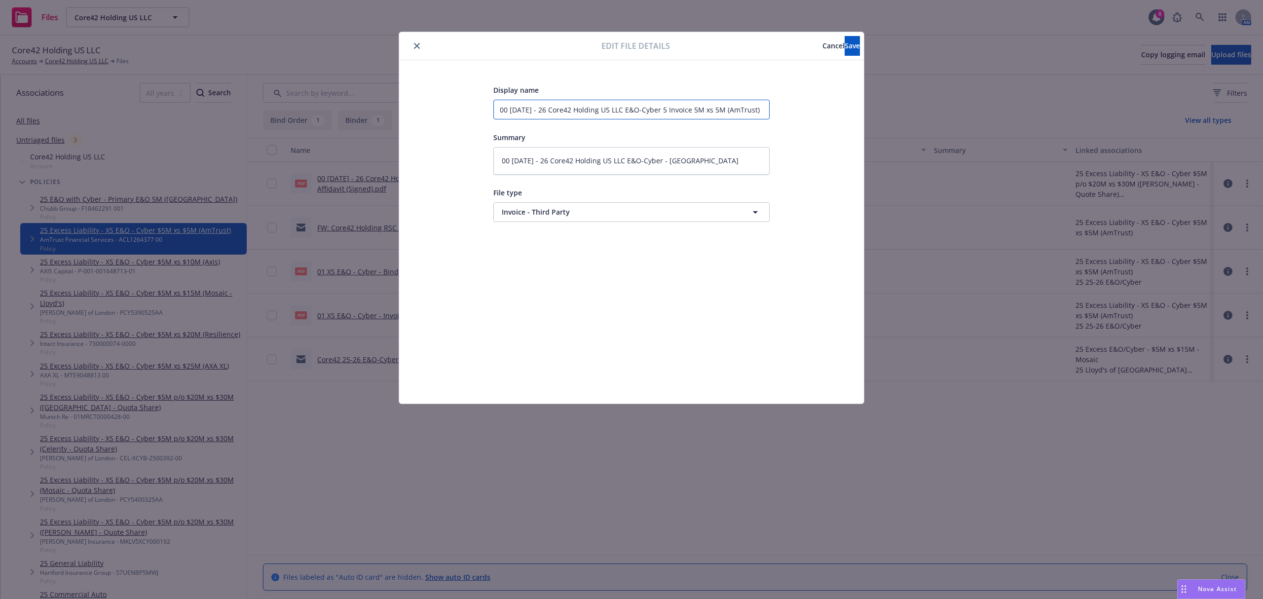
type textarea "x"
type input "00 5.26.25 - 26 Core42 Holding US LLC E&O-Cyber 5x Invoice 5M xs 5M (AmTrust)"
type textarea "x"
type input "00 5.26.25 - 26 Core42 Holding US LLC E&O-Cyber 5x5 Invoice 5M xs 5M (AmTrust)"
type textarea "x"
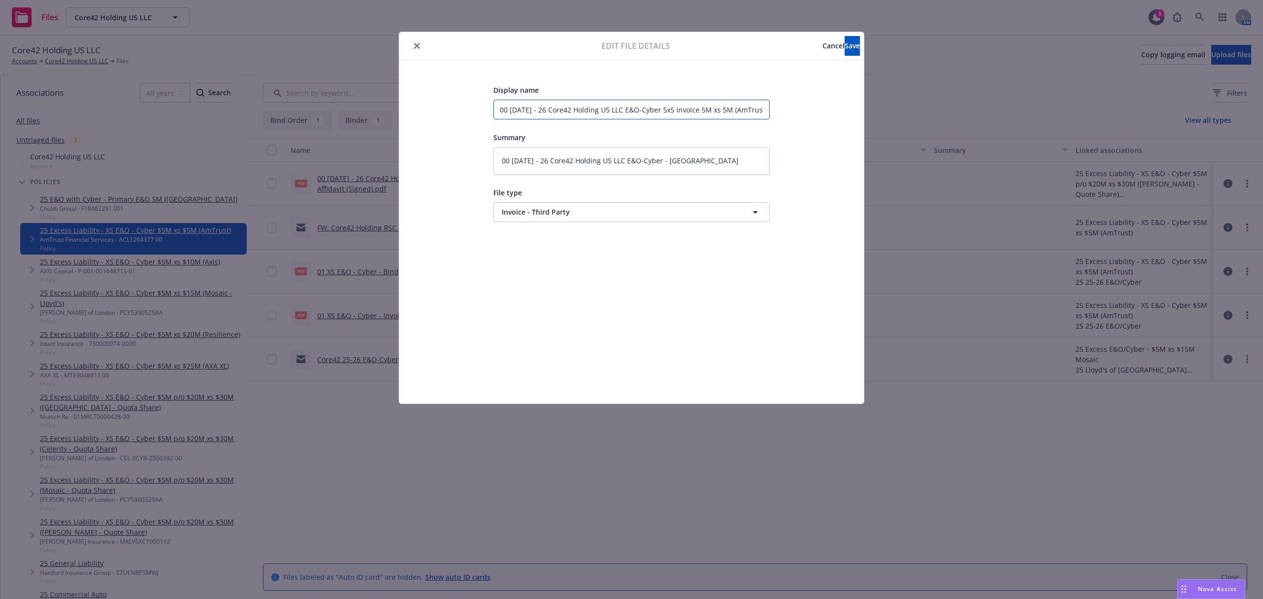
type input "00 5.26.25 - 26 Core42 Holding US LLC E&O-Cyber 5x5 Invoice 5M xs 5M (AmTrust)"
type textarea "x"
type input "00 5.26.25 - 26 Core42 Holding US LLC E&O-Cyber 5x5 - Invoice 5M xs 5M (AmTrust)"
drag, startPoint x: 733, startPoint y: 111, endPoint x: 683, endPoint y: 111, distance: 49.8
click at [683, 111] on input "00 5.26.25 - 26 Core42 Holding US LLC E&O-Cyber 5x5 - Invoice 5M xs 5M (AmTrust)" at bounding box center [632, 110] width 276 height 20
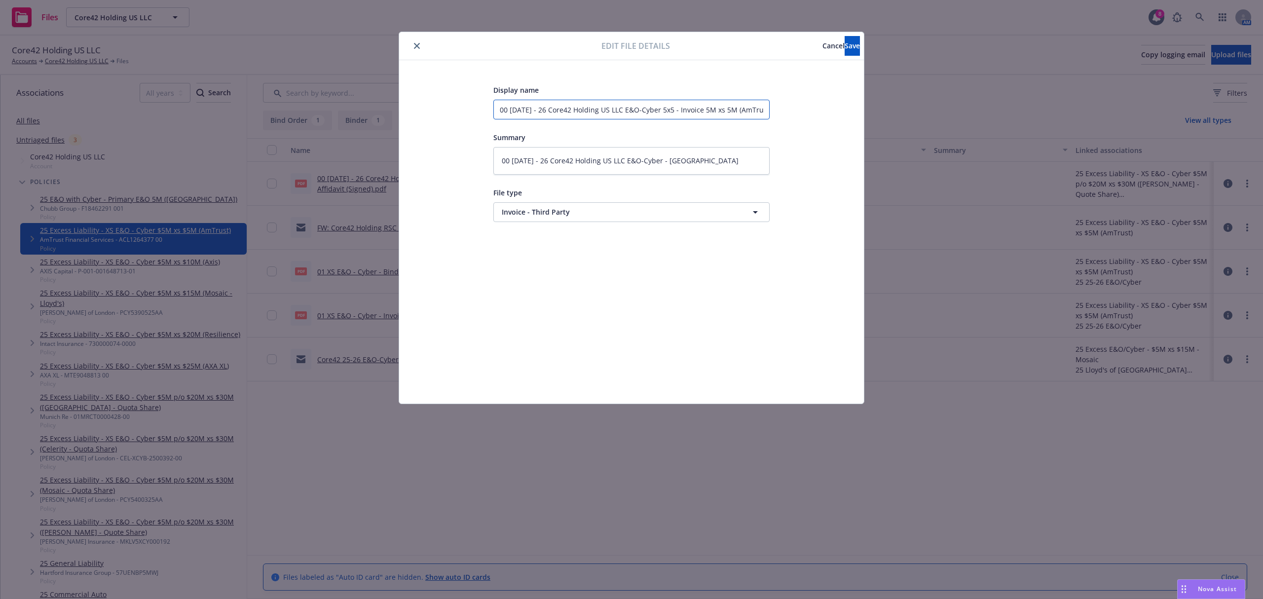
type textarea "x"
type input "00 5.26.25 - 26 Core42 Holding US LLC E&O-Cyber 5x5 - In (AmTrust)"
type textarea "x"
type input "00 5.26.25 - 26 Core42 Holding US LLC E&O-Cyber 5x5 - I (AmTrust)"
type textarea "x"
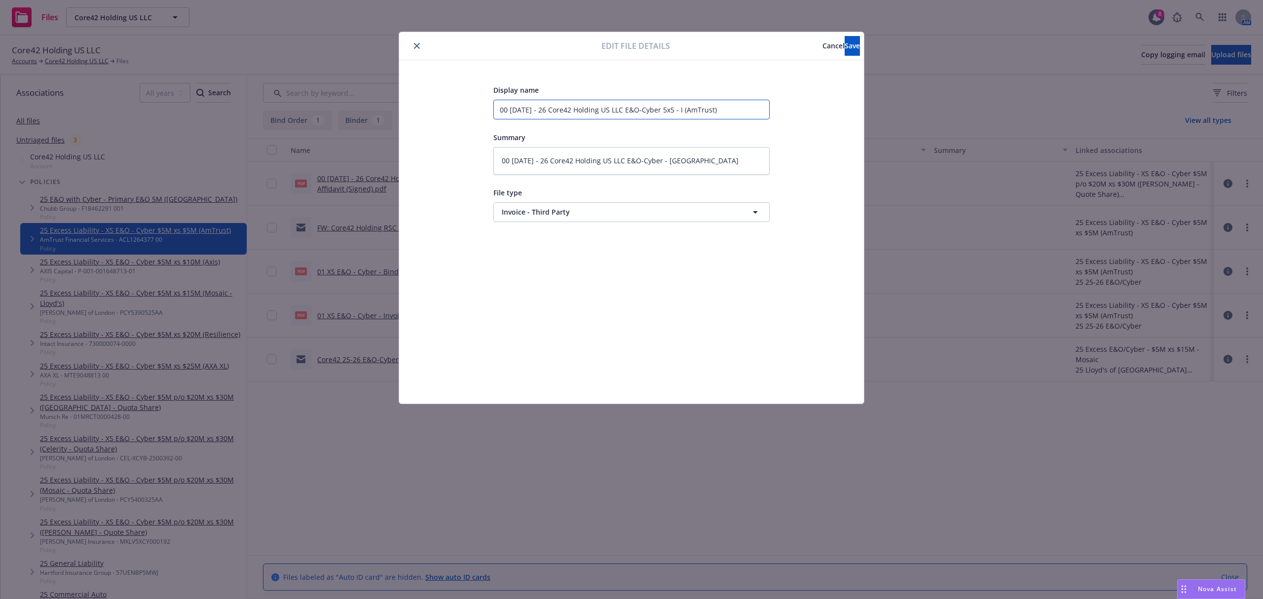
type input "00 5.26.25 - 26 Core42 Holding US LLC E&O-Cyber 5x5 - (AmTrust)"
type textarea "x"
type input "00 5.26.25 - 26 Core42 Holding US LLC E&O-Cyber 5x5 - (AmTrust)"
type textarea "x"
type input "00 5.26.25 - 26 Core42 Holding US LLC E&O-Cyber 5x5 - AmTrust)"
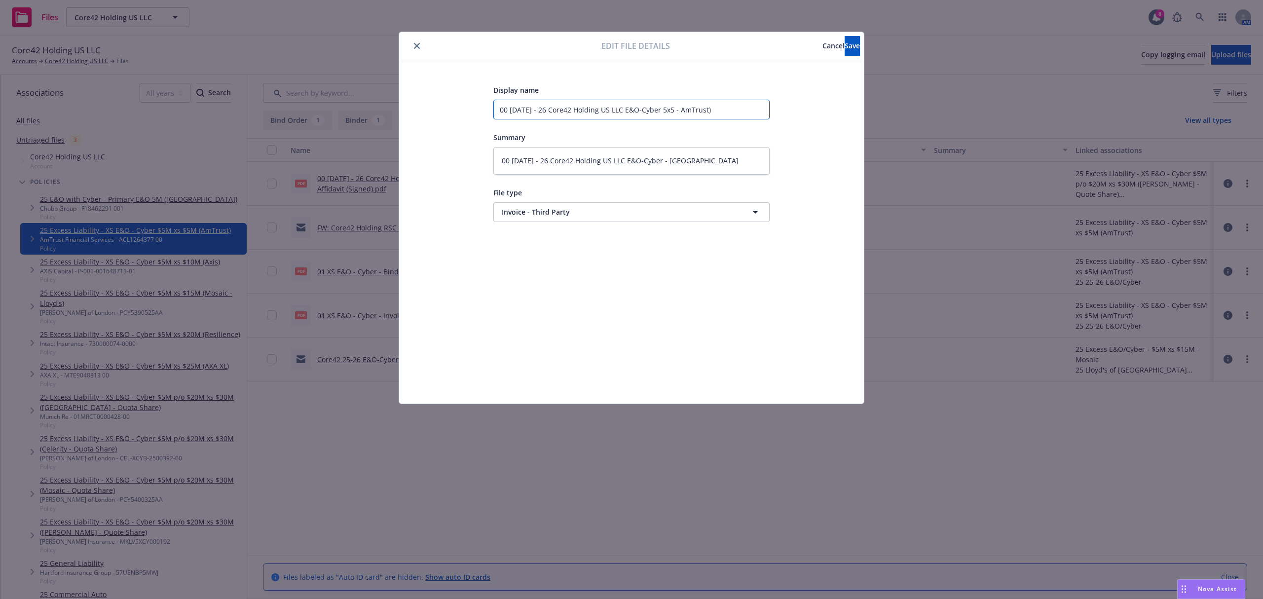
click at [725, 109] on input "00 5.26.25 - 26 Core42 Holding US LLC E&O-Cyber 5x5 - AmTrust)" at bounding box center [632, 110] width 276 height 20
type textarea "x"
type input "00 5.26.25 - 26 Core42 Holding US LLC E&O-Cyber 5x5 - AmTrust"
type textarea "x"
type input "00 5.26.25 - 26 Core42 Holding US LLC E&O-Cyber 5x5 - AmTrust"
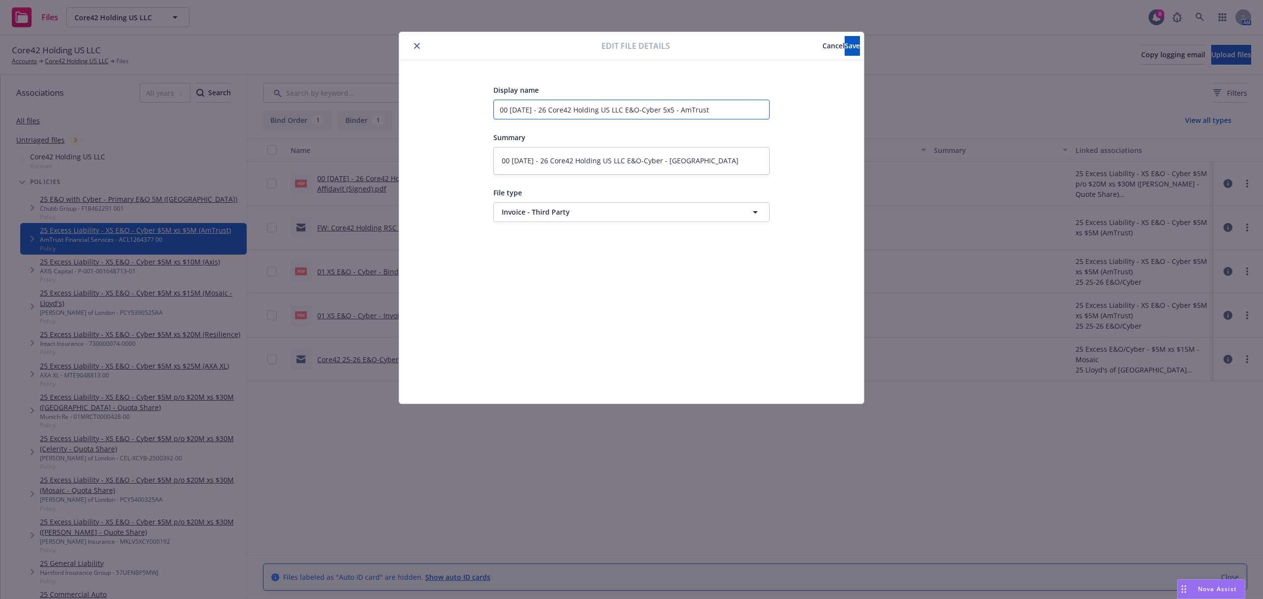
type textarea "x"
type input "00 5.26.25 - 26 Core42 Holding US LLC E&O-Cyber 5x5 - AmTrust I"
type textarea "x"
type input "00 5.26.25 - 26 Core42 Holding US LLC E&O-Cyber 5x5 - AmTrust In"
type textarea "x"
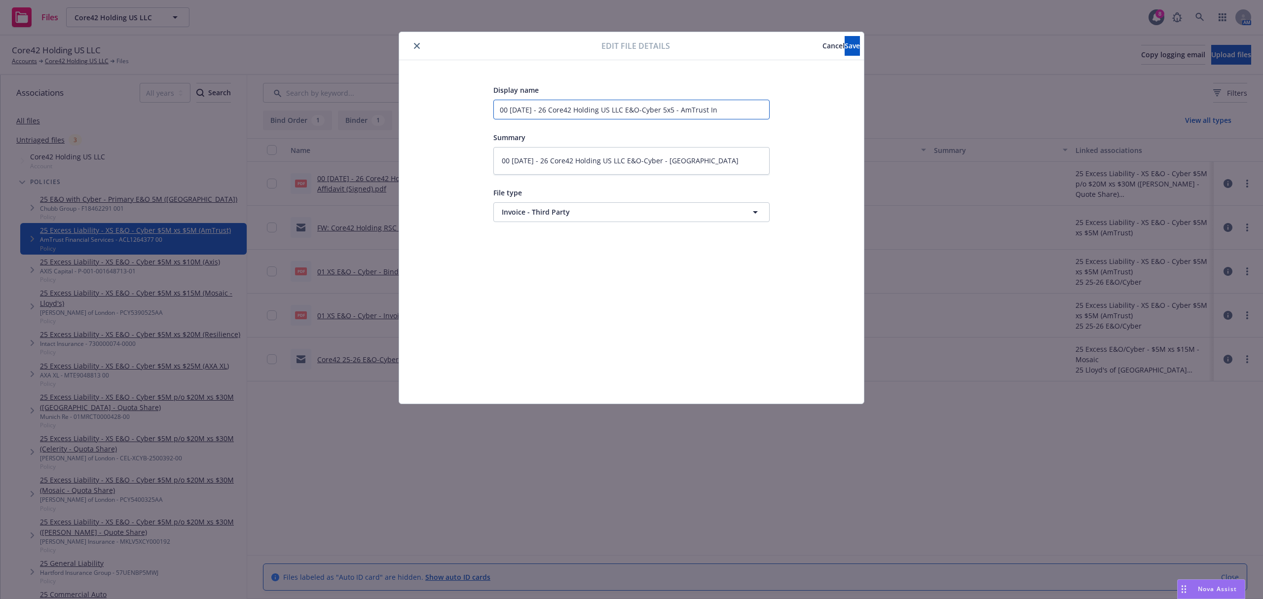
type input "00 5.26.25 - 26 Core42 Holding US LLC E&O-Cyber 5x5 - AmTrust Inv"
type textarea "x"
type input "00 5.26.25 - 26 Core42 Holding US LLC E&O-Cyber 5x5 - AmTrust Invo"
type textarea "x"
type input "00 5.26.25 - 26 Core42 Holding US LLC E&O-Cyber 5x5 - AmTrust Invoi"
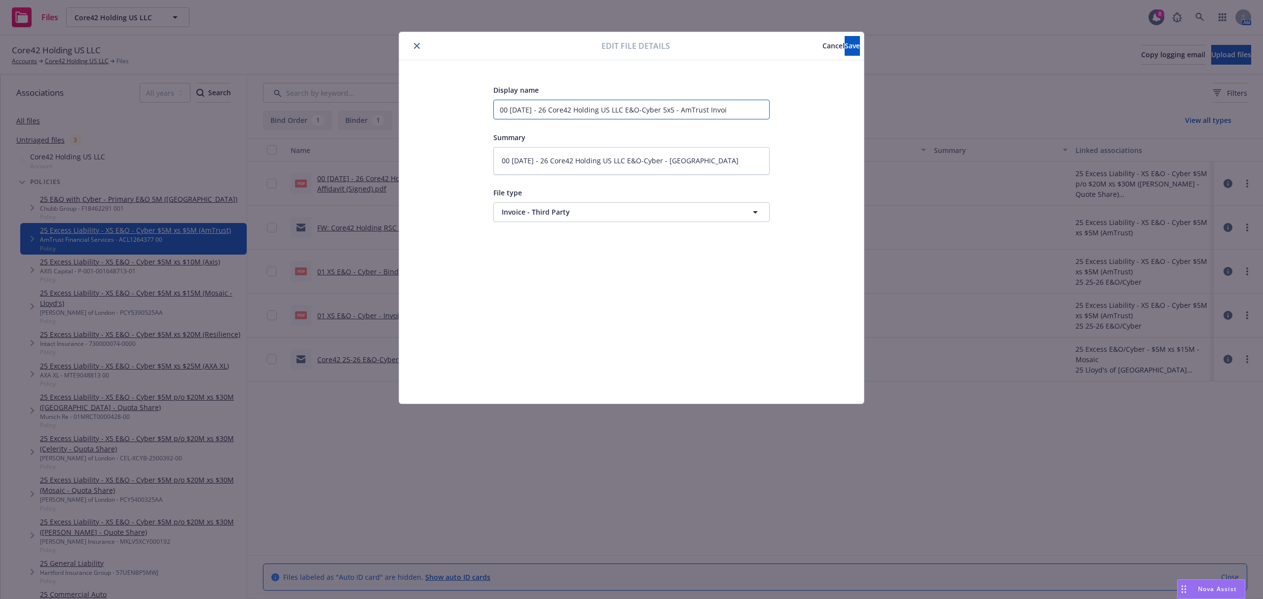
type textarea "x"
type input "00 5.26.25 - 26 Core42 Holding US LLC E&O-Cyber 5x5 - AmTrust Invoic"
type textarea "x"
type input "00 5.26.25 - 26 Core42 Holding US LLC E&O-Cyber 5x5 - AmTrust Invoice"
drag, startPoint x: 737, startPoint y: 166, endPoint x: 404, endPoint y: 170, distance: 333.6
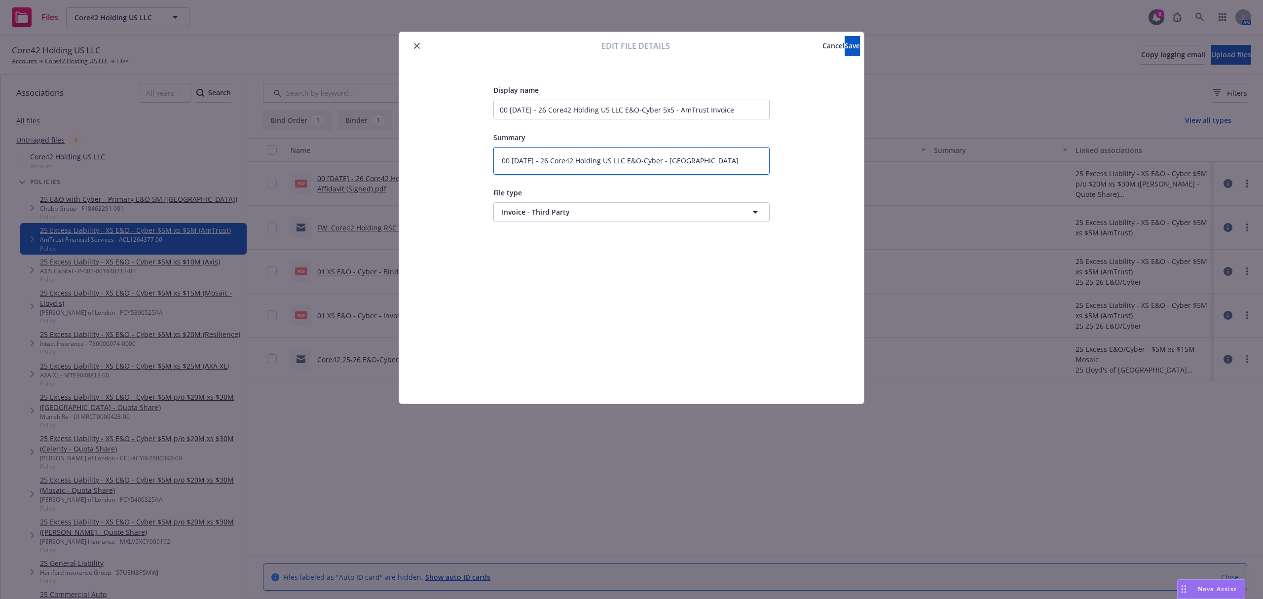
click at [404, 170] on div "Display name 00 5.26.25 - 26 Core42 Holding US LLC E&O-Cyber 5x5 - AmTrust Invo…" at bounding box center [631, 231] width 465 height 343
type textarea "x"
click at [511, 113] on input "00 5.26.25 - 26 Core42 Holding US LLC E&O-Cyber 5x5 - AmTrust Invoice" at bounding box center [632, 110] width 276 height 20
type textarea "x"
type input "005.26.25 - 26 Core42 Holding US LLC E&O-Cyber 5x5 - AmTrust Invoice"
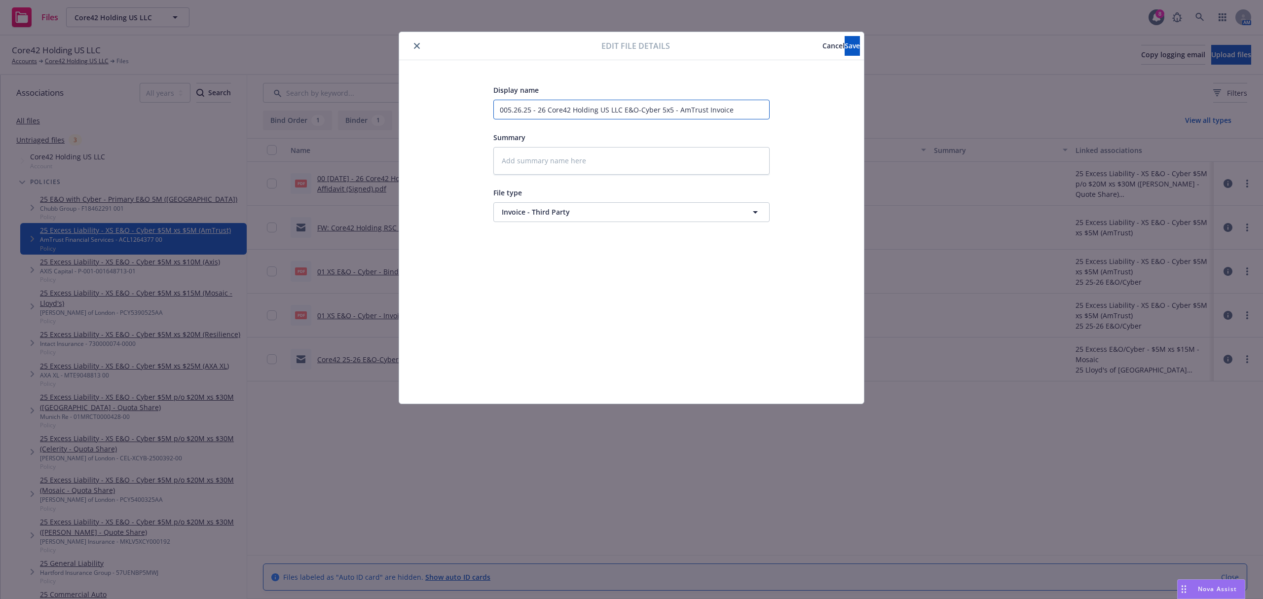
type textarea "x"
type input "05.26.25 - 26 Core42 Holding US LLC E&O-Cyber 5x5 - AmTrust Invoice"
type textarea "x"
type input "01 5.26.25 - 26 Core42 Holding US LLC E&O-Cyber 5x5 - AmTrust Invoice"
type textarea "x"
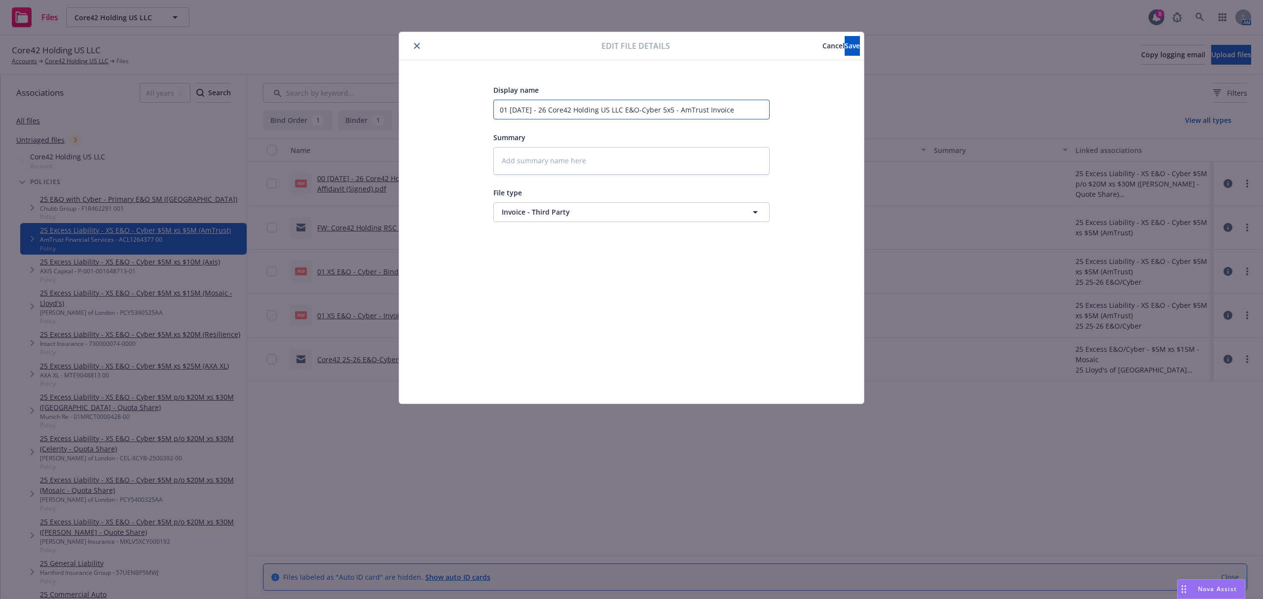
drag, startPoint x: 707, startPoint y: 111, endPoint x: 445, endPoint y: 79, distance: 264.0
click at [445, 79] on div "Display name 01 5.26.25 - 26 Core42 Holding US LLC E&O-Cyber 5x5 - AmTrust Invo…" at bounding box center [631, 231] width 465 height 343
click at [845, 45] on button "Save" at bounding box center [852, 46] width 15 height 20
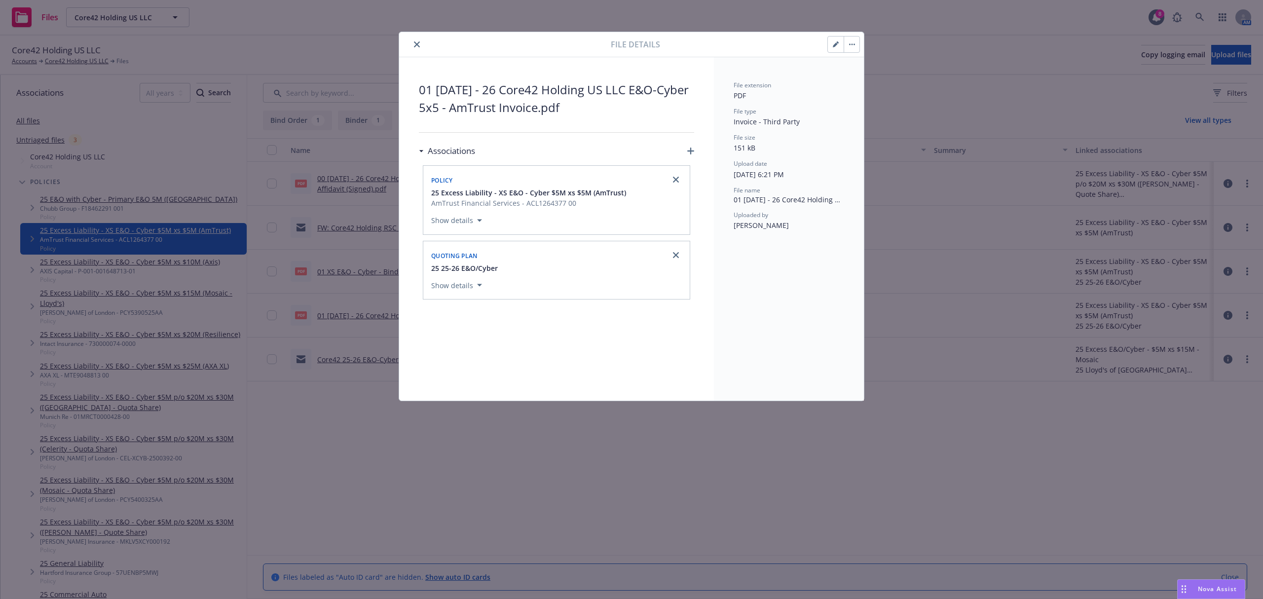
click at [414, 43] on icon "close" at bounding box center [417, 44] width 6 height 6
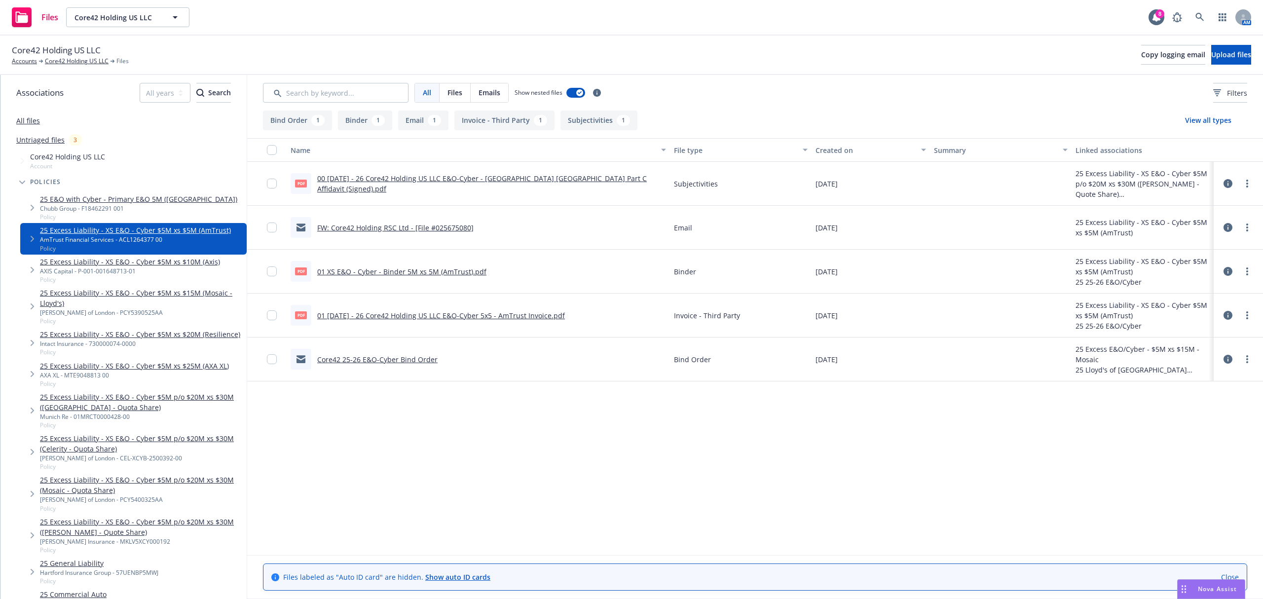
click at [1232, 270] on icon at bounding box center [1228, 271] width 9 height 9
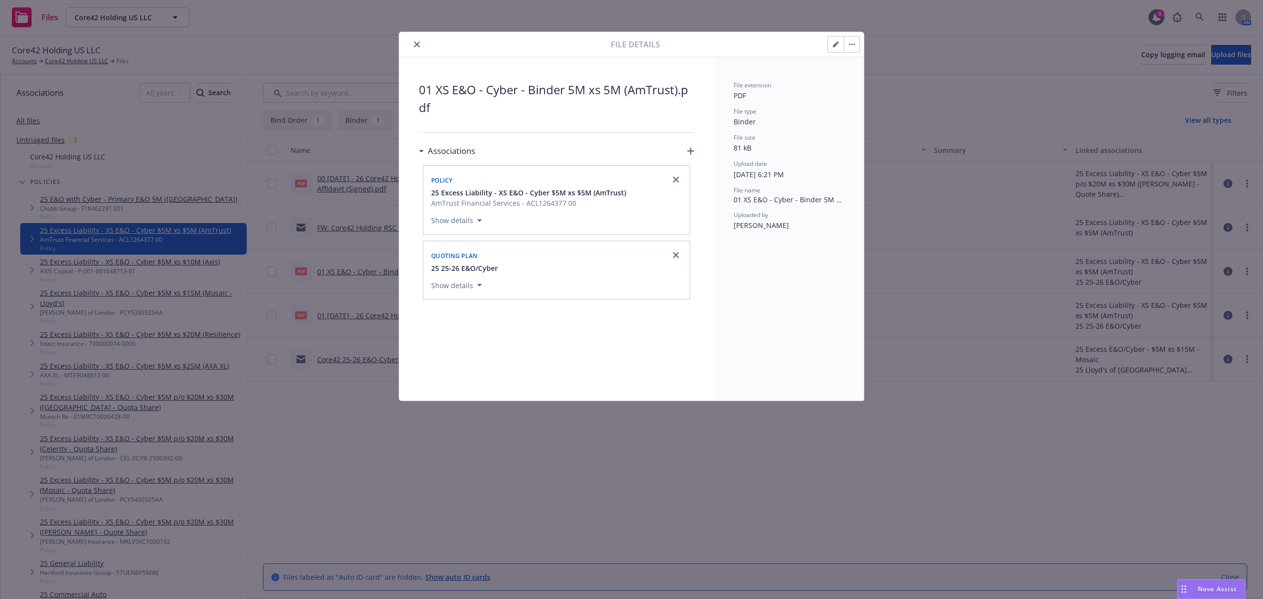
click at [841, 44] on button "button" at bounding box center [836, 45] width 16 height 16
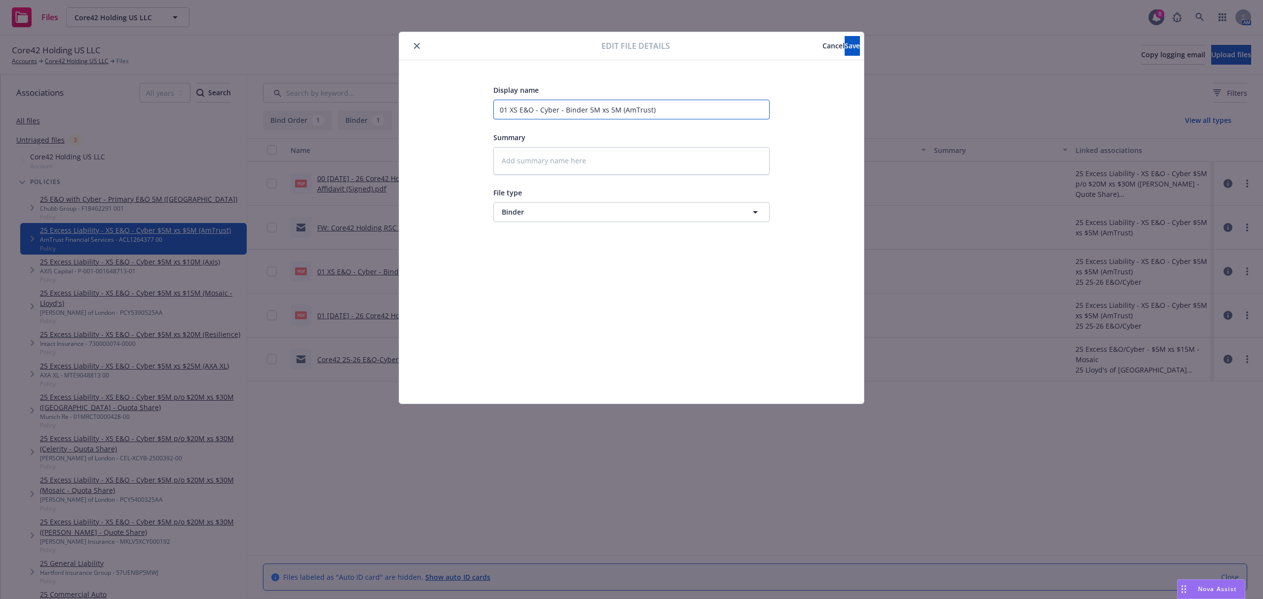
drag, startPoint x: 671, startPoint y: 110, endPoint x: 366, endPoint y: 103, distance: 305.6
click at [366, 103] on div "Edit file details Cancel Save Display name 01 XS E&O - Cyber - Binder 5M xs 5M …" at bounding box center [631, 299] width 1263 height 599
paste input "5.26.25 - 26 Core42 Holding US LLC E&O-Cyber 5x5 - AmTrust"
click at [845, 44] on span "Save" at bounding box center [852, 45] width 15 height 9
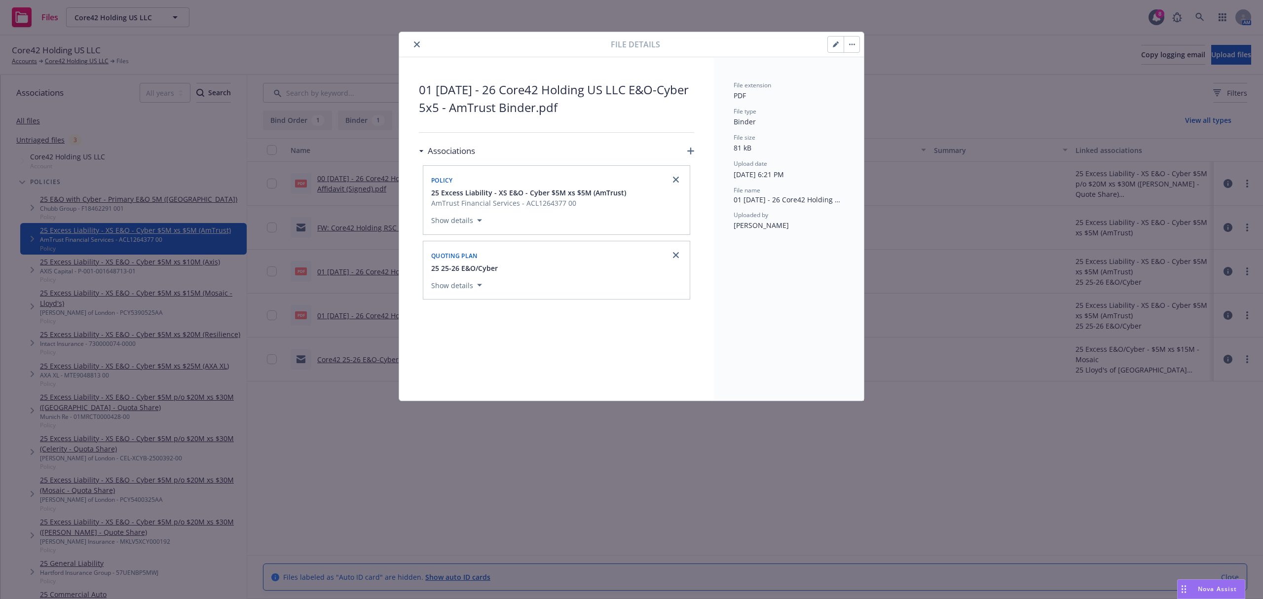
click at [417, 39] on button "close" at bounding box center [417, 44] width 12 height 12
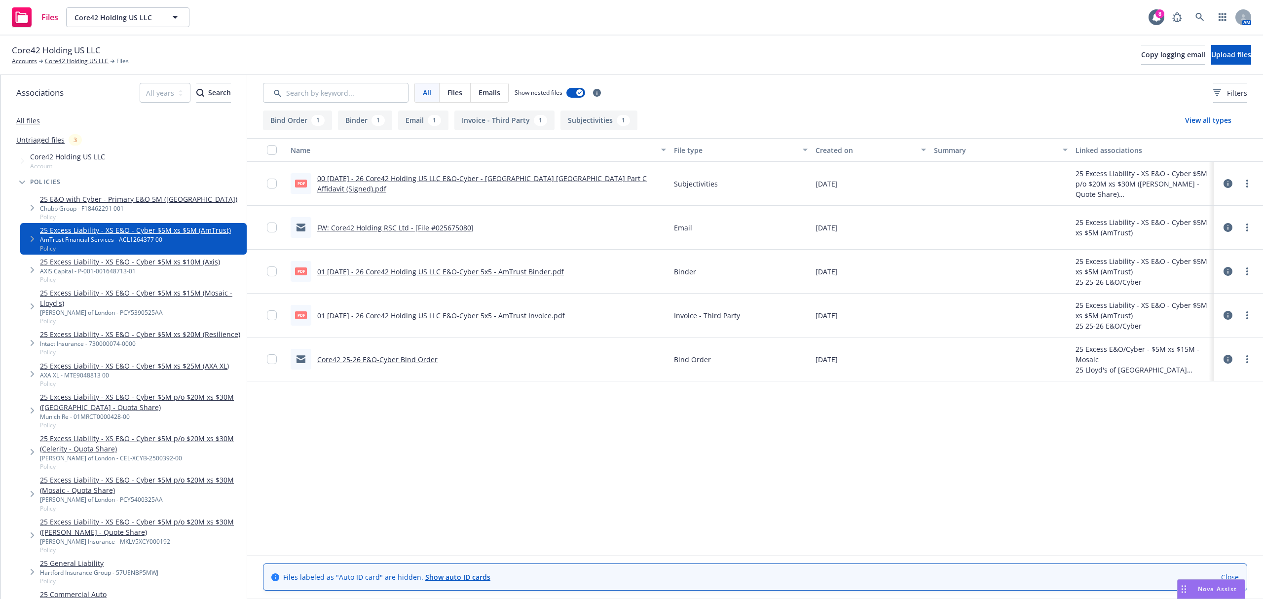
click at [1232, 182] on icon at bounding box center [1228, 183] width 9 height 9
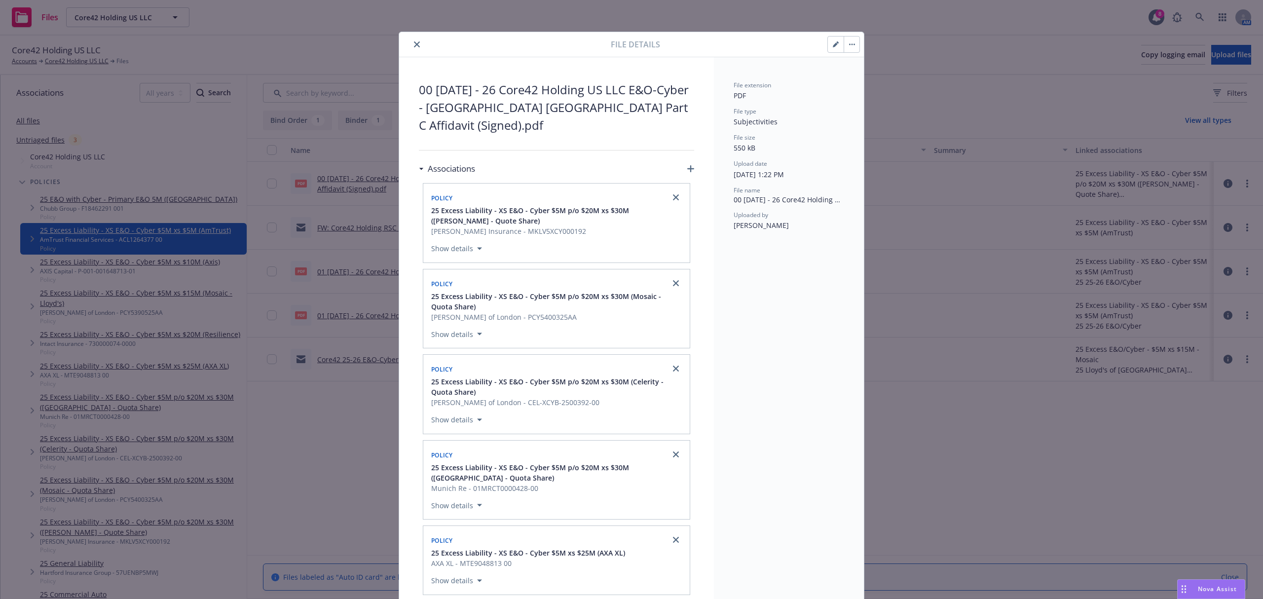
scroll to position [30, 0]
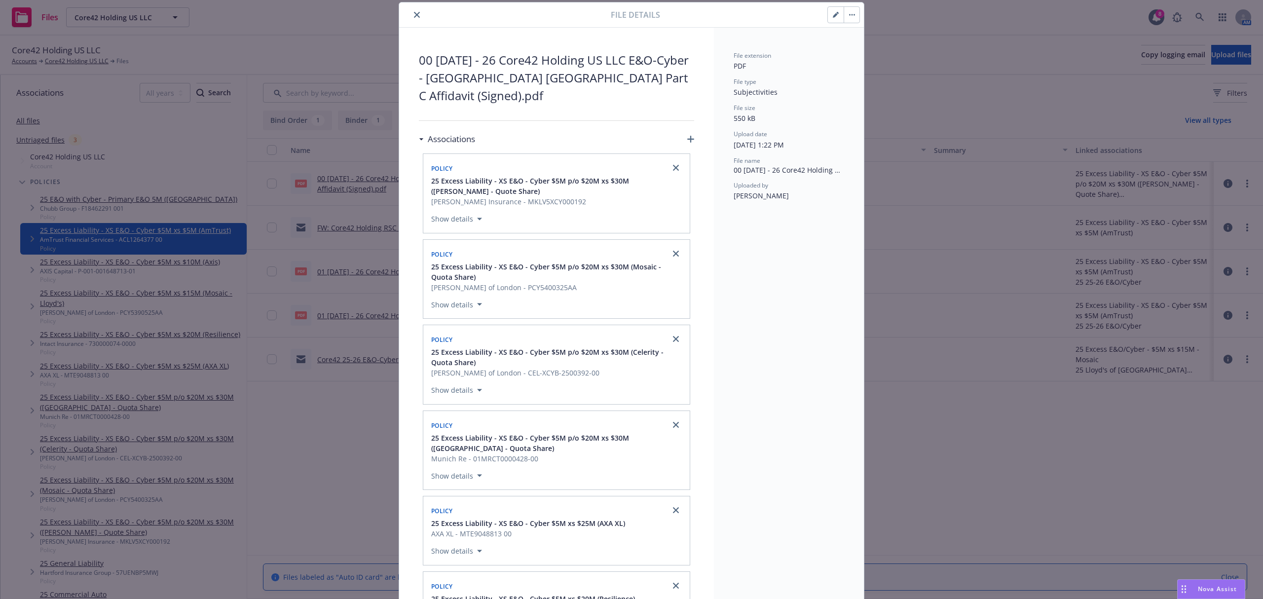
click at [834, 14] on button "button" at bounding box center [836, 15] width 16 height 16
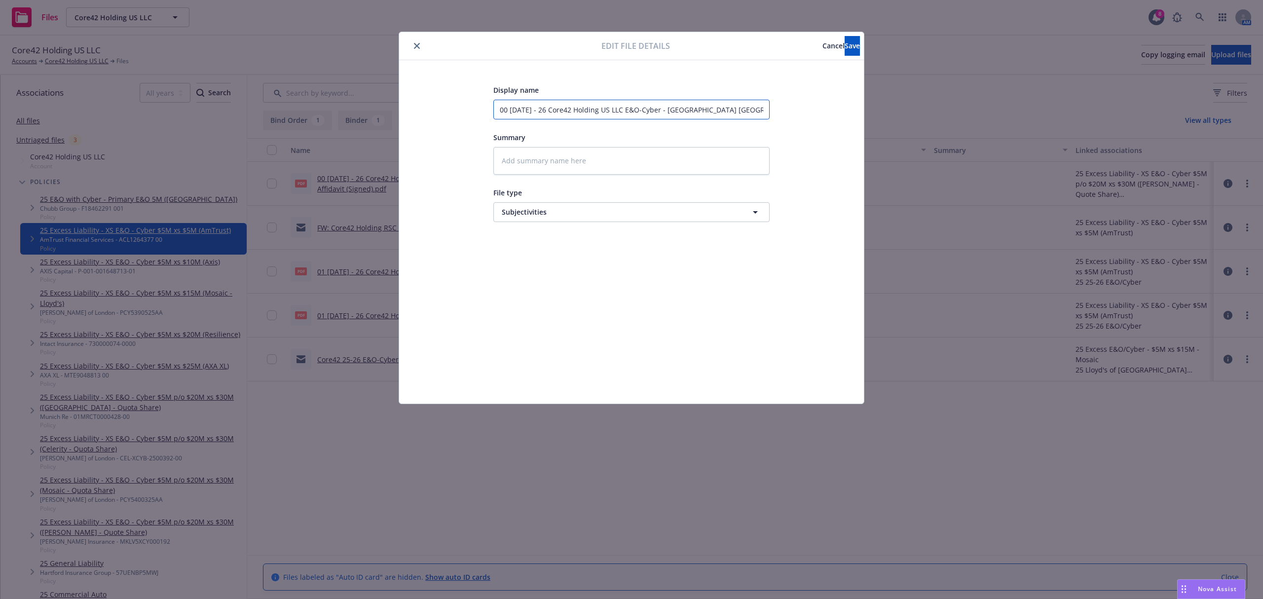
drag, startPoint x: 511, startPoint y: 111, endPoint x: 449, endPoint y: 93, distance: 64.8
click at [449, 93] on div "Display name 00 5.26.25 - 26 Core42 Holding US LLC E&O-Cyber - Westchester NY P…" at bounding box center [631, 232] width 425 height 296
click at [680, 112] on input "5.26.25 - 26 Core42 Holding US LLC E&O-Cyber - Westchester NY Part C Affidavit …" at bounding box center [632, 110] width 276 height 20
click at [845, 50] on button "Save" at bounding box center [852, 46] width 15 height 20
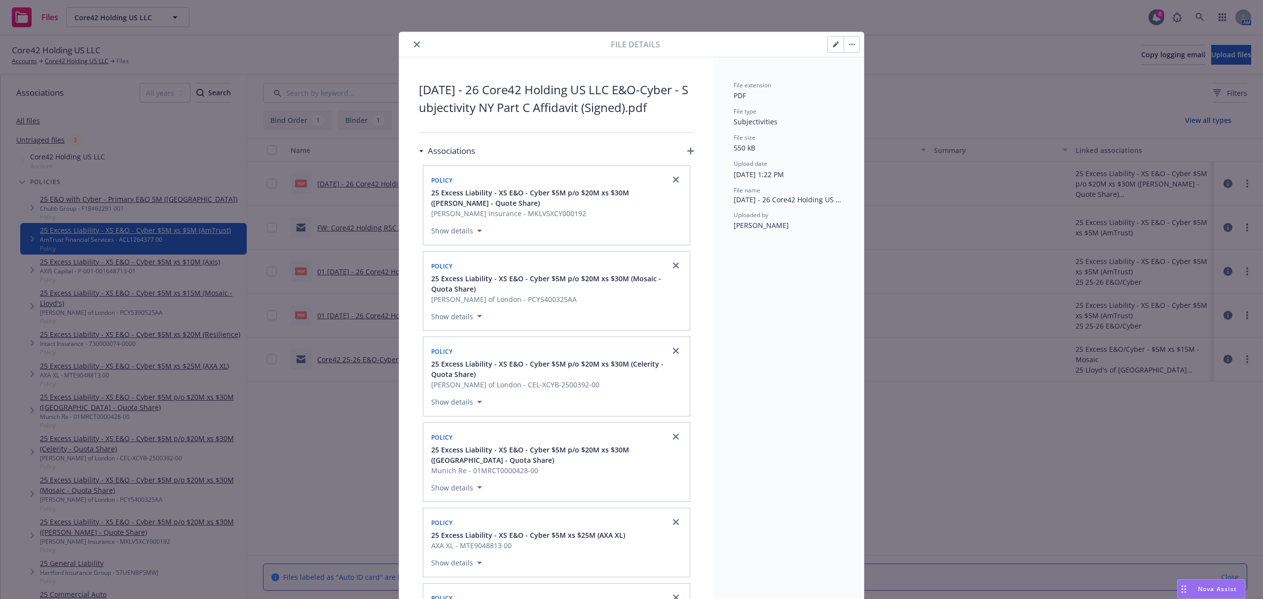
click at [414, 41] on icon "close" at bounding box center [417, 44] width 6 height 6
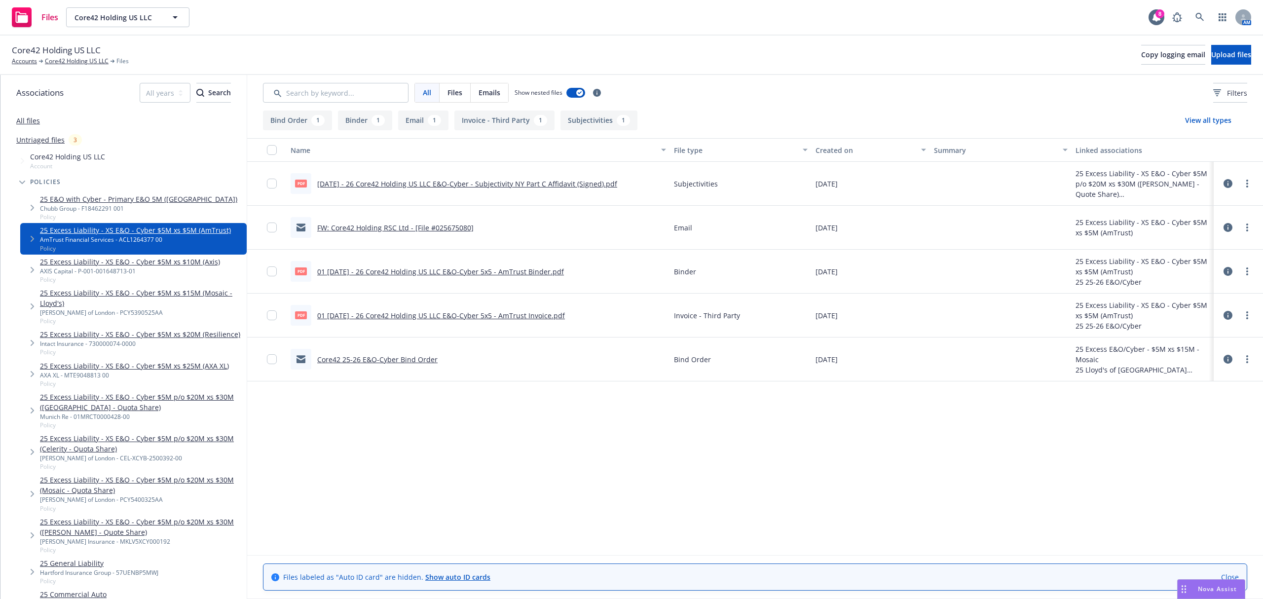
click at [176, 260] on link "25 Excess Liability - XS E&O - Cyber $5M xs $10M (Axis)" at bounding box center [130, 262] width 180 height 10
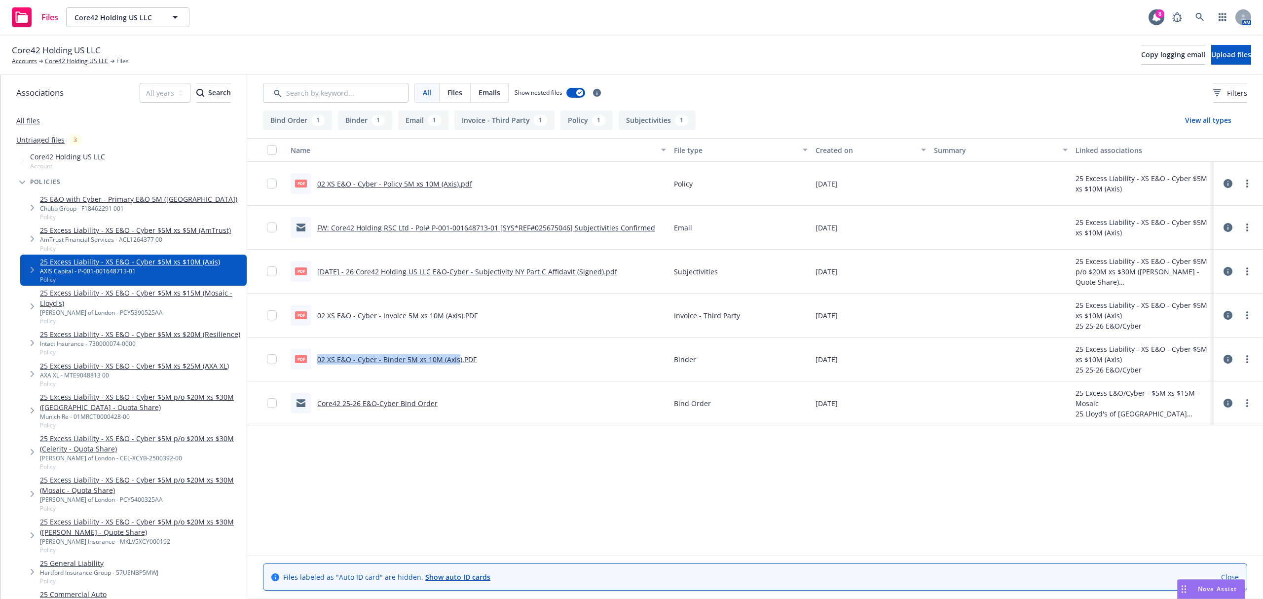
drag, startPoint x: 316, startPoint y: 362, endPoint x: 455, endPoint y: 362, distance: 138.2
click at [455, 362] on div "PDF 02 XS E&O - Cyber - Binder 5M xs 10M (Axis).PDF" at bounding box center [384, 359] width 186 height 21
click at [1230, 362] on icon at bounding box center [1228, 359] width 9 height 9
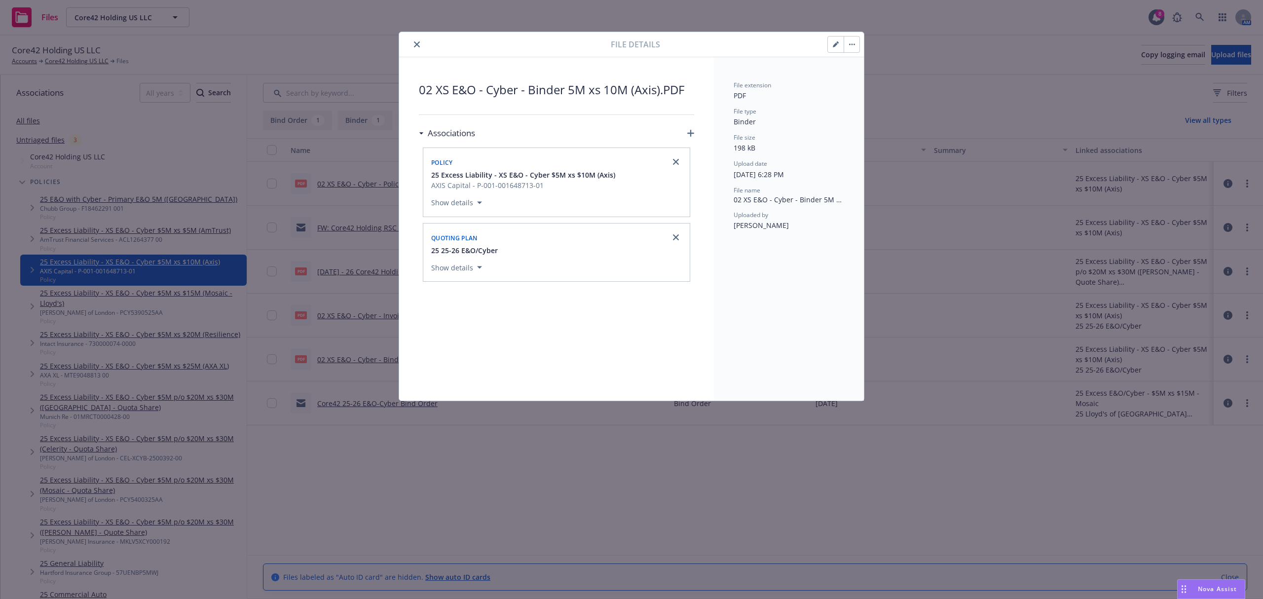
click at [830, 42] on button "button" at bounding box center [836, 45] width 16 height 16
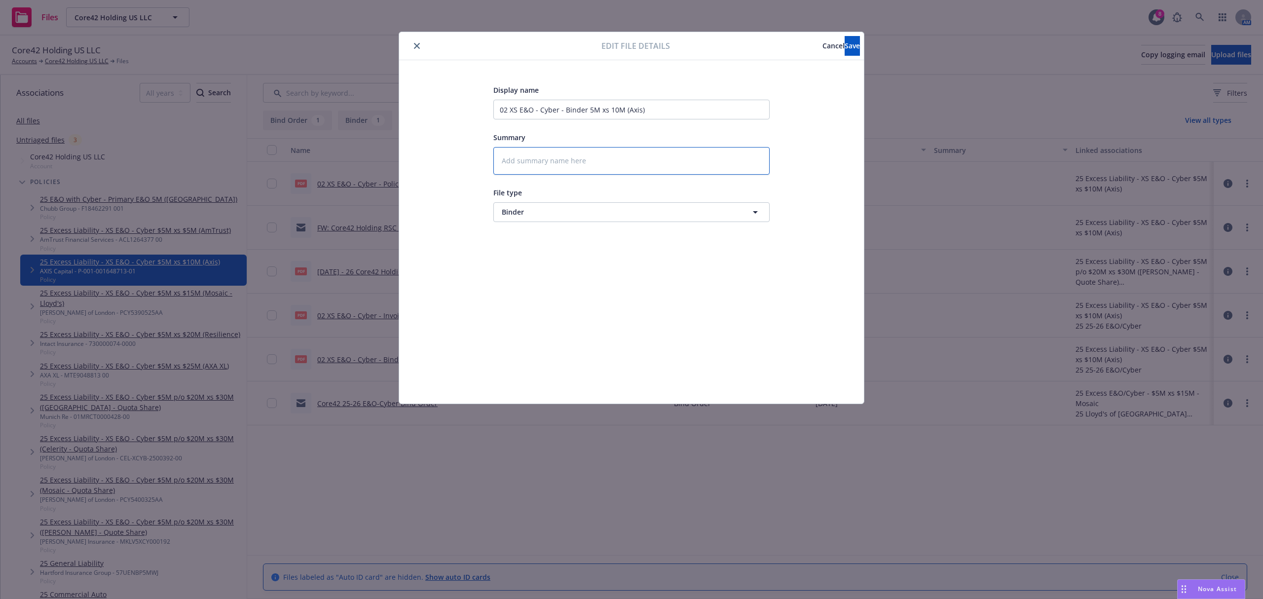
click at [561, 158] on textarea at bounding box center [632, 161] width 276 height 28
paste textarea "XS E&O - Cyber $5M p/o $20M xs $30M (Markel - Quote Share)"
click at [561, 158] on textarea "XS E&O - Cyber $5M p/o $20M xs $30M (Markel - Quote Share)" at bounding box center [632, 161] width 276 height 28
drag, startPoint x: 721, startPoint y: 160, endPoint x: 418, endPoint y: 164, distance: 303.0
click at [418, 164] on div "Display name 02 XS E&O - Cyber - Binder 5M xs 10M (Axis) Summary XS E&O - Cyber…" at bounding box center [631, 231] width 465 height 343
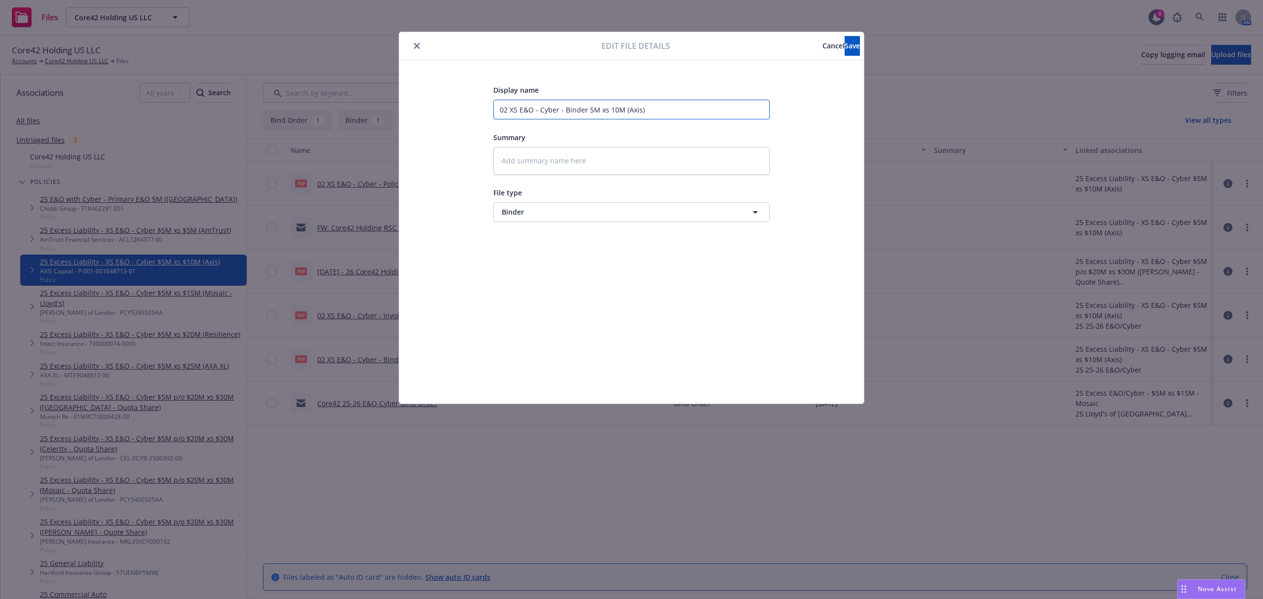
click at [508, 112] on input "02 XS E&O - Cyber - Binder 5M xs 10M (Axis)" at bounding box center [632, 110] width 276 height 20
click at [576, 156] on textarea at bounding box center [632, 161] width 276 height 28
paste textarea "01 5.26.25 - 26 Core42 Holding US LLC E&O-Cyber 5x5 -"
click at [502, 173] on textarea "01 5.26.25 - 26 Core42 Holding US LLC E&O-Cyber 5x5 -" at bounding box center [632, 166] width 276 height 38
click at [508, 162] on textarea "01 5.26.25 - 26 Core42 Holding US LLC E&O-Cyber 5x5 -" at bounding box center [632, 161] width 276 height 28
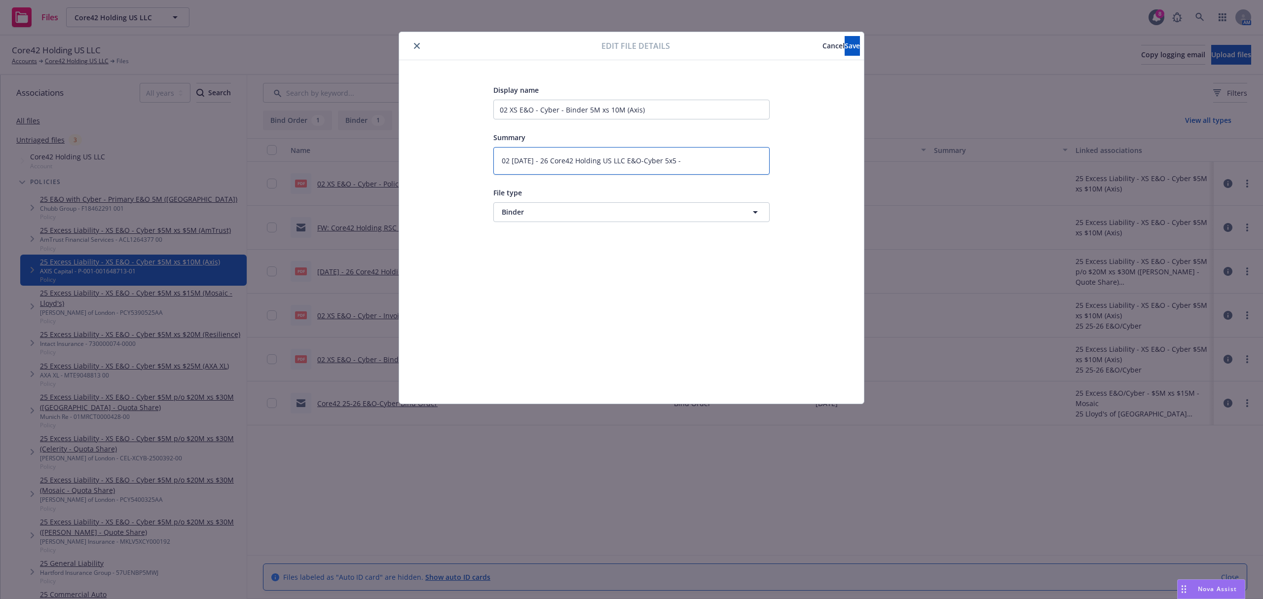
click at [692, 160] on textarea "02 5.26.25 - 26 Core42 Holding US LLC E&O-Cyber 5x5 -" at bounding box center [632, 161] width 276 height 28
drag, startPoint x: 742, startPoint y: 164, endPoint x: 412, endPoint y: 182, distance: 331.1
click at [412, 182] on div "Display name 02 XS E&O - Cyber - Binder 5M xs 10M (Axis) Summary 02 5.26.25 - 2…" at bounding box center [631, 231] width 465 height 343
drag, startPoint x: 600, startPoint y: 115, endPoint x: 439, endPoint y: 116, distance: 160.9
click at [439, 116] on div "Display name 02 XS E&O - Cyber - Binder 5M xs 10M (Axis) Summary File type Bind…" at bounding box center [631, 232] width 425 height 296
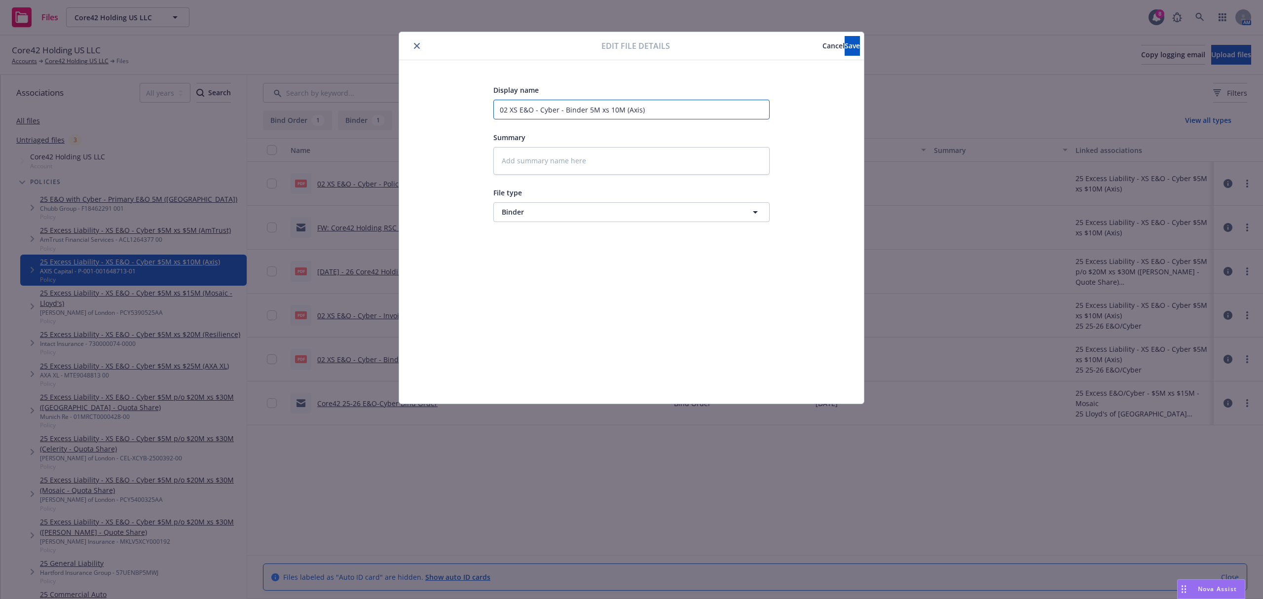
paste input "5.26.25 - 26 Core42 Holding US LLC E&O-Cyber 5x10 - Axis Binder"
click at [439, 116] on div "Display name 02 5.26.25 - 26 Core42 Holding US LLC E&O-Cyber 5x10 - Axis Binder…" at bounding box center [631, 232] width 425 height 296
click at [845, 44] on span "Save" at bounding box center [852, 45] width 15 height 9
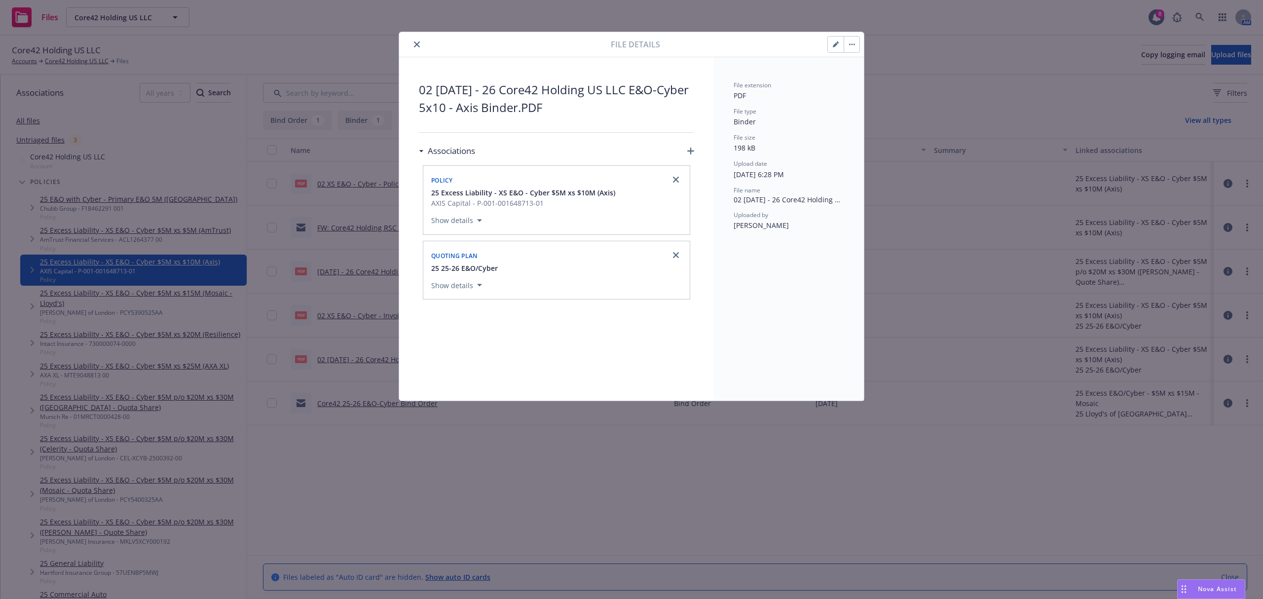
click at [418, 42] on icon "close" at bounding box center [417, 44] width 6 height 6
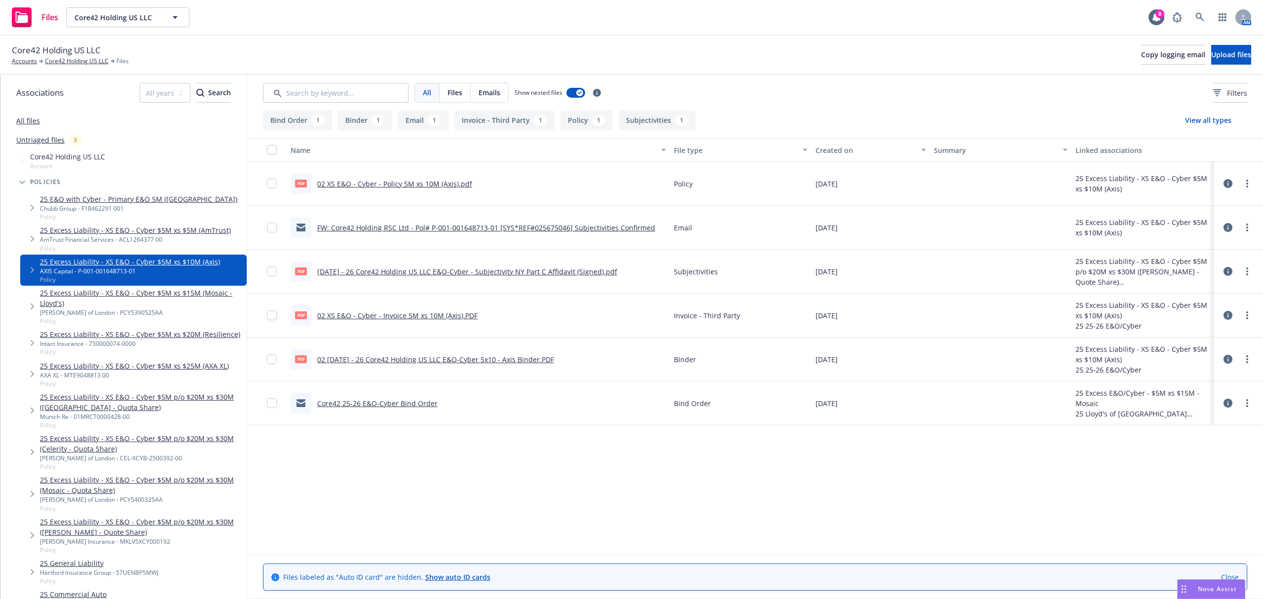
click at [1228, 316] on icon at bounding box center [1228, 315] width 9 height 9
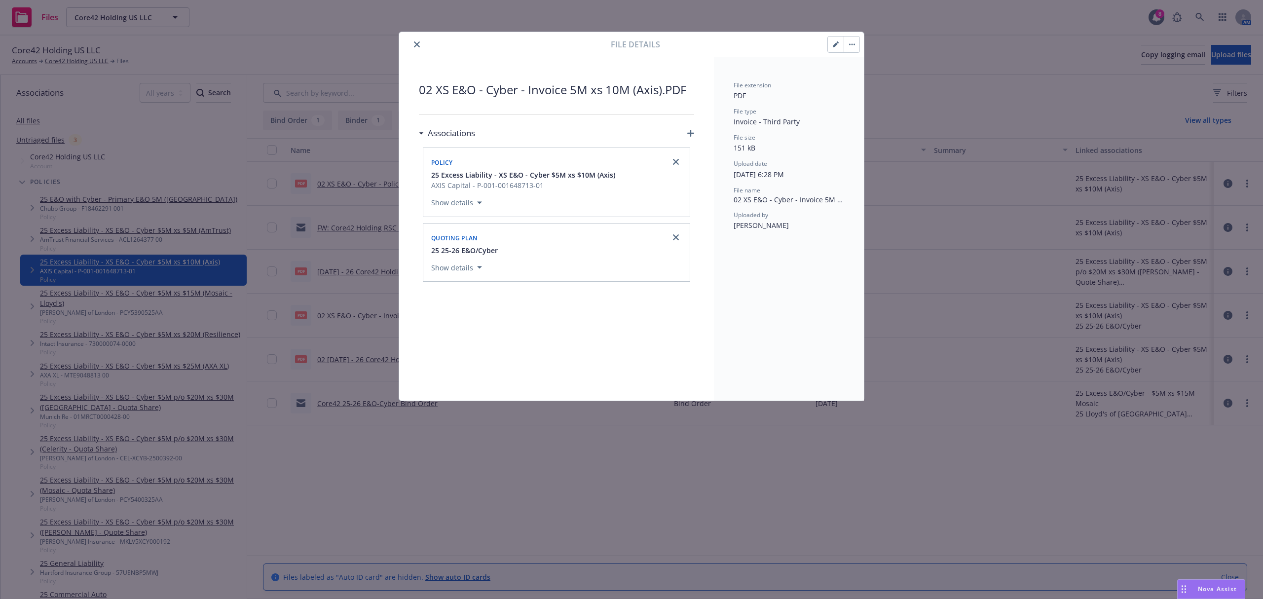
click at [837, 47] on icon "button" at bounding box center [836, 44] width 6 height 6
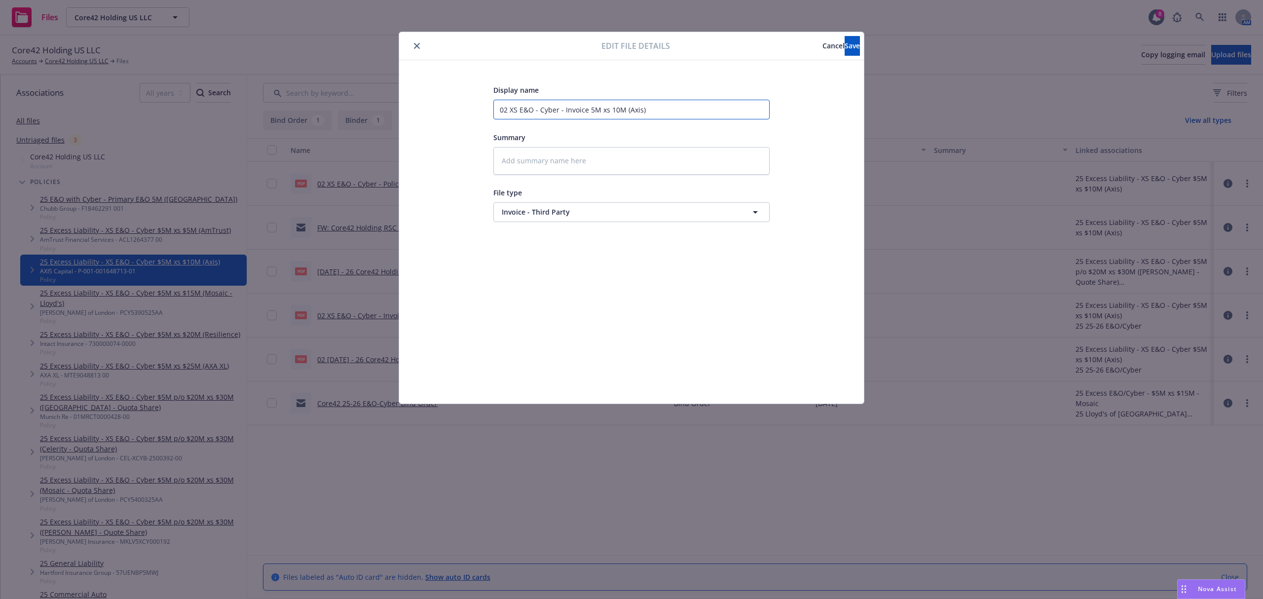
drag, startPoint x: 622, startPoint y: 115, endPoint x: 432, endPoint y: 121, distance: 190.1
click at [432, 121] on div "Display name 02 XS E&O - Cyber - Invoice 5M xs 10M (Axis) Summary File type Inv…" at bounding box center [631, 232] width 425 height 296
paste input "5.26.25 - 26 Core42 Holding US LLC E&O-Cyber 5x10 - Axis Binder"
click at [845, 48] on span "Save" at bounding box center [852, 45] width 15 height 9
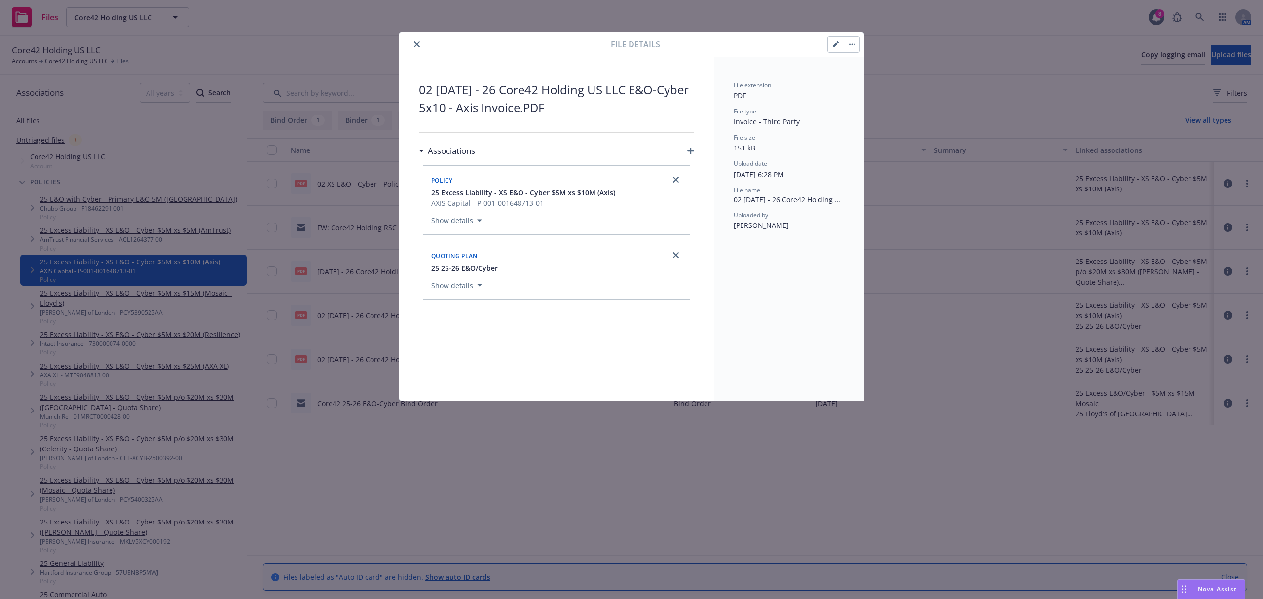
click at [417, 44] on icon "close" at bounding box center [417, 44] width 6 height 6
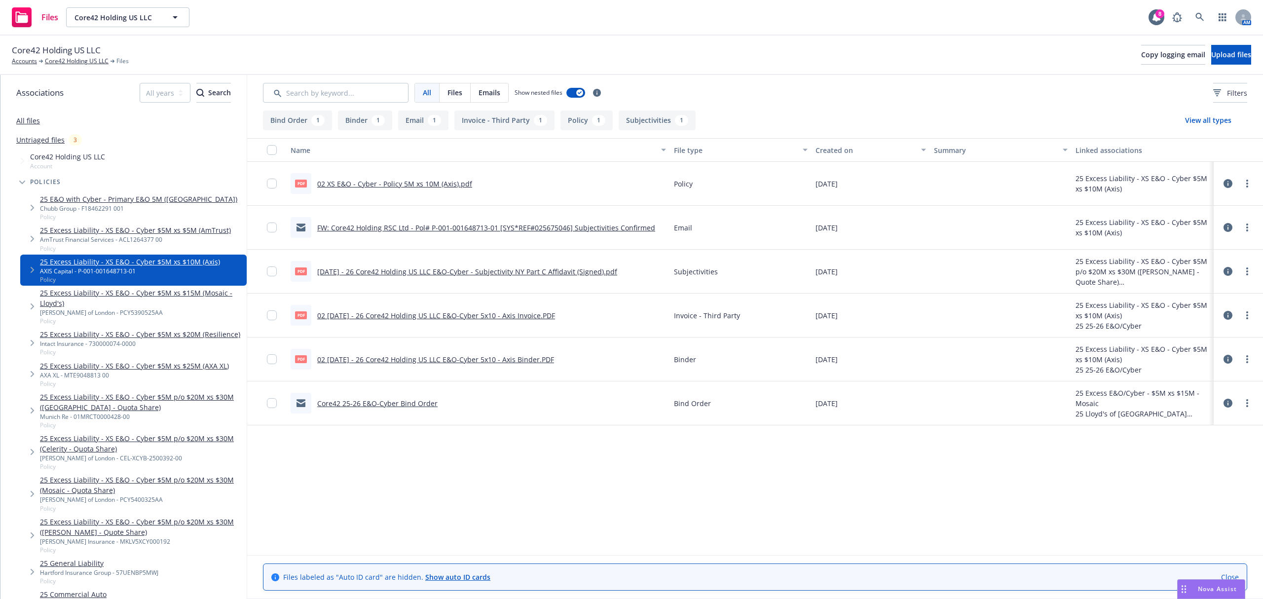
click at [1224, 269] on button at bounding box center [1228, 272] width 9 height 20
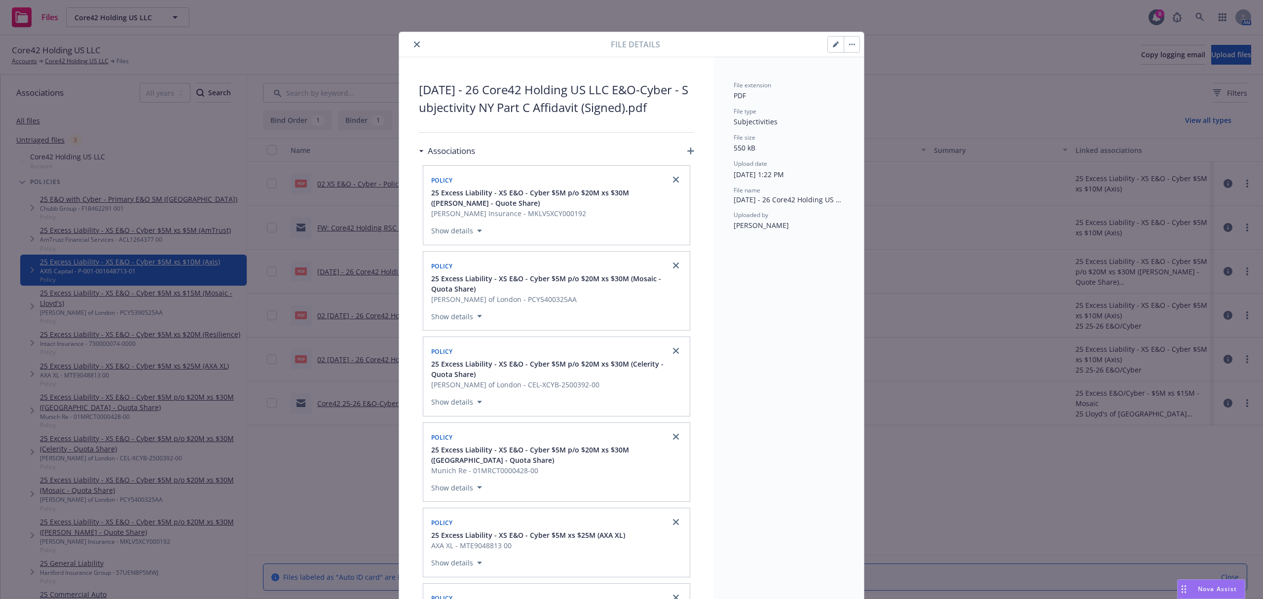
click at [833, 47] on icon "button" at bounding box center [836, 44] width 6 height 6
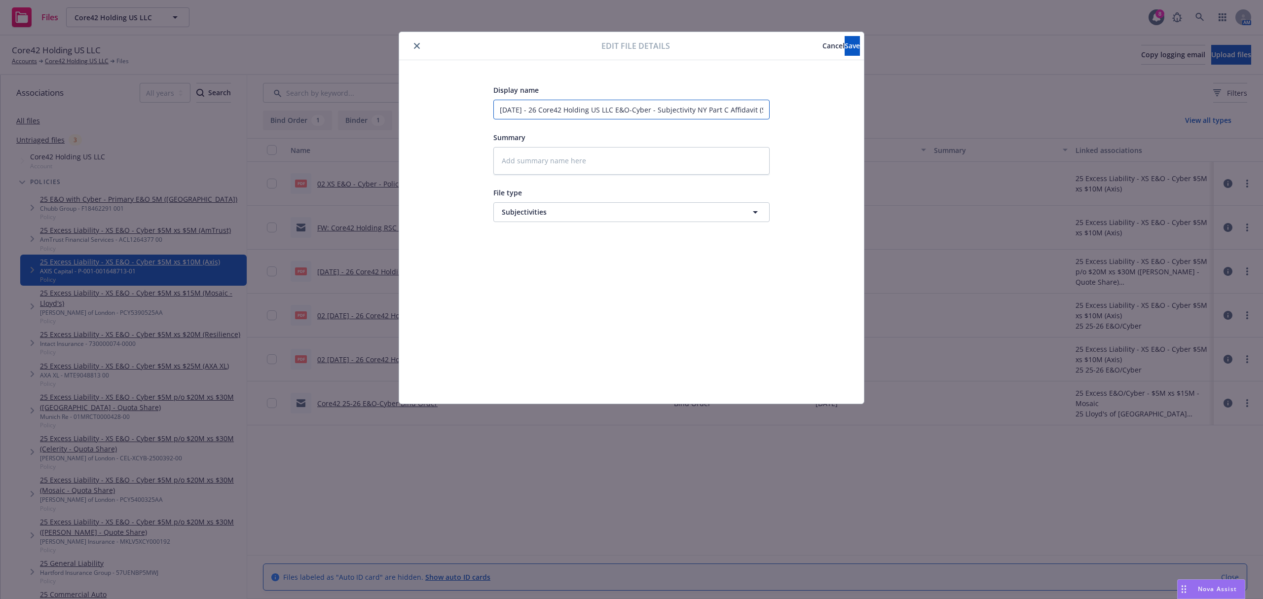
click at [512, 111] on input "5.26.25 - 26 Core42 Holding US LLC E&O-Cyber - Subjectivity NY Part C Affidavit…" at bounding box center [632, 110] width 276 height 20
click at [823, 44] on span "Cancel" at bounding box center [834, 45] width 22 height 9
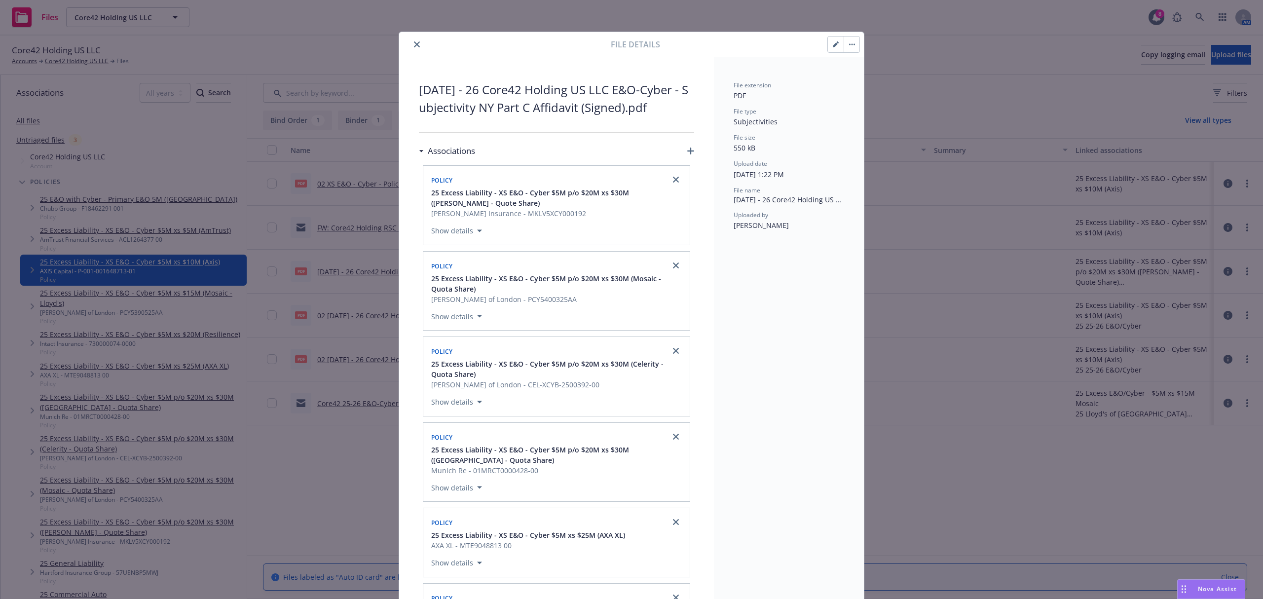
click at [414, 46] on icon "close" at bounding box center [417, 44] width 6 height 6
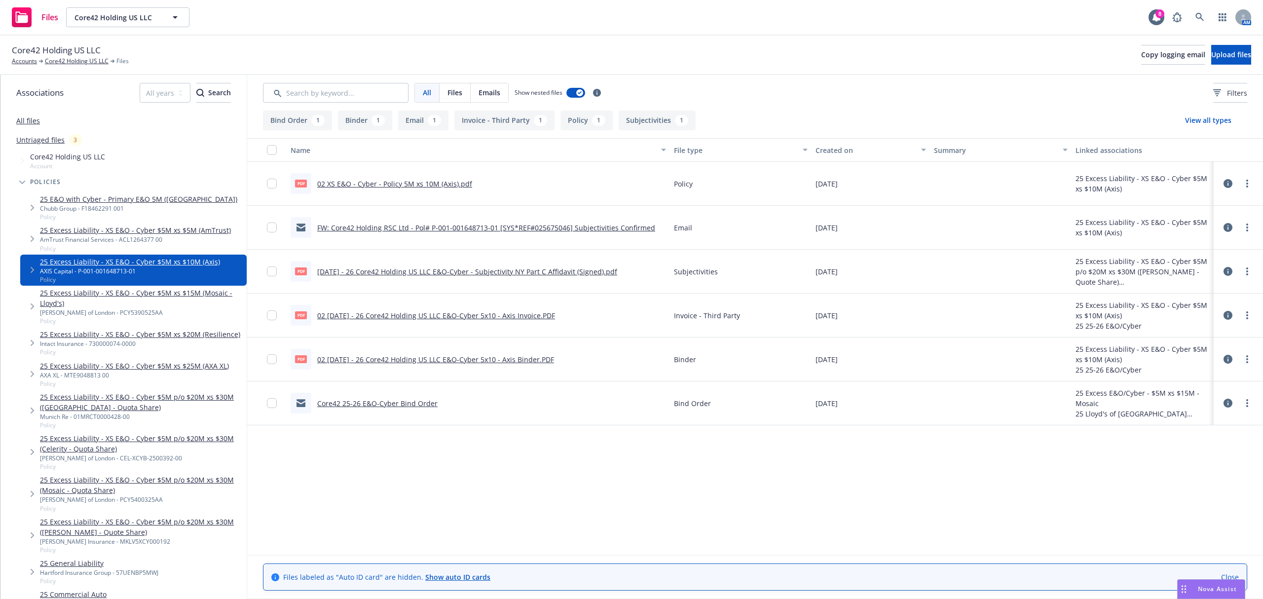
click at [1228, 186] on icon at bounding box center [1228, 183] width 9 height 9
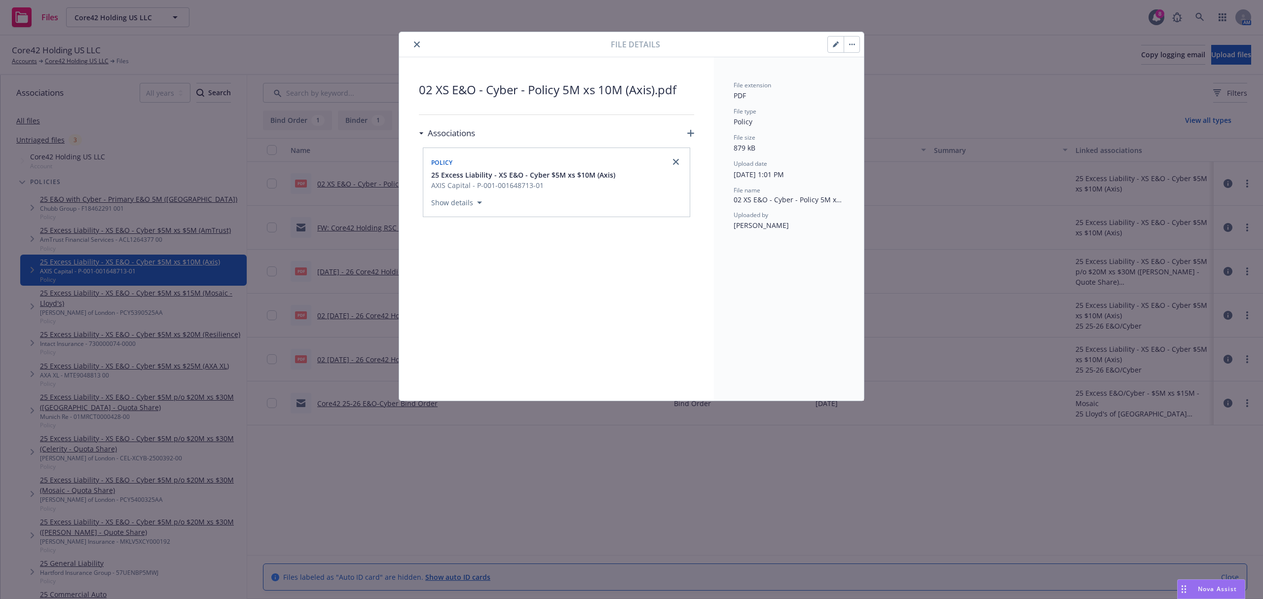
click at [417, 46] on icon "close" at bounding box center [417, 44] width 6 height 6
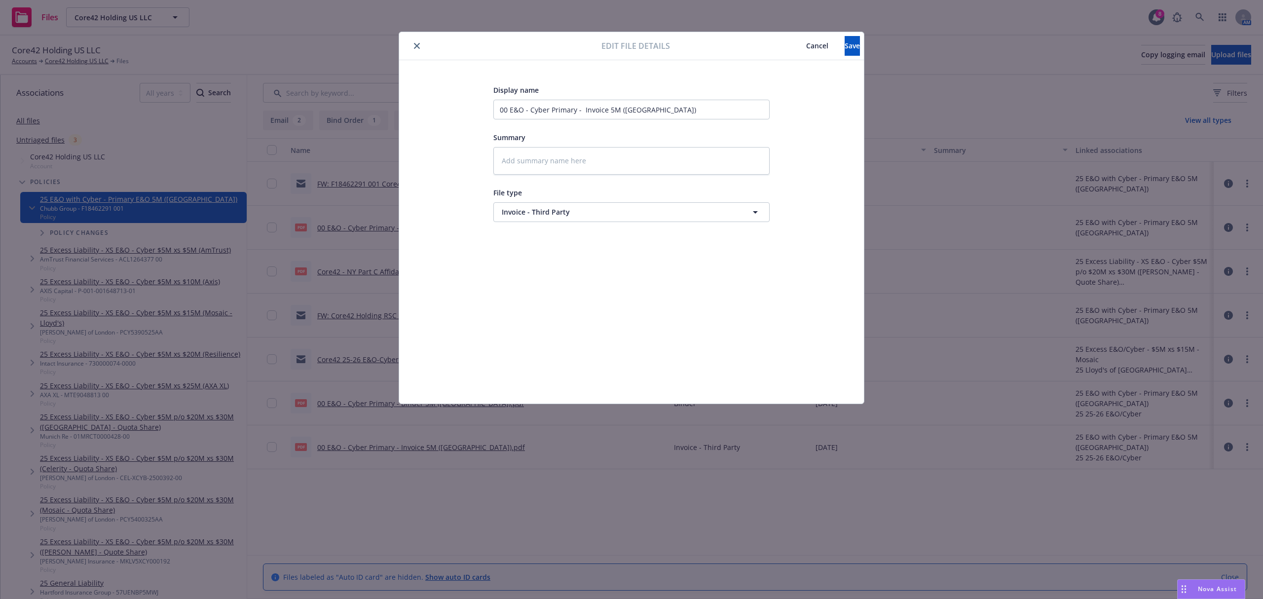
click at [420, 45] on button "close" at bounding box center [417, 46] width 12 height 12
type textarea "x"
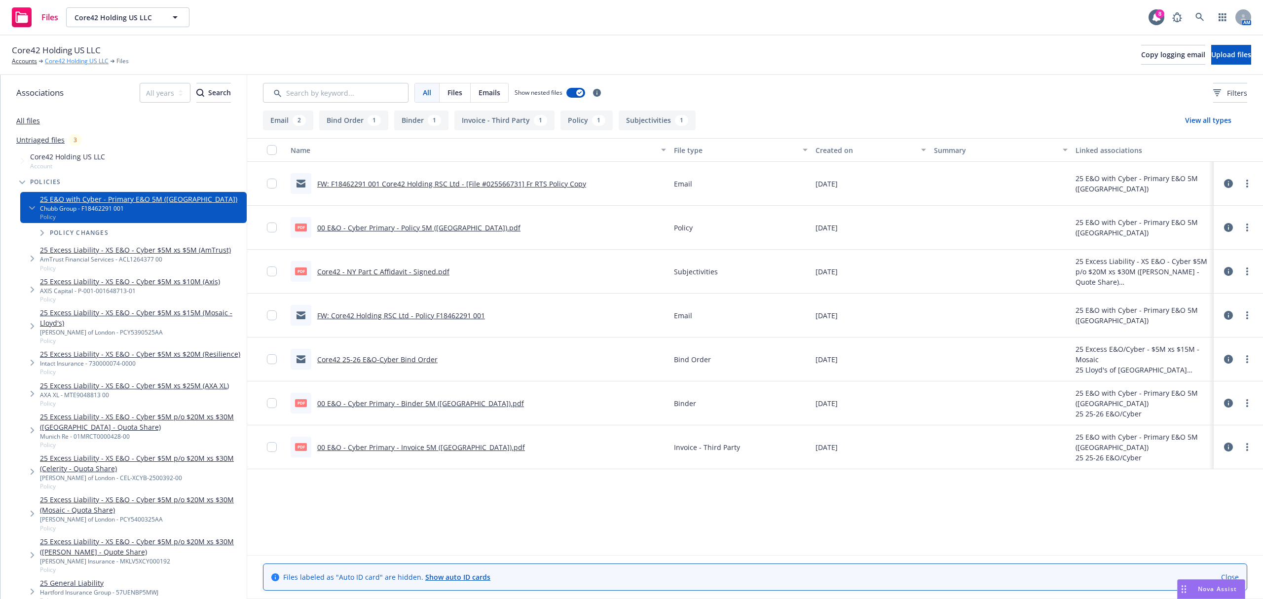
click at [64, 62] on link "Core42 Holding US LLC" at bounding box center [77, 61] width 64 height 9
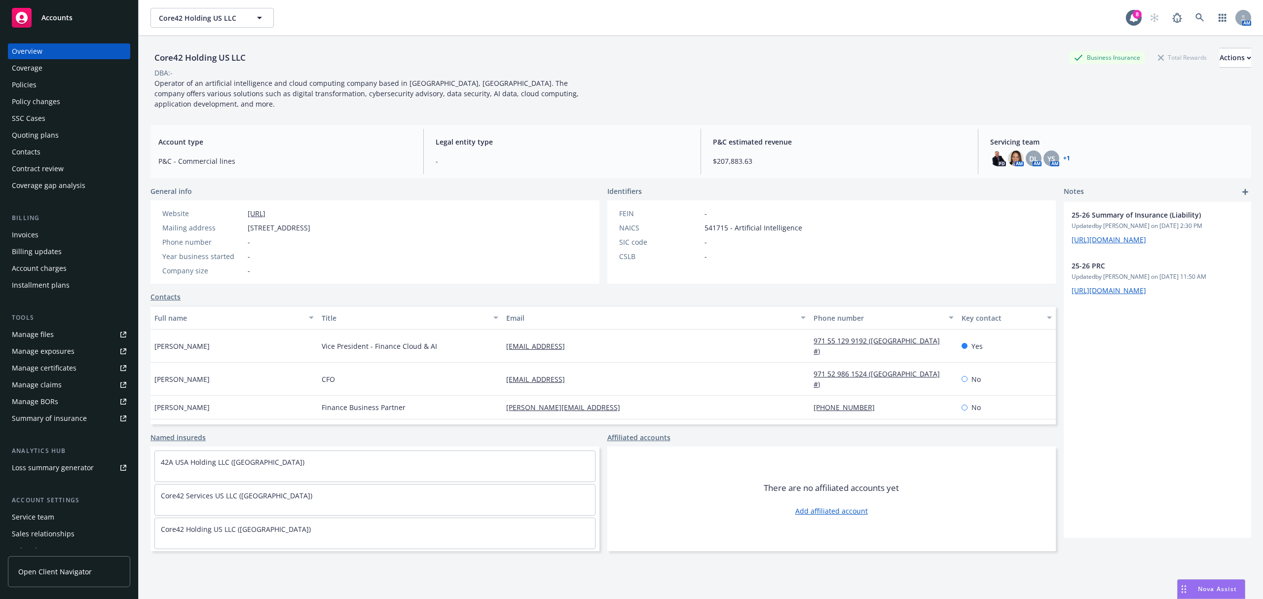
click at [62, 86] on div "Policies" at bounding box center [69, 85] width 114 height 16
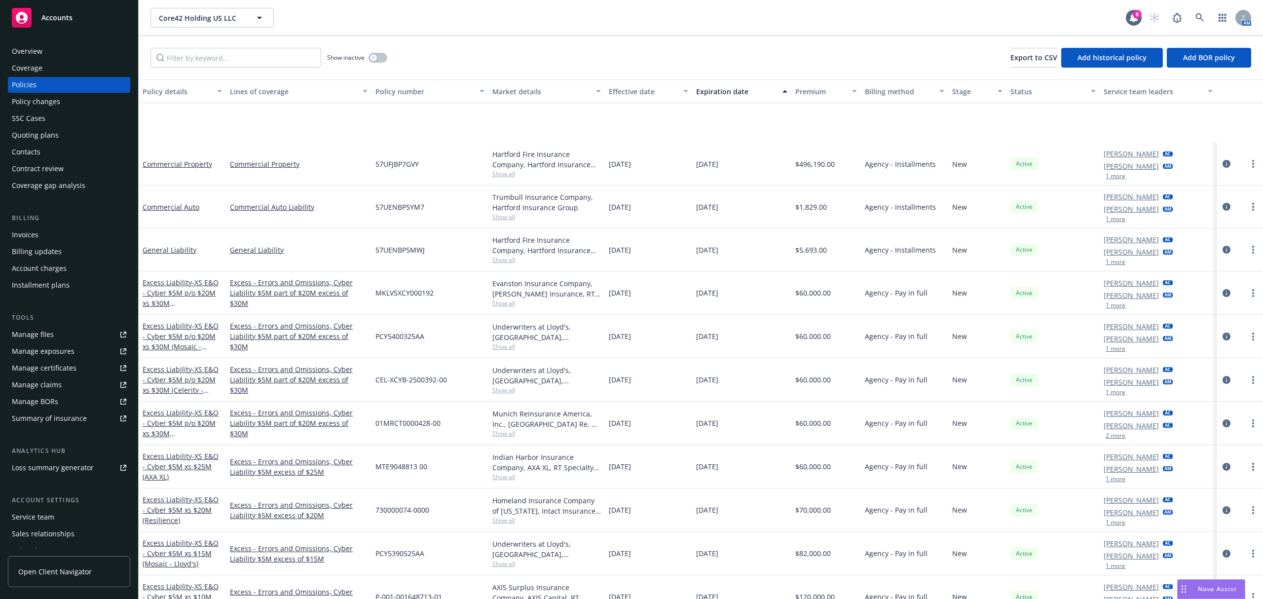
scroll to position [109, 0]
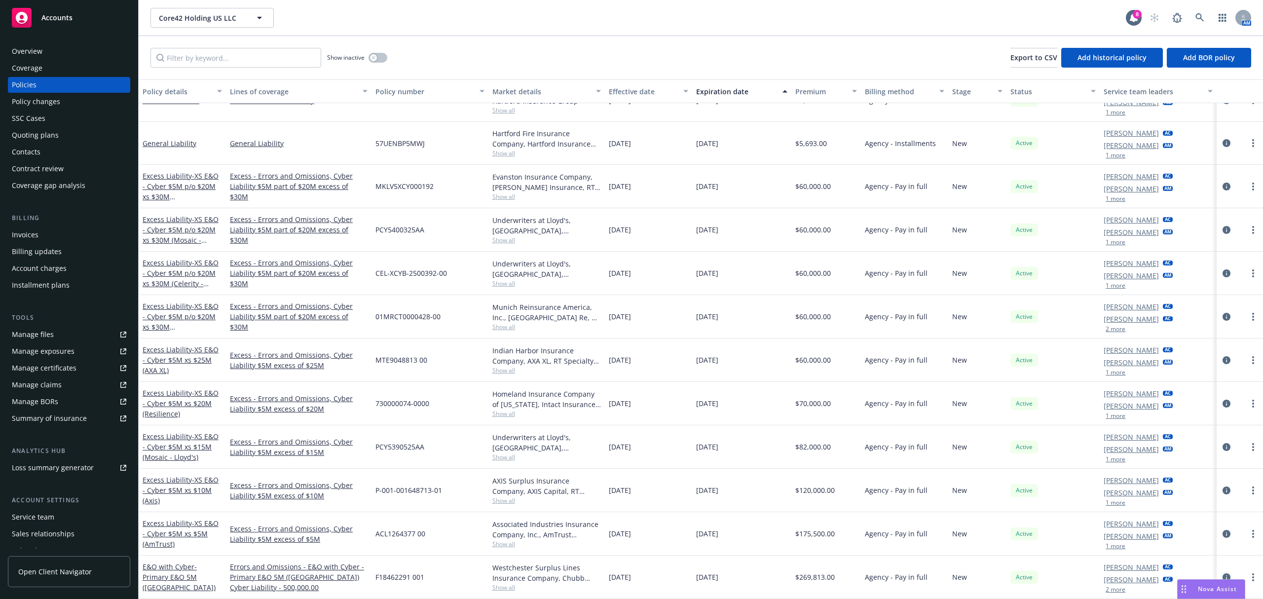
click at [1223, 577] on icon "circleInformation" at bounding box center [1227, 577] width 8 height 8
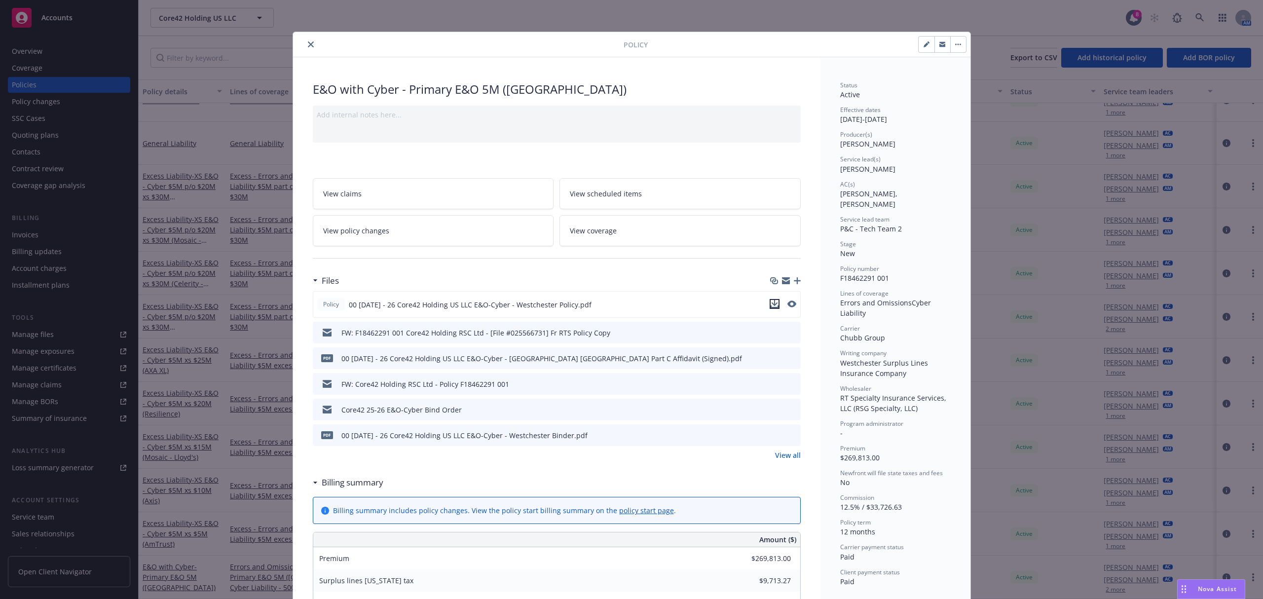
click at [771, 303] on icon "download file" at bounding box center [775, 304] width 8 height 8
click at [308, 42] on icon "close" at bounding box center [311, 44] width 6 height 6
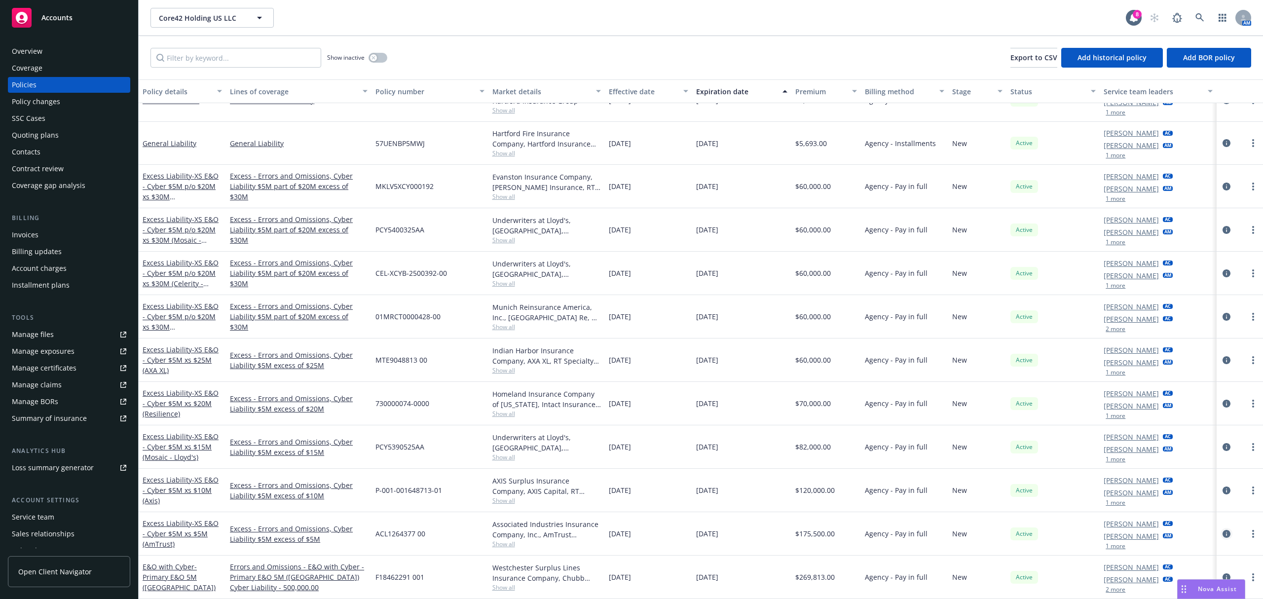
click at [1221, 535] on link "circleInformation" at bounding box center [1227, 534] width 12 height 12
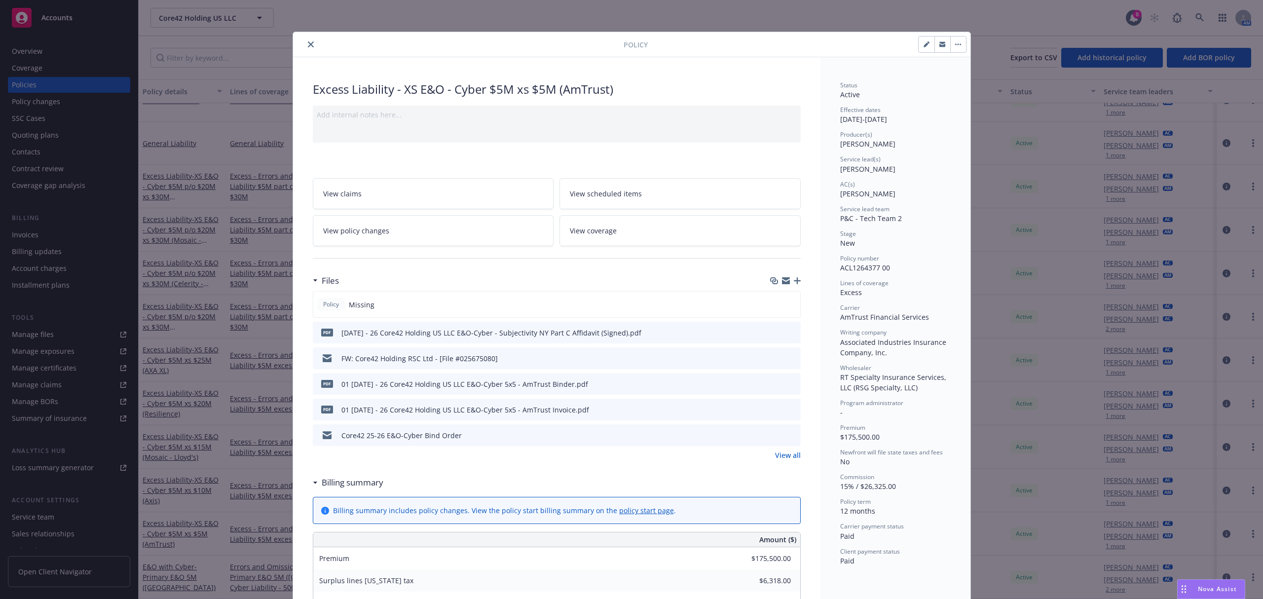
click at [308, 46] on icon "close" at bounding box center [311, 44] width 6 height 6
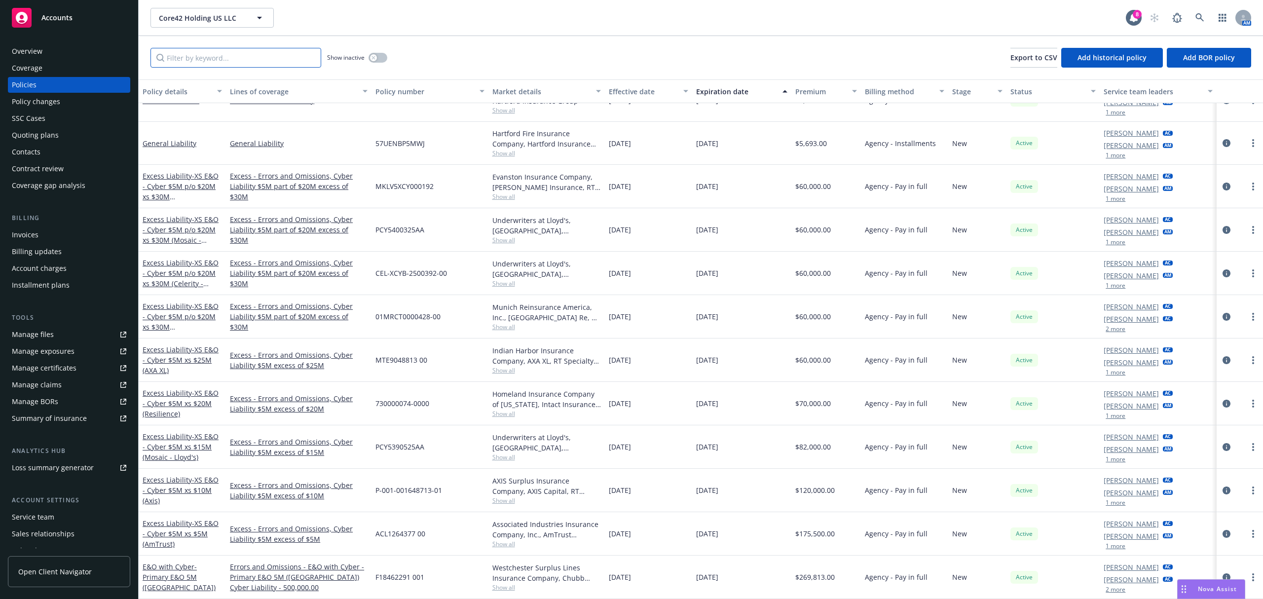
click at [212, 58] on input "Filter by keyword..." at bounding box center [236, 58] width 171 height 20
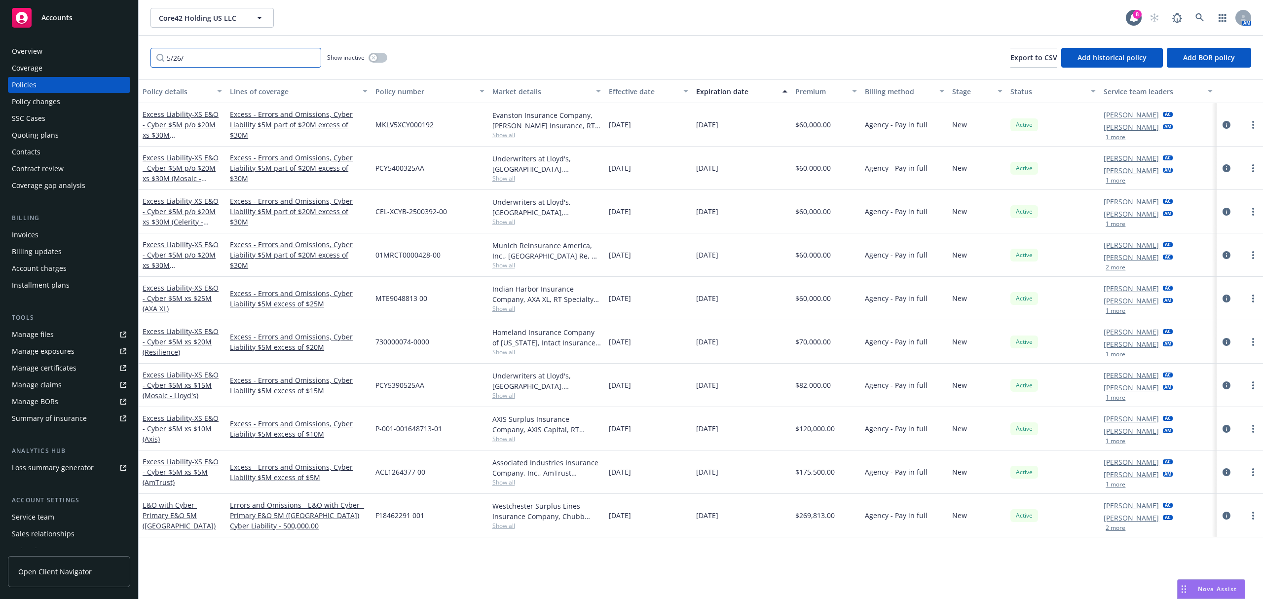
type input "5/26/"
drag, startPoint x: 188, startPoint y: 529, endPoint x: 143, endPoint y: 509, distance: 49.1
click at [143, 509] on div "E&O with Cyber - Primary E&O 5M (Westchester)" at bounding box center [182, 515] width 79 height 31
copy link "E&O with Cyber - Primary E&O 5M (Westchester)"
drag, startPoint x: 183, startPoint y: 486, endPoint x: 142, endPoint y: 460, distance: 47.9
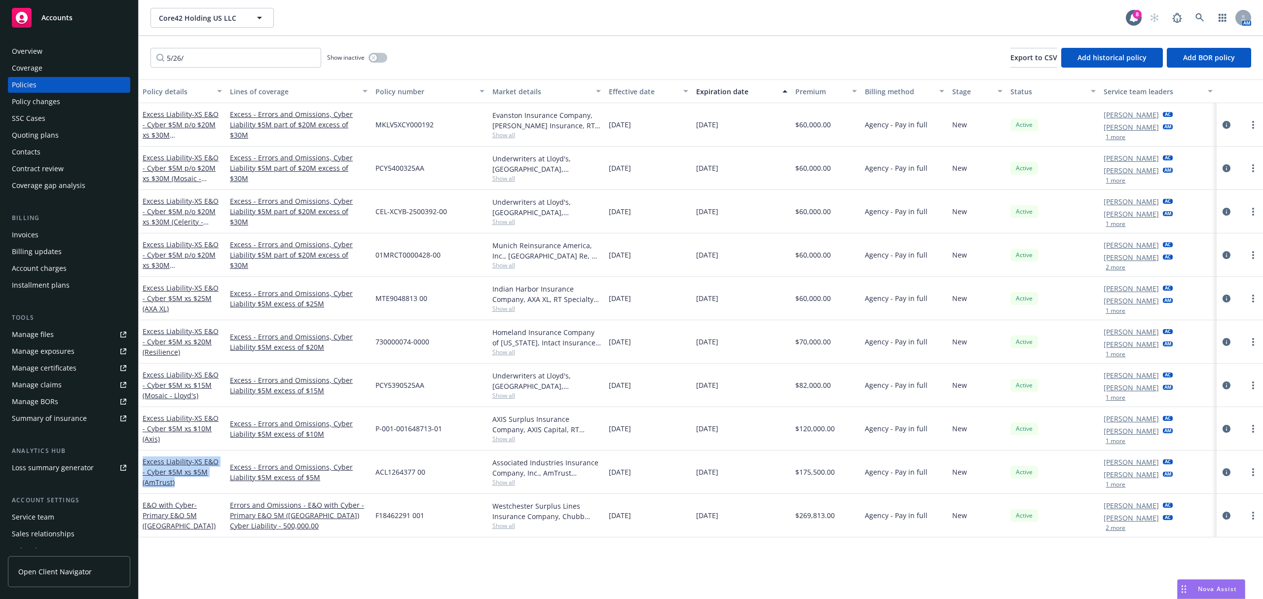
click at [142, 460] on div "Excess Liability - XS E&O - Cyber $5M xs $5M (AmTrust)" at bounding box center [182, 472] width 87 height 43
copy link "Excess Liability - XS E&O - Cyber $5M xs $5M (AmTrust)"
drag, startPoint x: 180, startPoint y: 441, endPoint x: 194, endPoint y: 423, distance: 22.8
click at [194, 423] on div "Excess Liability - XS E&O - Cyber $5M xs $10M (Axis)" at bounding box center [182, 428] width 79 height 31
copy span "XS E&O - Cyber $5M xs $10M (Axis)"
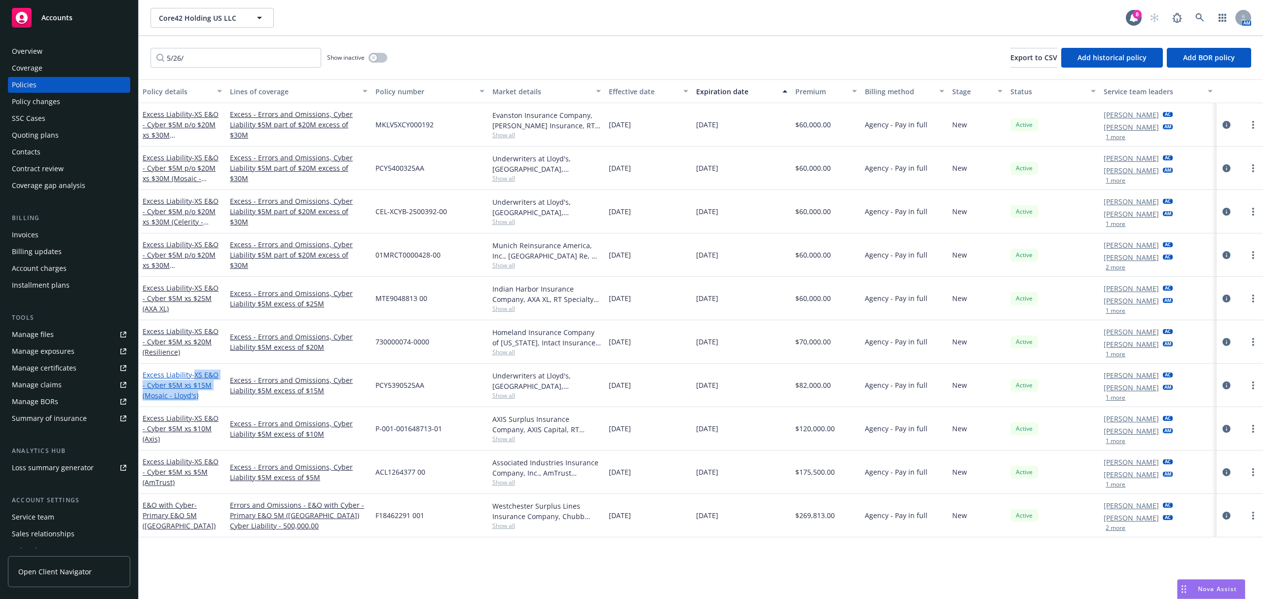
drag, startPoint x: 198, startPoint y: 394, endPoint x: 195, endPoint y: 376, distance: 18.4
click at [195, 376] on div "Excess Liability - XS E&O - Cyber $5M xs $15M (Mosaic - Lloyd's)" at bounding box center [182, 385] width 79 height 31
copy span "XS E&O - Cyber $5M xs $15M (Mosaic - Lloyd's)"
drag, startPoint x: 188, startPoint y: 356, endPoint x: 194, endPoint y: 334, distance: 23.0
click at [194, 334] on div "Excess Liability - XS E&O - Cyber $5M xs $20M (Resilience)" at bounding box center [182, 341] width 79 height 31
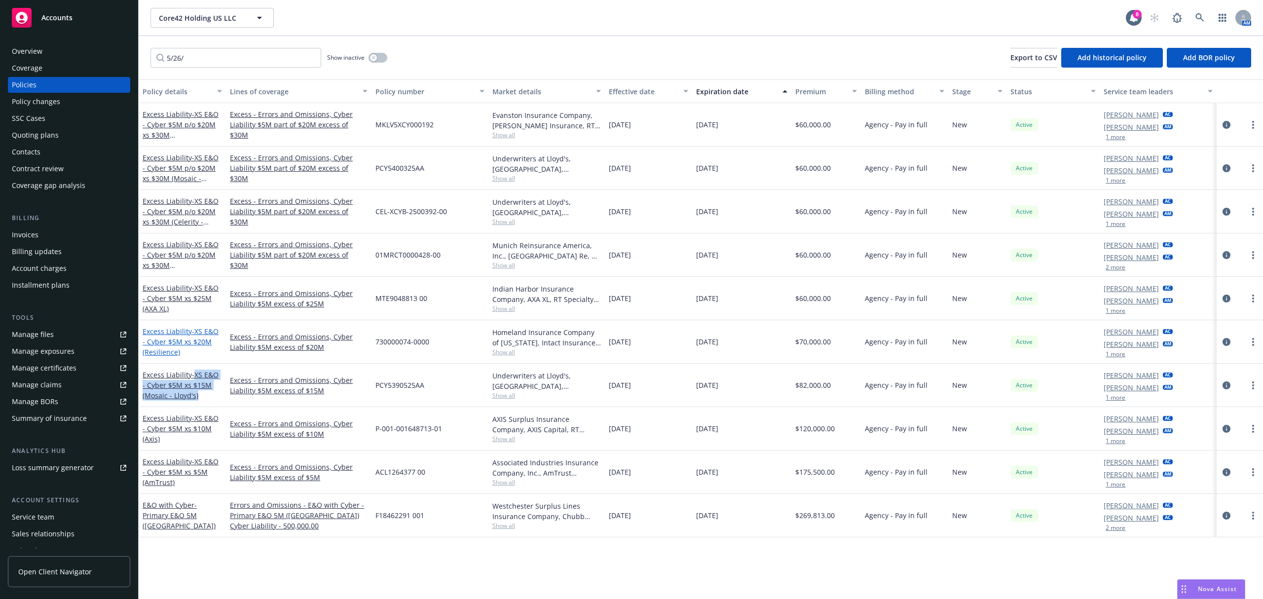
copy span "XS E&O - Cyber $5M xs $20M (Resilience)"
drag, startPoint x: 184, startPoint y: 312, endPoint x: 196, endPoint y: 292, distance: 23.0
click at [196, 292] on div "Excess Liability - XS E&O - Cyber $5M xs $25M (AXA XL)" at bounding box center [182, 298] width 79 height 31
copy span "XS E&O - Cyber $5M xs $25M (AXA XL)"
drag, startPoint x: 195, startPoint y: 245, endPoint x: 215, endPoint y: 266, distance: 29.3
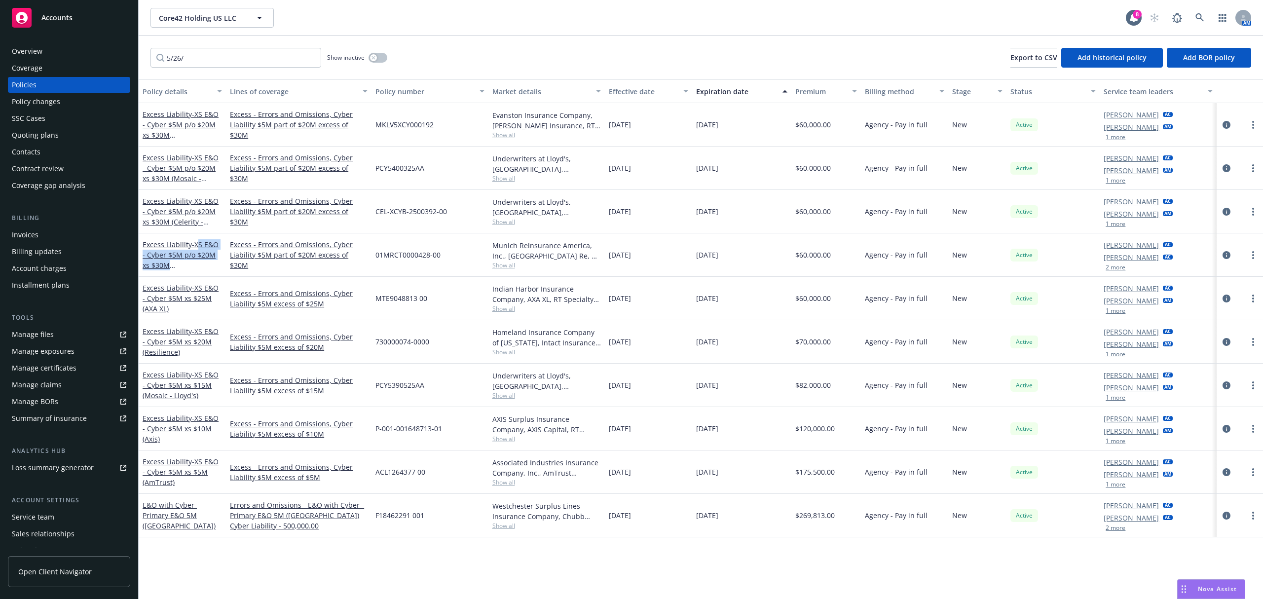
click at [215, 266] on div "Excess Liability - XS E&O - Cyber $5M p/o $20M xs $30M (Munich - Quota Share)" at bounding box center [182, 254] width 79 height 31
copy span "XS E&O - Cyber $5M p/o $20M xs $30M (Munich -"
drag, startPoint x: 222, startPoint y: 93, endPoint x: 280, endPoint y: 95, distance: 58.7
click at [224, 95] on div "button" at bounding box center [221, 91] width 5 height 23
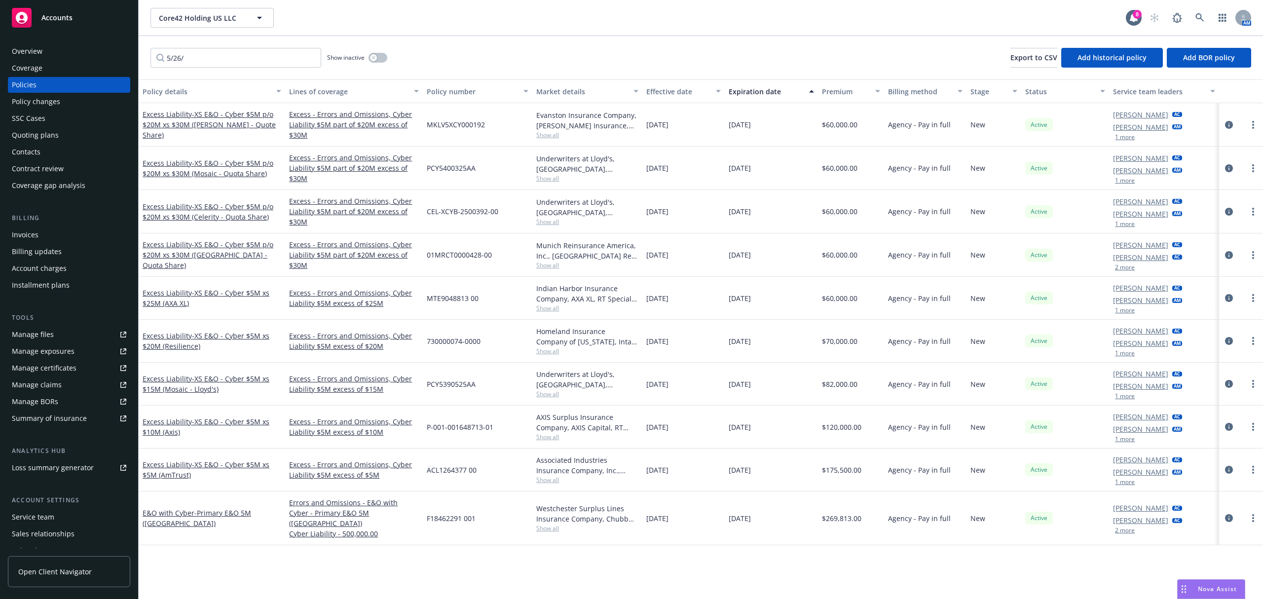
click at [239, 281] on div "Excess Liability - XS E&O - Cyber $5M xs $25M (AXA XL)" at bounding box center [212, 298] width 147 height 43
drag, startPoint x: 270, startPoint y: 264, endPoint x: 196, endPoint y: 252, distance: 75.0
click at [196, 252] on div "Excess Liability - XS E&O - Cyber $5M p/o $20M xs $30M (Munich - Quota Share)" at bounding box center [212, 254] width 139 height 31
copy span "XS E&O - Cyber $5M p/o $20M xs $30M ([GEOGRAPHIC_DATA] - Quota Share)"
drag, startPoint x: 271, startPoint y: 218, endPoint x: 194, endPoint y: 208, distance: 77.2
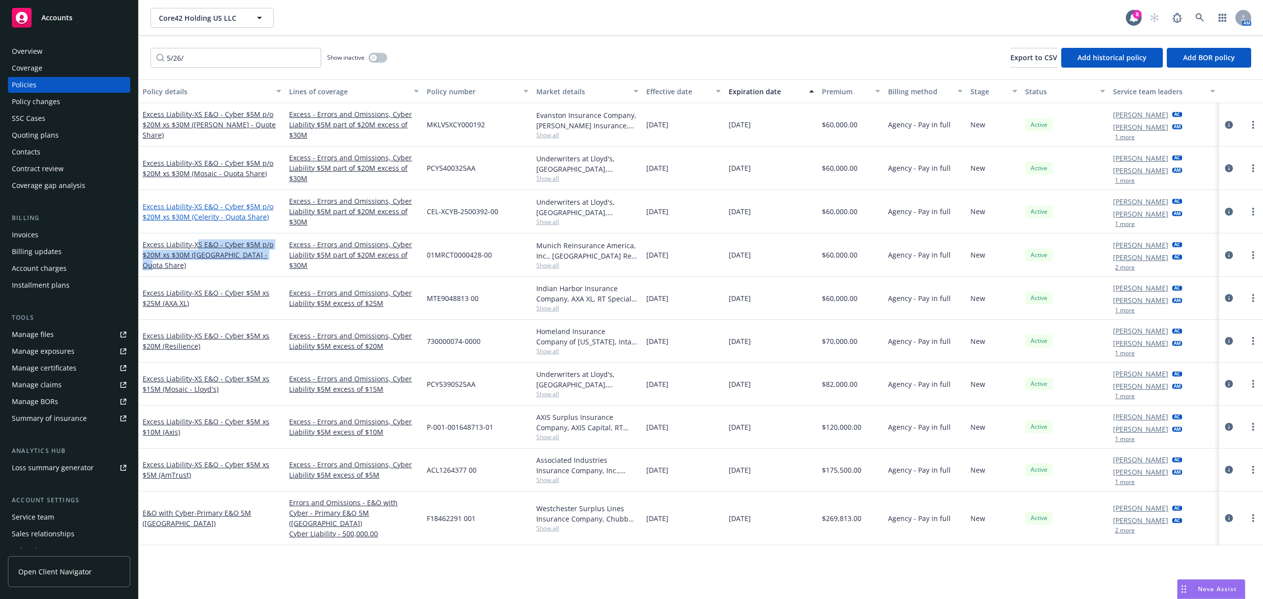
click at [194, 208] on div "Excess Liability - XS E&O - Cyber $5M p/o $20M xs $30M (Celerity - Quota Share)" at bounding box center [212, 211] width 139 height 21
copy span "XS E&O - Cyber $5M p/o $20M xs $30M (Celerity - Quota Share)"
drag, startPoint x: 265, startPoint y: 176, endPoint x: 196, endPoint y: 167, distance: 69.2
click at [196, 167] on div "Excess Liability - XS E&O - Cyber $5M p/o $20M xs $30M (Mosaic - Quota Share)" at bounding box center [212, 168] width 139 height 21
copy span "XS E&O - Cyber $5M p/o $20M xs $30M (Mosaic - Quota Share)"
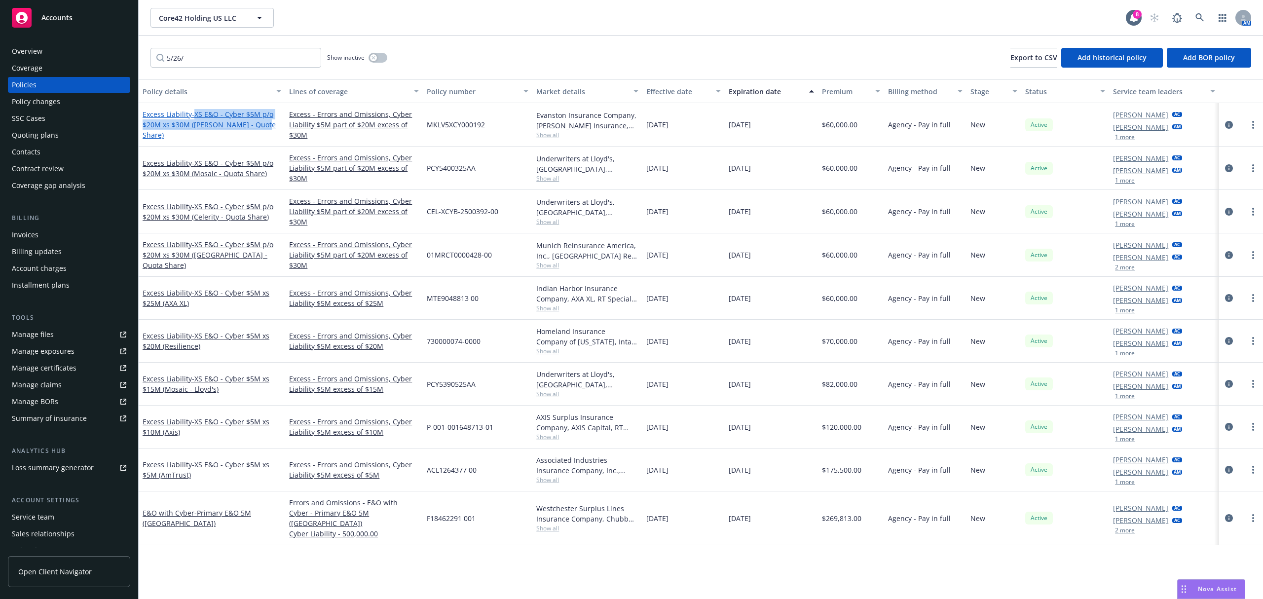
drag, startPoint x: 262, startPoint y: 132, endPoint x: 196, endPoint y: 121, distance: 66.6
click at [196, 121] on span "- XS E&O - Cyber $5M p/o $20M xs $30M (Markel - Quote Share)" at bounding box center [209, 125] width 133 height 30
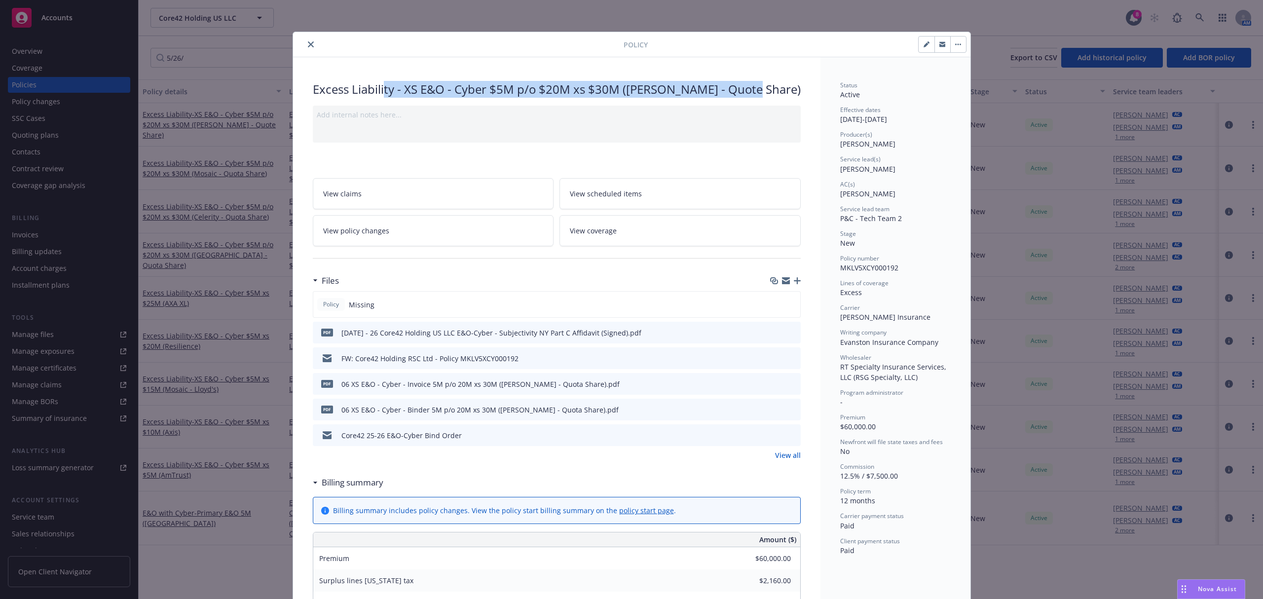
drag, startPoint x: 755, startPoint y: 84, endPoint x: 374, endPoint y: 92, distance: 381.1
click at [374, 92] on div "Excess Liability - XS E&O - Cyber $5M p/o $20M xs $30M (Markel - Quote Share)" at bounding box center [557, 89] width 488 height 17
click at [417, 91] on div "Excess Liability - XS E&O - Cyber $5M p/o $20M xs $30M (Markel - Quote Share)" at bounding box center [557, 89] width 488 height 17
drag, startPoint x: 398, startPoint y: 91, endPoint x: 788, endPoint y: 79, distance: 390.1
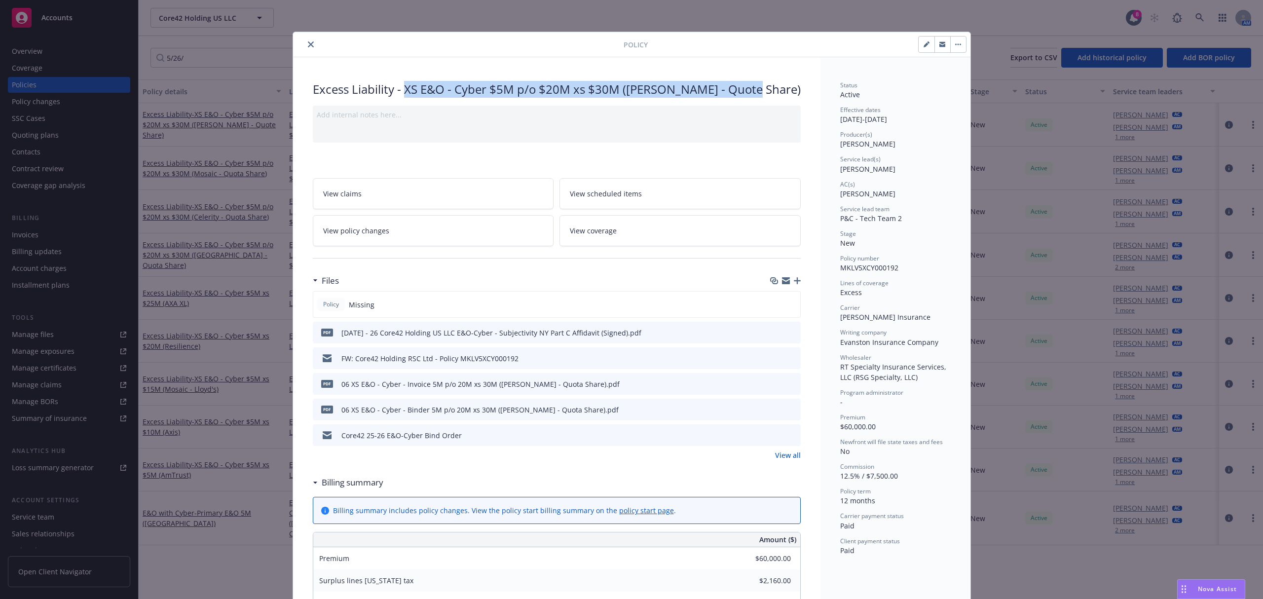
click at [305, 50] on button "close" at bounding box center [311, 44] width 12 height 12
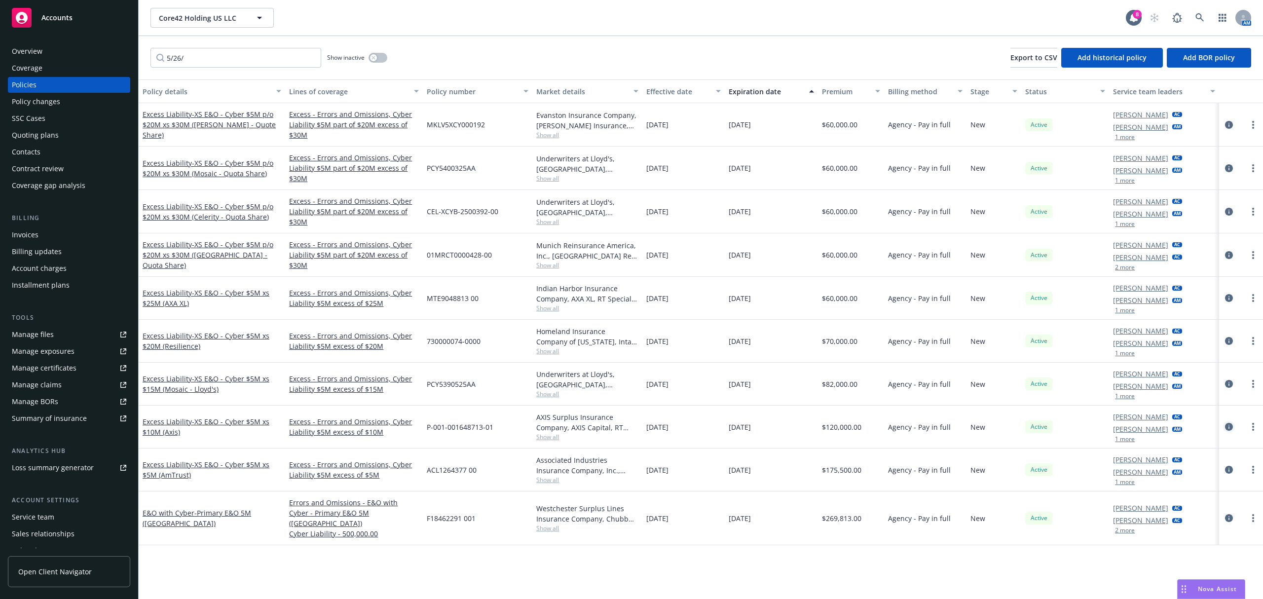
click at [1232, 428] on icon "circleInformation" at bounding box center [1229, 427] width 8 height 8
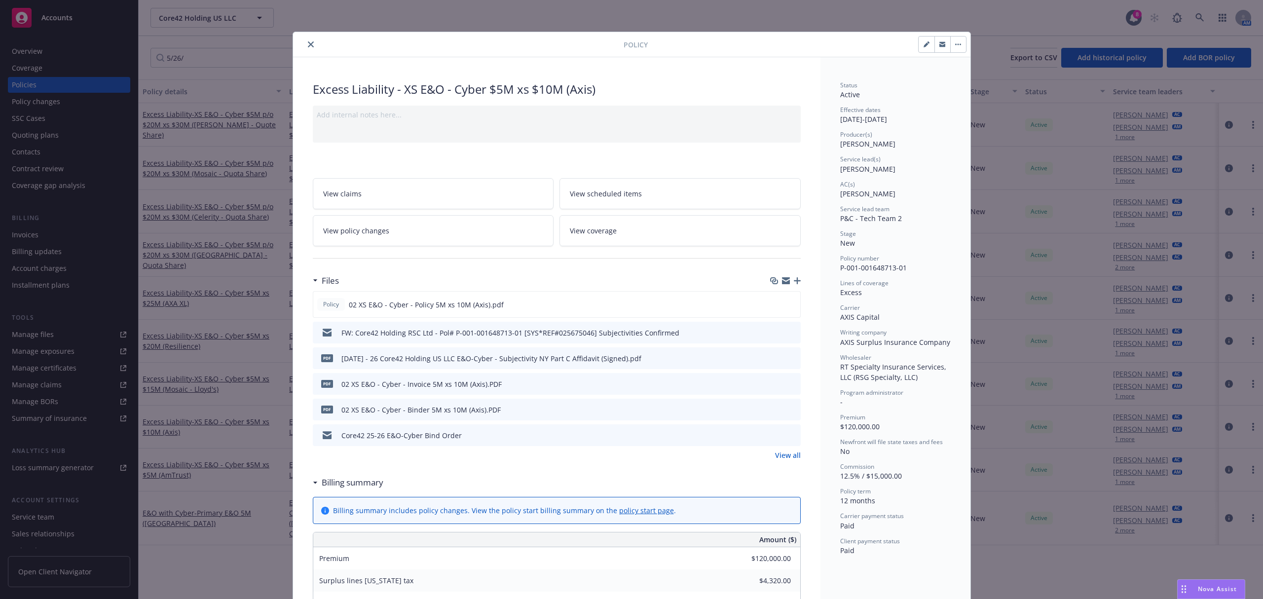
click at [791, 458] on link "View all" at bounding box center [788, 455] width 26 height 10
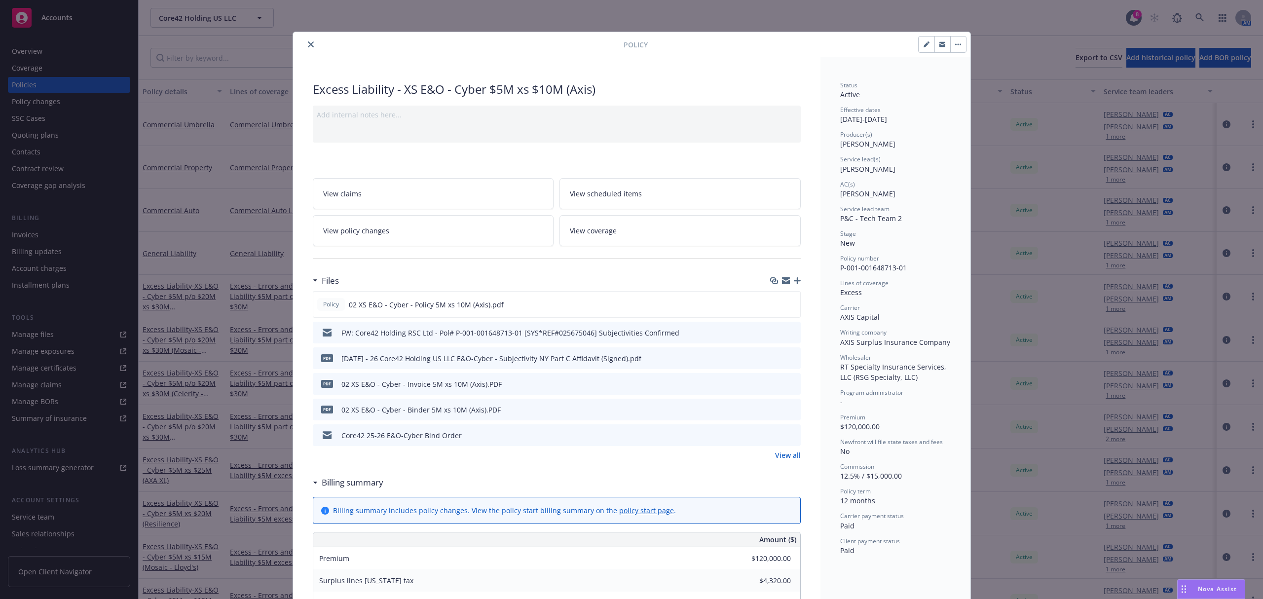
click at [299, 41] on div at bounding box center [460, 44] width 327 height 12
click at [308, 45] on icon "close" at bounding box center [311, 44] width 6 height 6
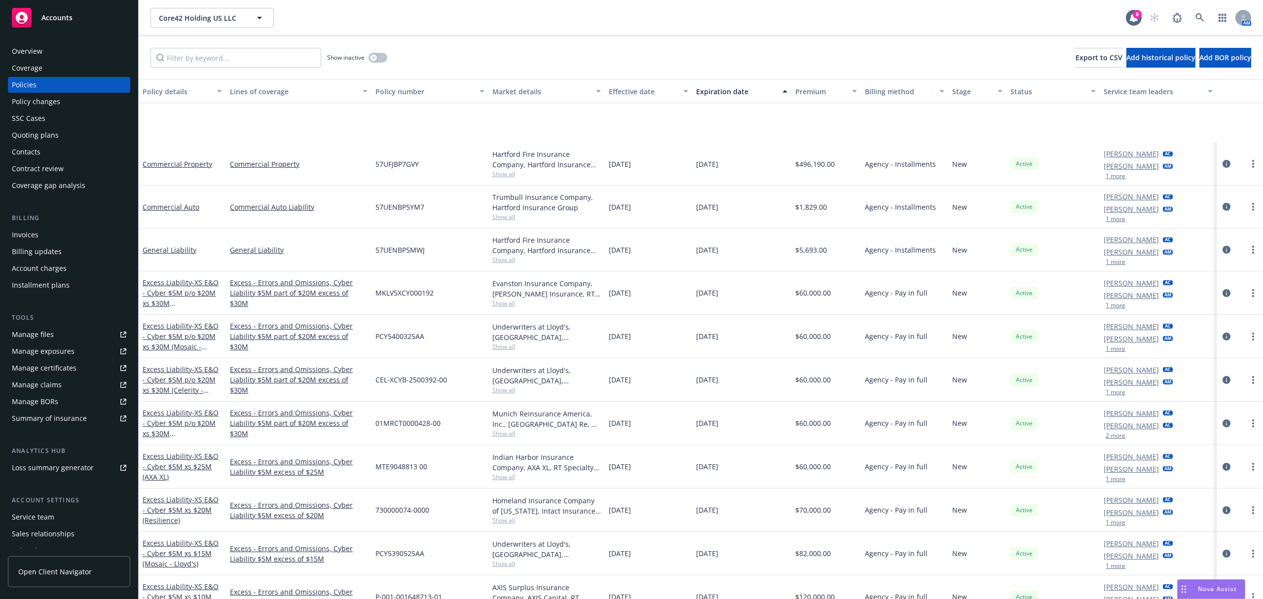
scroll to position [109, 0]
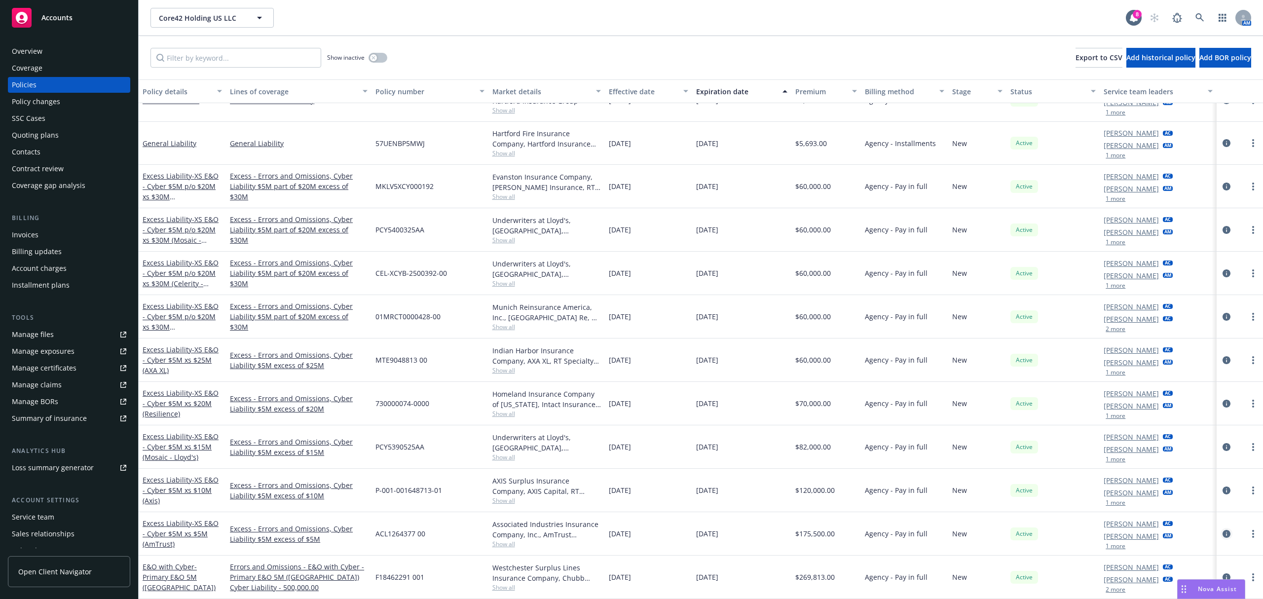
click at [1223, 532] on icon "circleInformation" at bounding box center [1227, 534] width 8 height 8
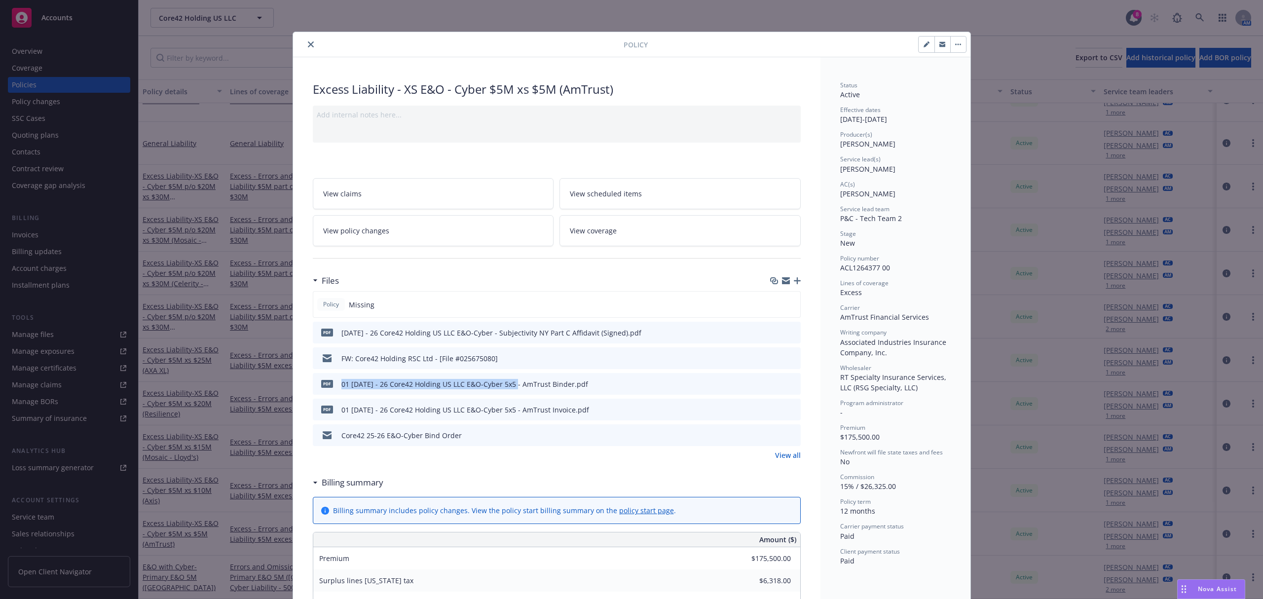
drag, startPoint x: 337, startPoint y: 387, endPoint x: 509, endPoint y: 392, distance: 172.8
click at [509, 392] on div "pdf 01 5.26.25 - 26 Core42 Holding US LLC E&O-Cyber 5x5 - AmTrust Binder.pdf" at bounding box center [452, 384] width 271 height 21
drag, startPoint x: 513, startPoint y: 388, endPoint x: 332, endPoint y: 385, distance: 181.1
click at [332, 385] on div "pdf 01 5.26.25 - 26 Core42 Holding US LLC E&O-Cyber 5x5 - AmTrust Binder.pdf" at bounding box center [452, 384] width 271 height 21
copy div "01 5.26.25 - 26 Core42 Holding US LLC E&O-Cyber 5x5 -"
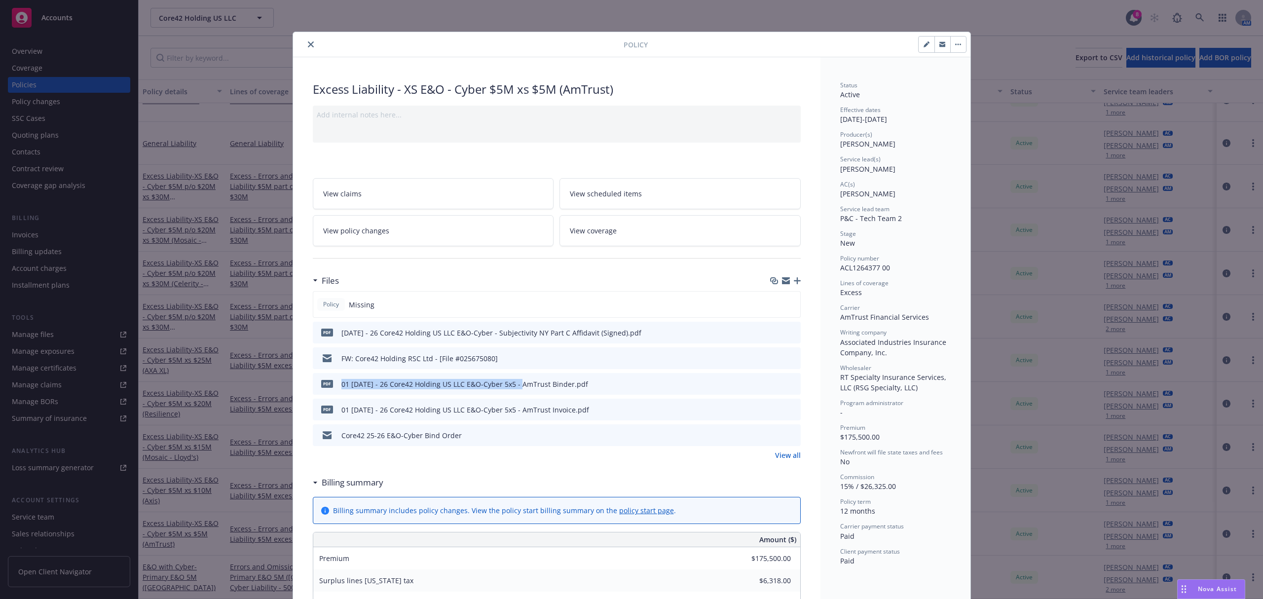
click at [300, 40] on div at bounding box center [460, 44] width 327 height 12
click at [308, 42] on icon "close" at bounding box center [311, 44] width 6 height 6
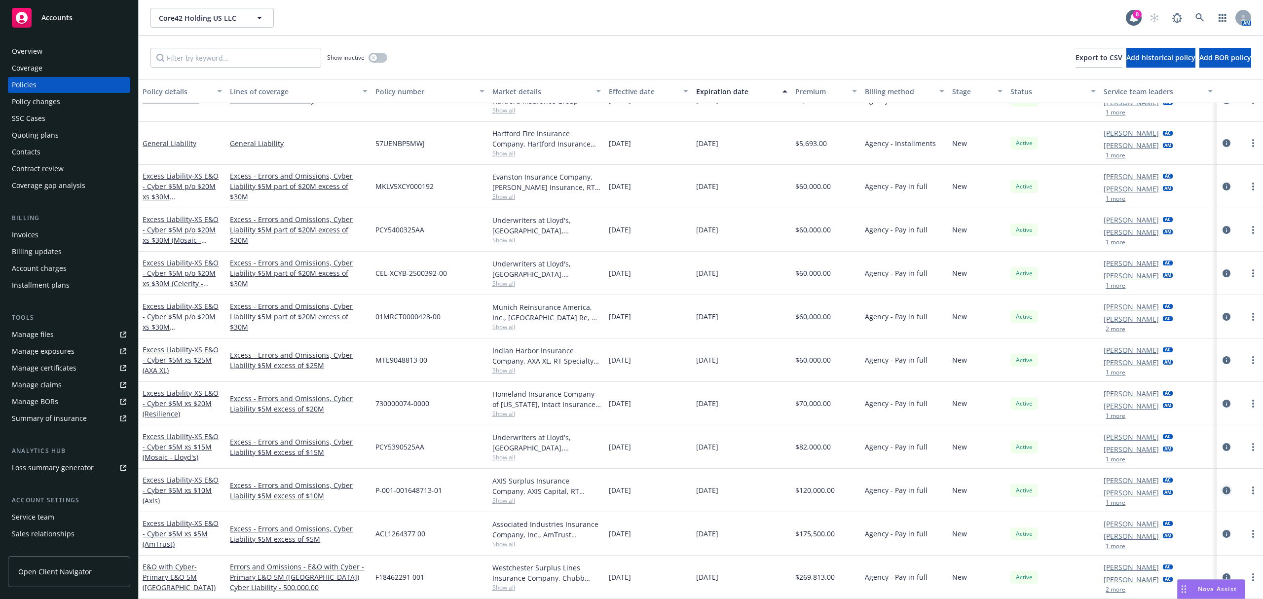
click at [1223, 488] on icon "circleInformation" at bounding box center [1227, 491] width 8 height 8
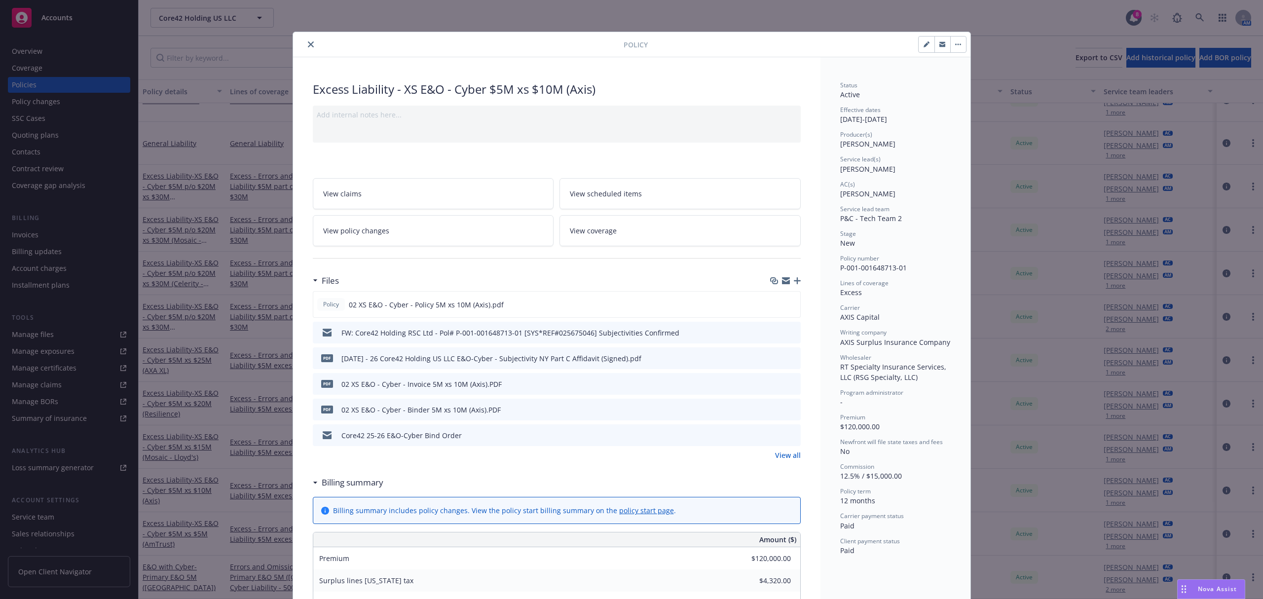
scroll to position [30, 0]
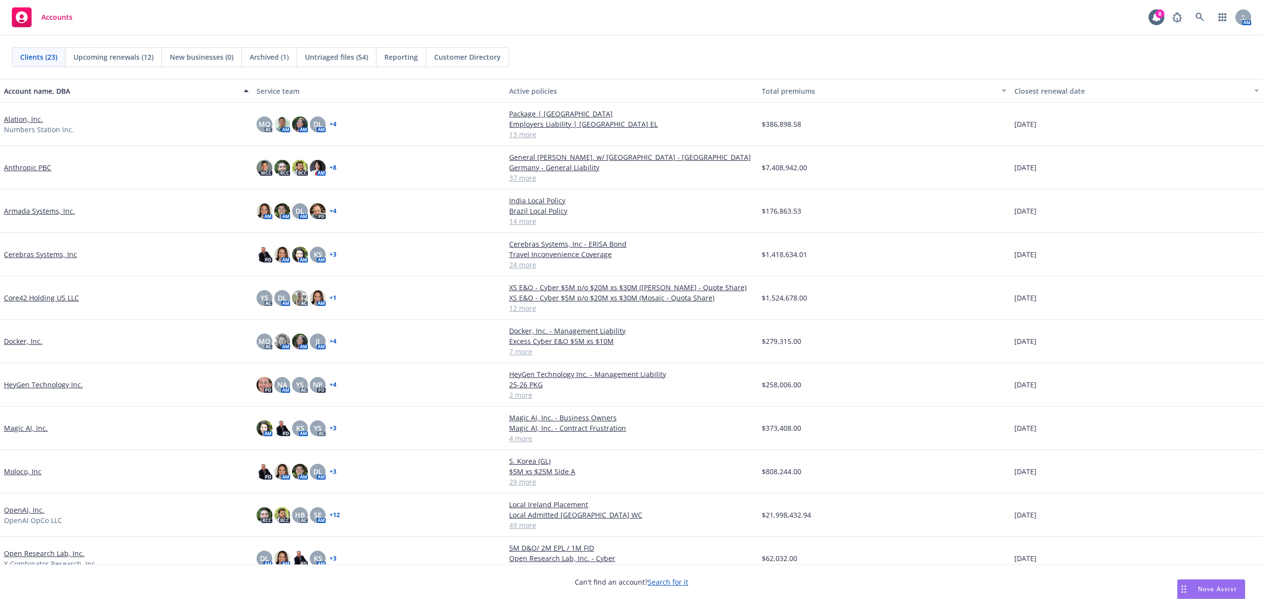
click at [26, 119] on link "Alation, Inc." at bounding box center [23, 119] width 39 height 10
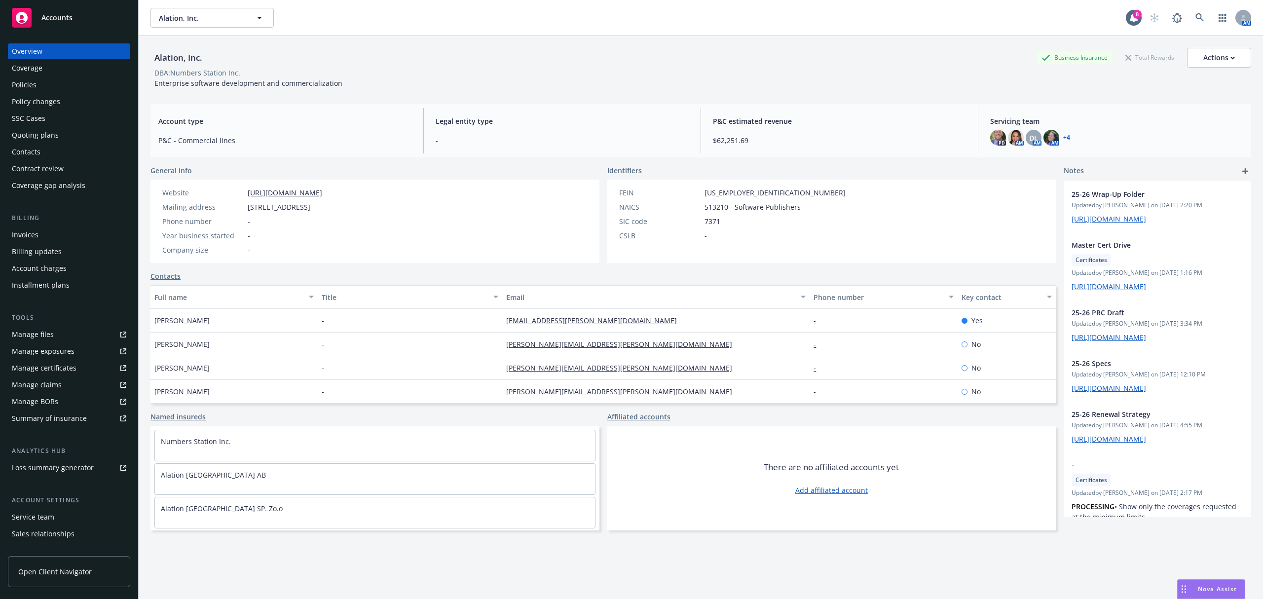
click at [66, 364] on div "Manage certificates" at bounding box center [44, 368] width 65 height 16
